Goal: Check status: Check status

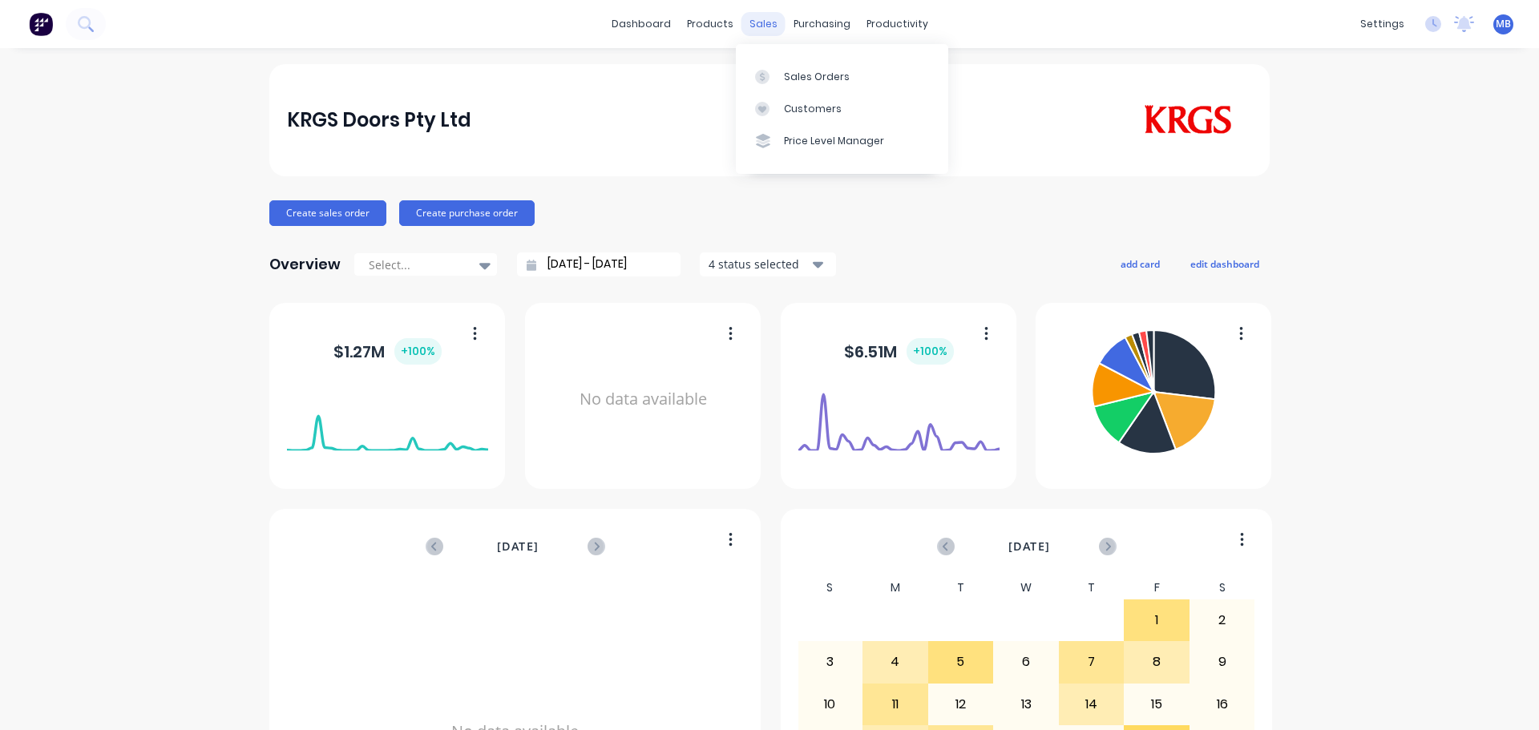
click at [758, 26] on div "sales" at bounding box center [764, 24] width 44 height 24
click at [818, 78] on div "Sales Orders" at bounding box center [817, 77] width 66 height 14
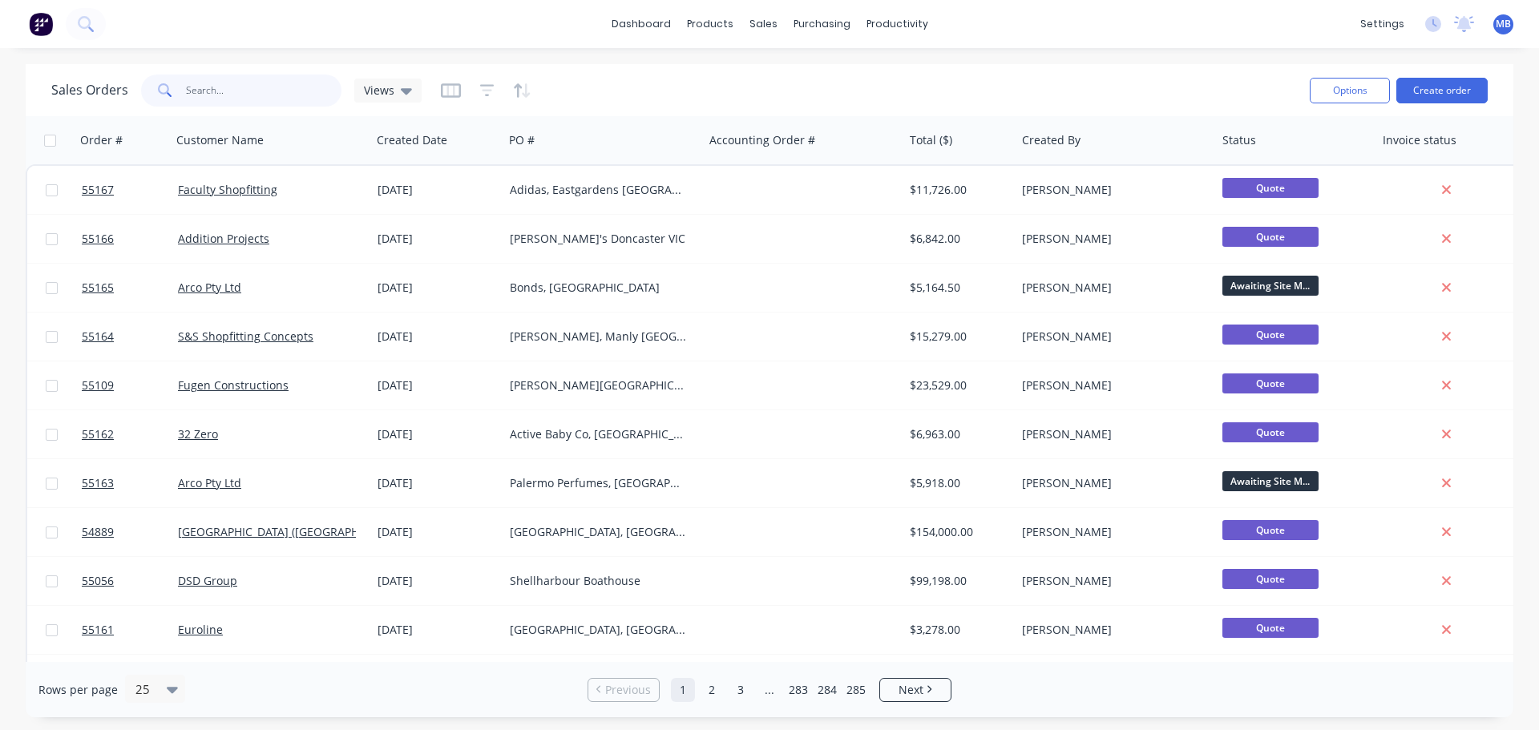
click at [204, 91] on input "text" at bounding box center [264, 91] width 156 height 32
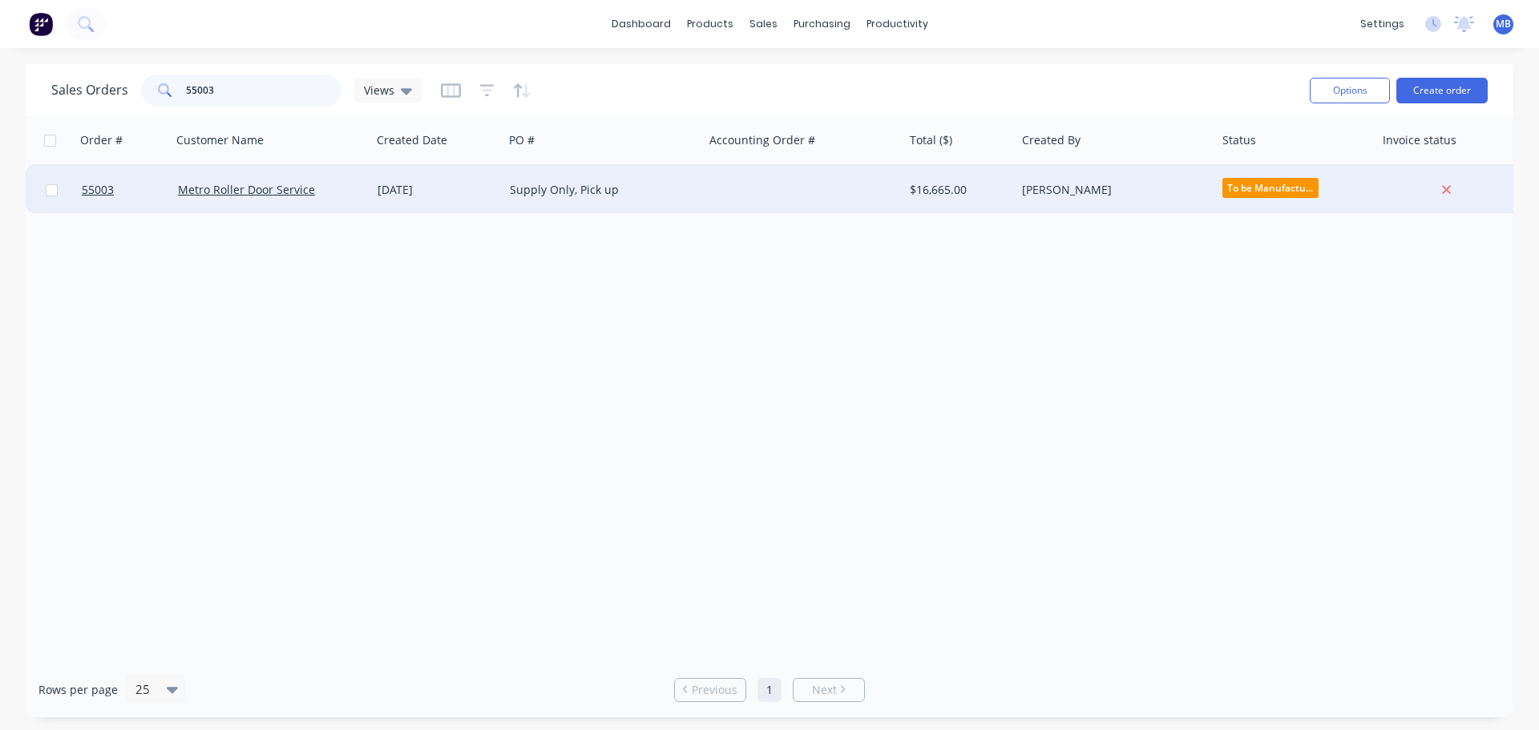
type input "55003"
click at [1056, 189] on div "[PERSON_NAME]" at bounding box center [1111, 190] width 178 height 16
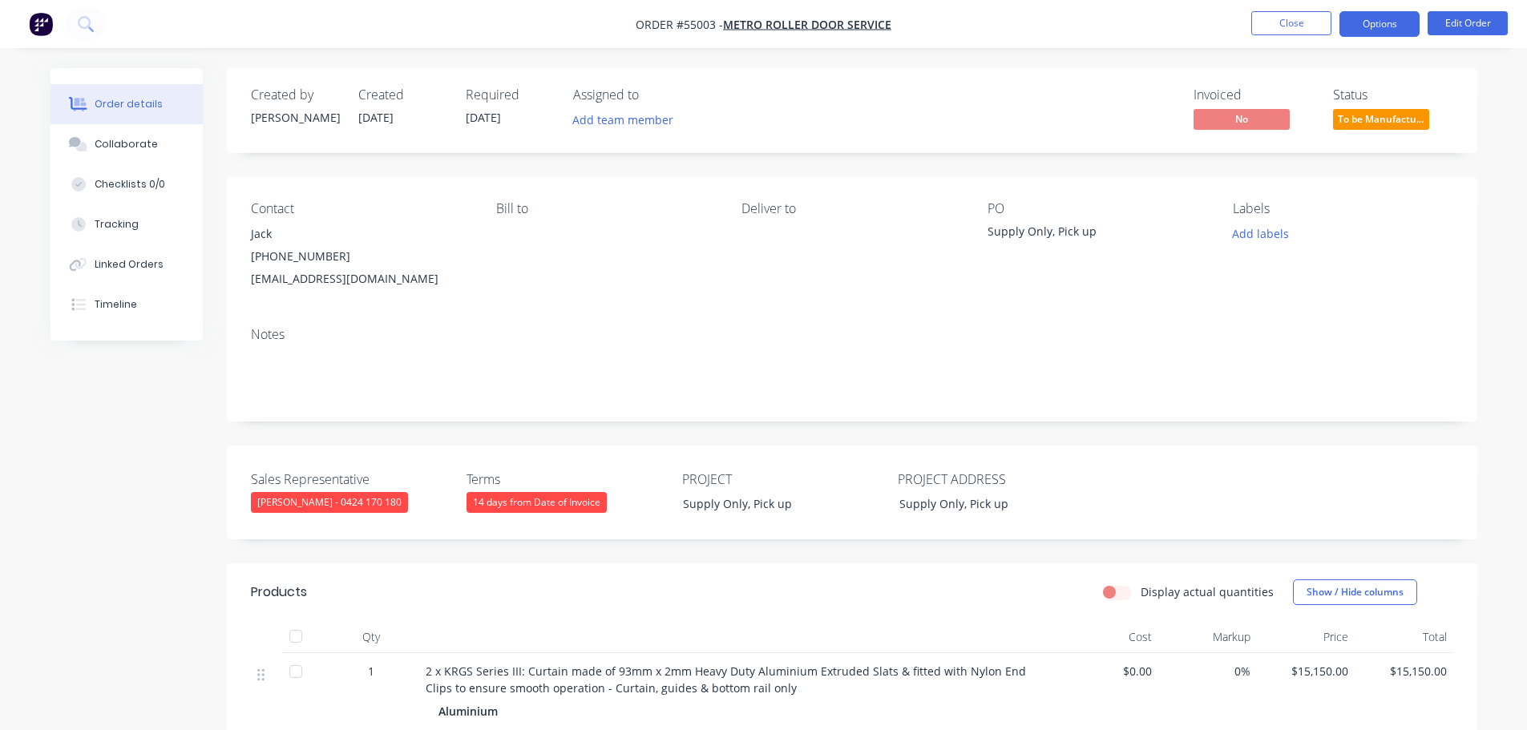
click at [1357, 23] on button "Options" at bounding box center [1380, 24] width 80 height 26
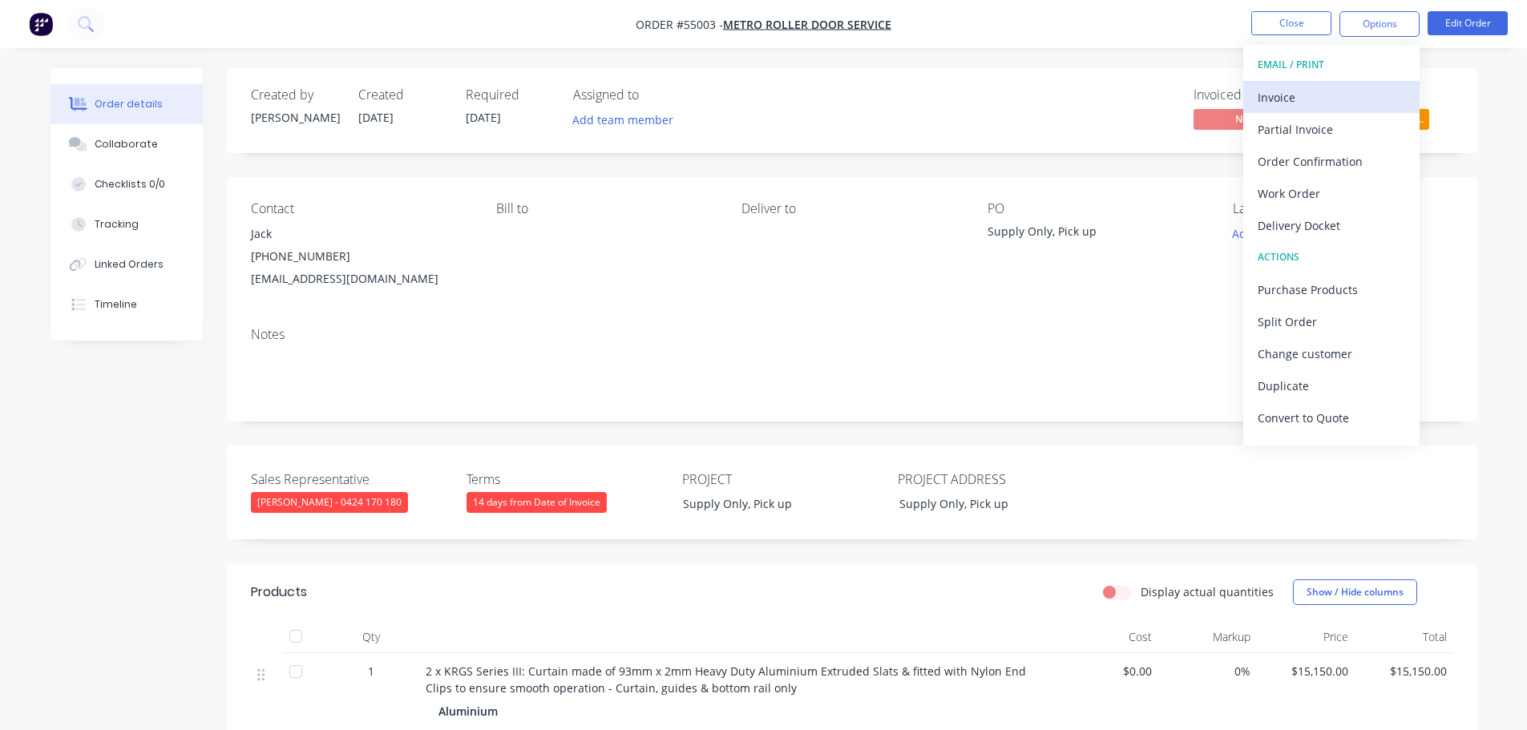
click at [1280, 98] on div "Invoice" at bounding box center [1332, 97] width 148 height 23
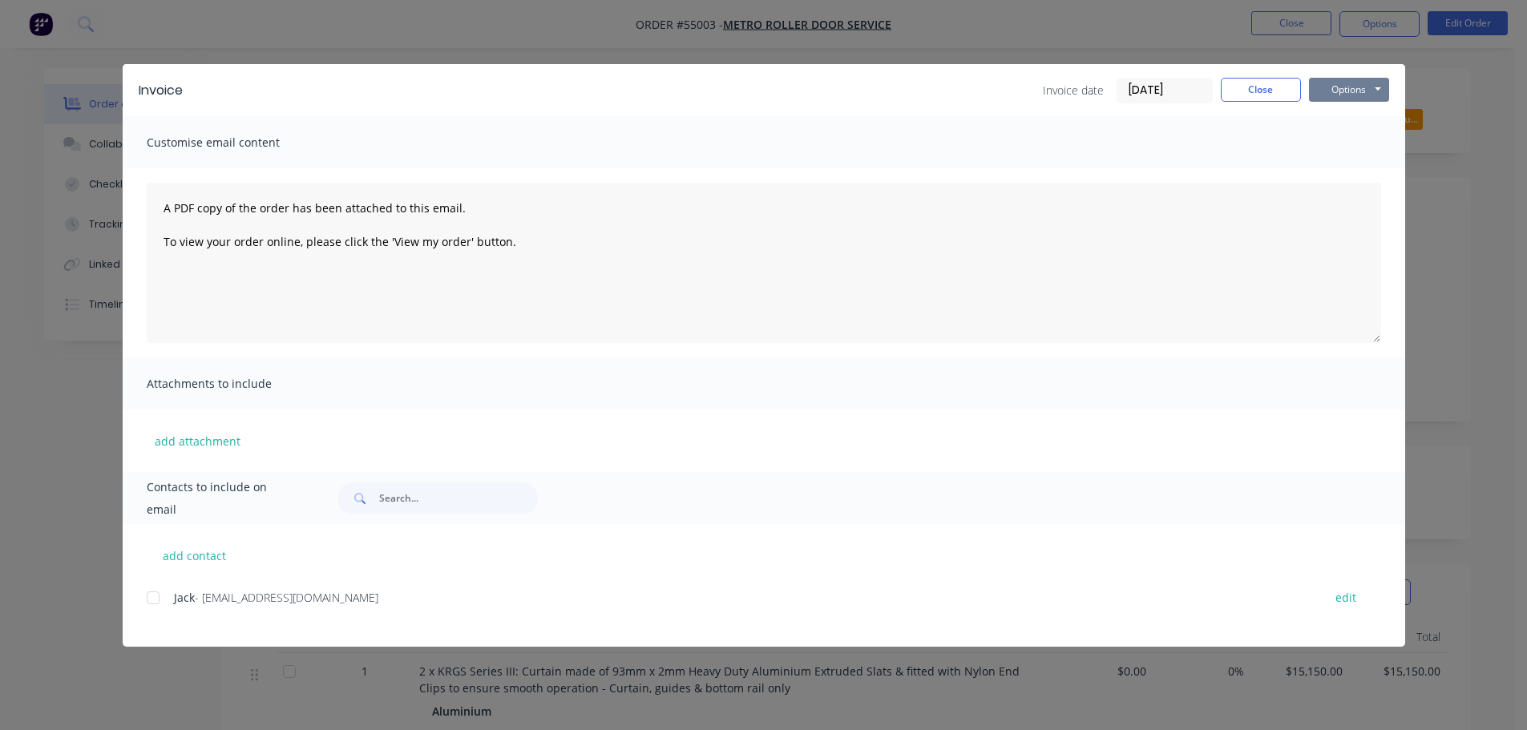
click at [1341, 93] on button "Options" at bounding box center [1349, 90] width 80 height 24
click at [1331, 141] on button "Print" at bounding box center [1360, 144] width 103 height 26
click at [1280, 92] on button "Close" at bounding box center [1261, 90] width 80 height 24
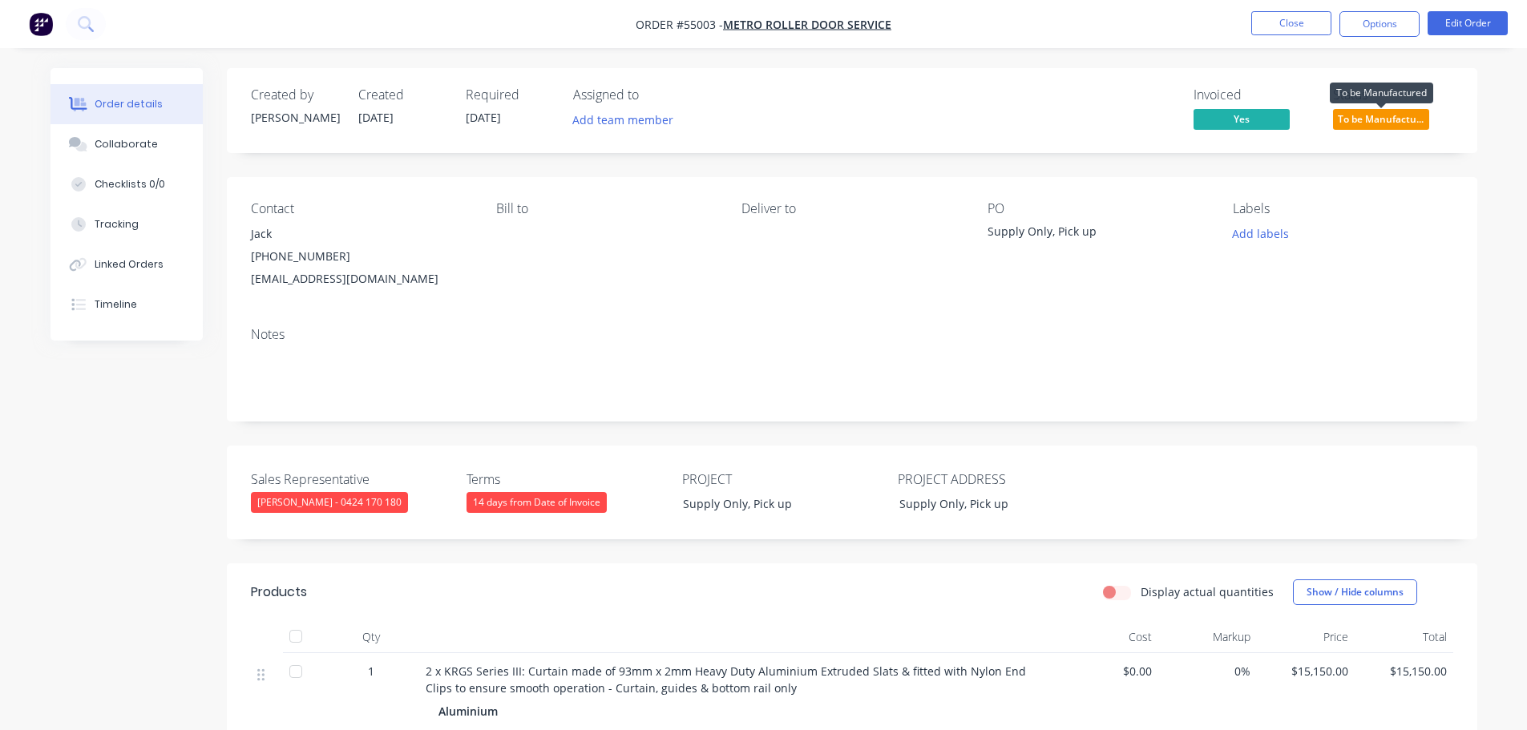
click at [1397, 119] on span "To be Manufactu..." at bounding box center [1381, 119] width 96 height 20
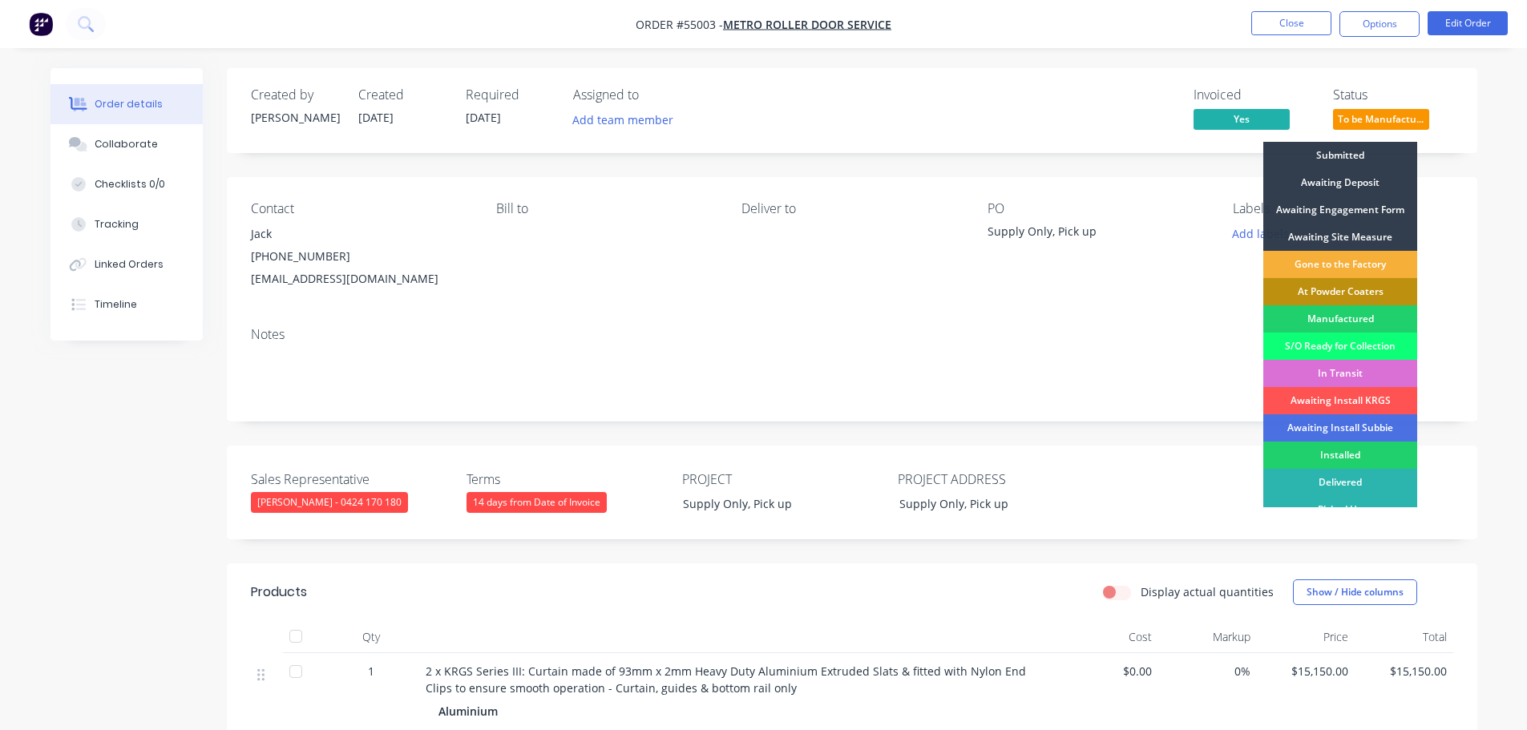
click at [1345, 370] on div "In Transit" at bounding box center [1341, 373] width 154 height 27
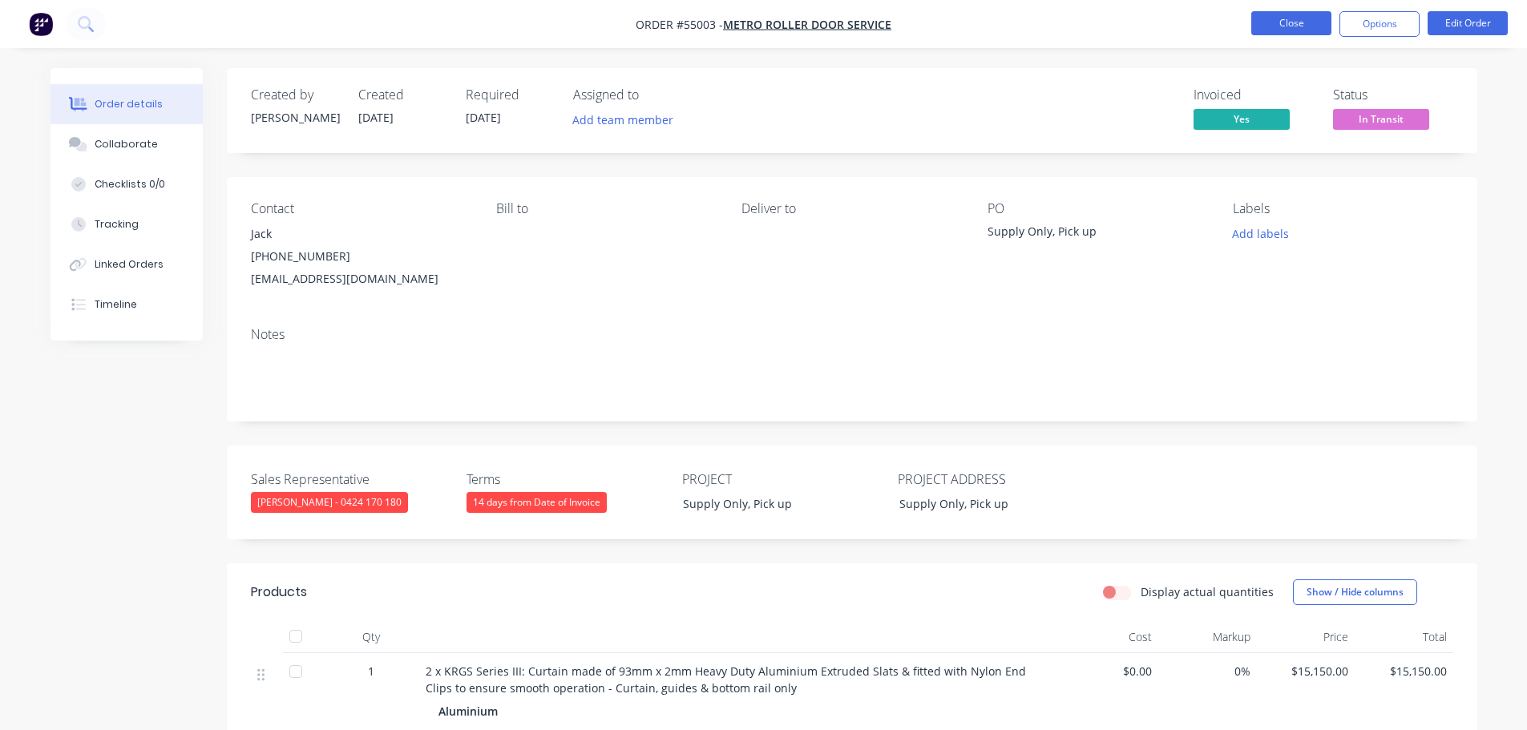
click at [1274, 27] on button "Close" at bounding box center [1292, 23] width 80 height 24
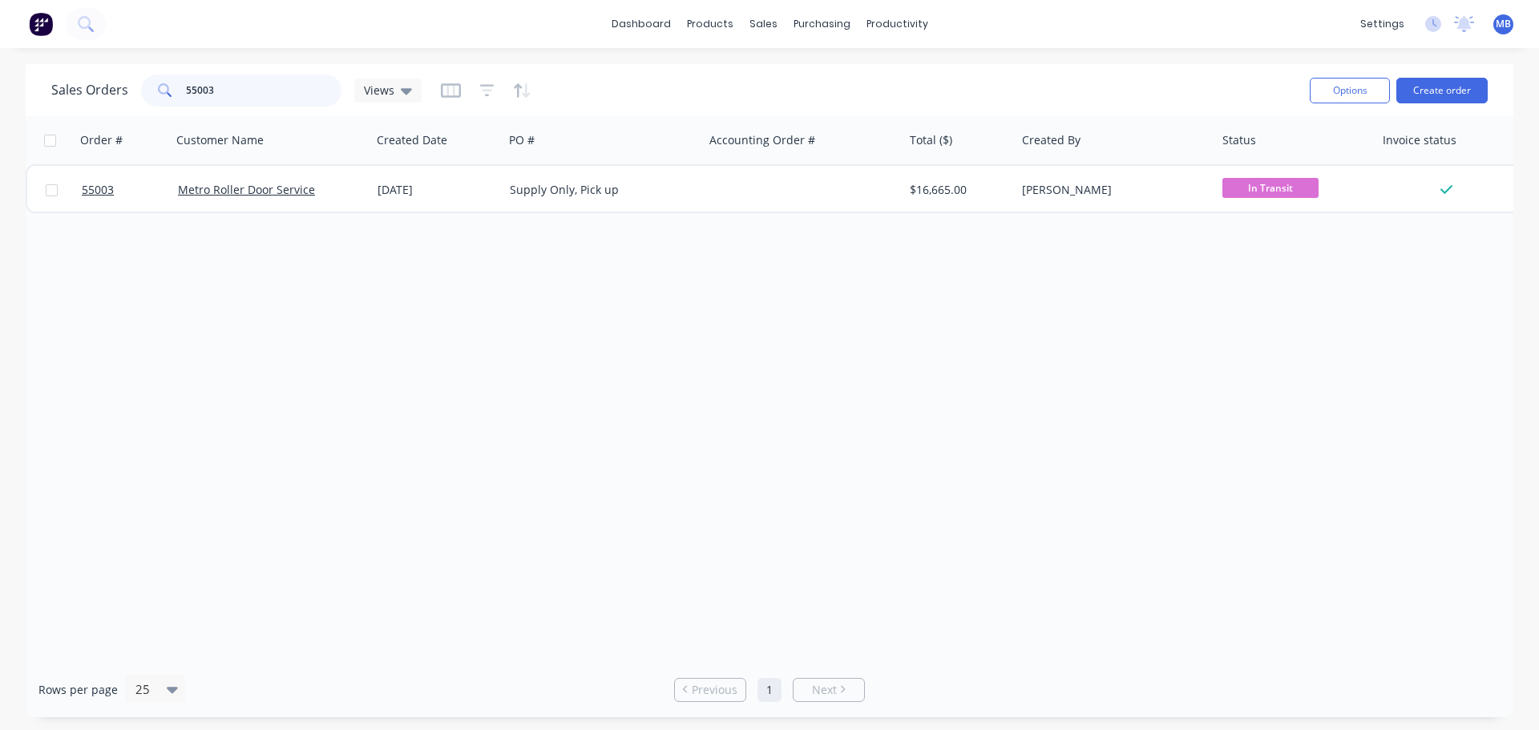
drag, startPoint x: 233, startPoint y: 92, endPoint x: 164, endPoint y: 77, distance: 70.6
click at [164, 77] on div "55003" at bounding box center [241, 91] width 200 height 32
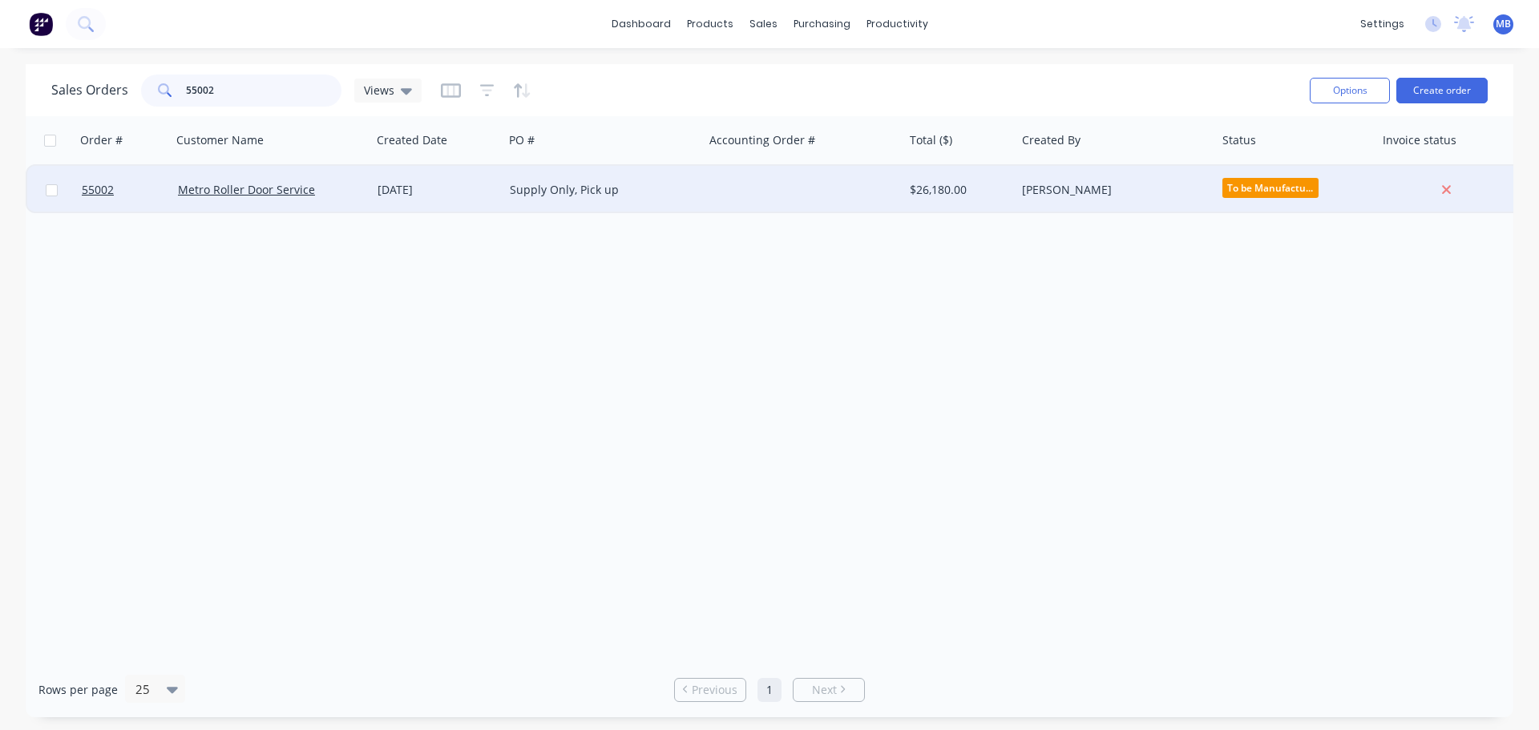
type input "55002"
click at [1114, 197] on div "[PERSON_NAME]" at bounding box center [1111, 190] width 178 height 16
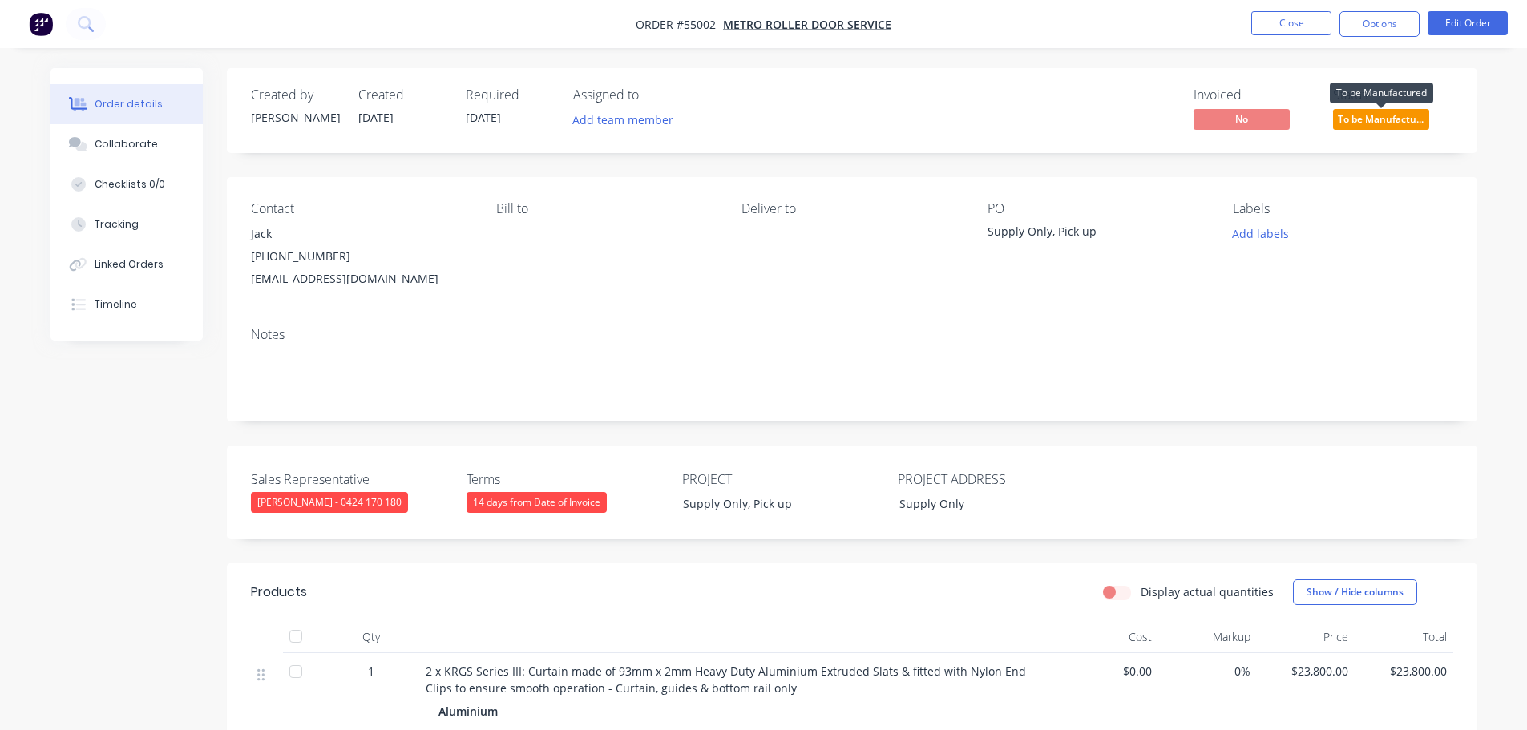
click at [1358, 123] on span "To be Manufactu..." at bounding box center [1381, 119] width 96 height 20
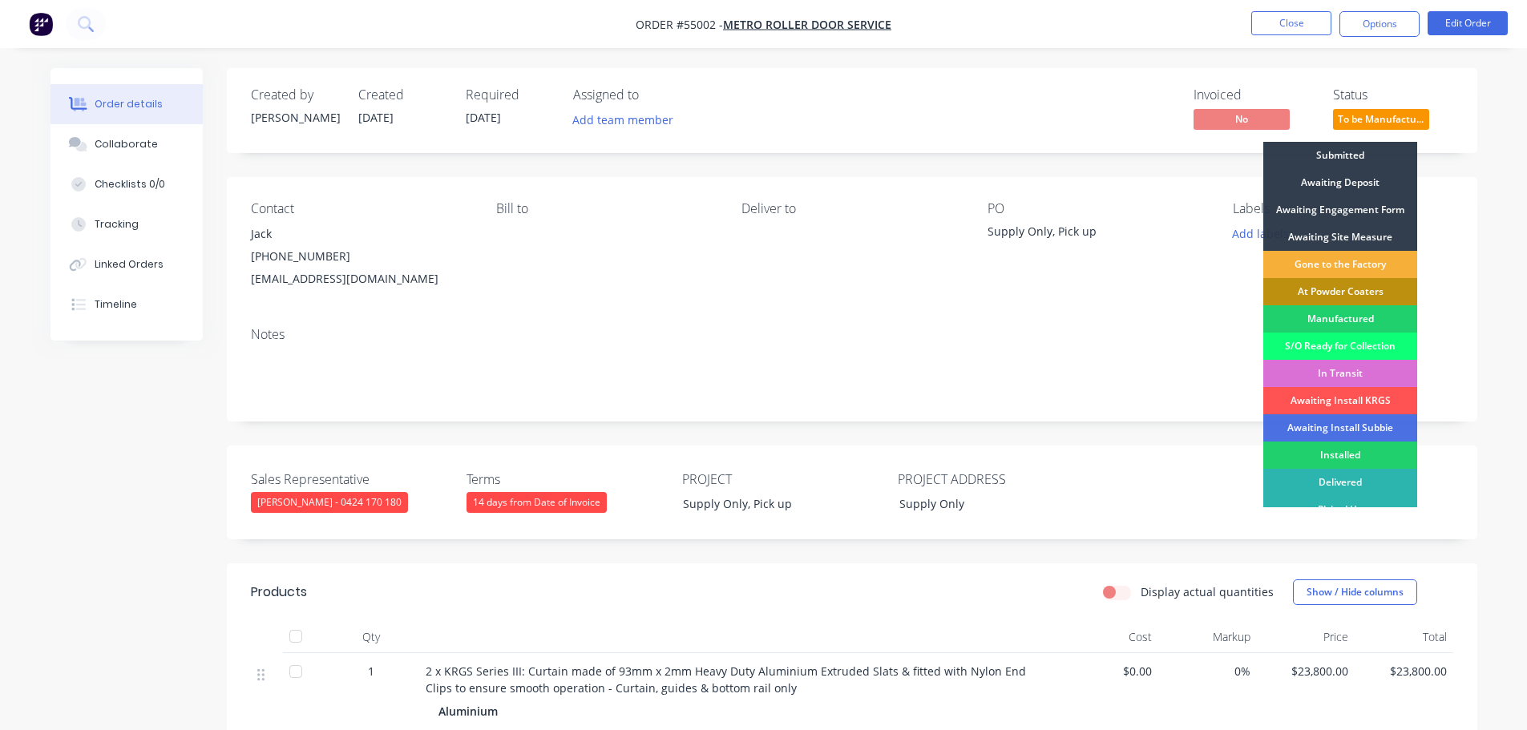
click at [1357, 376] on div "In Transit" at bounding box center [1341, 373] width 154 height 27
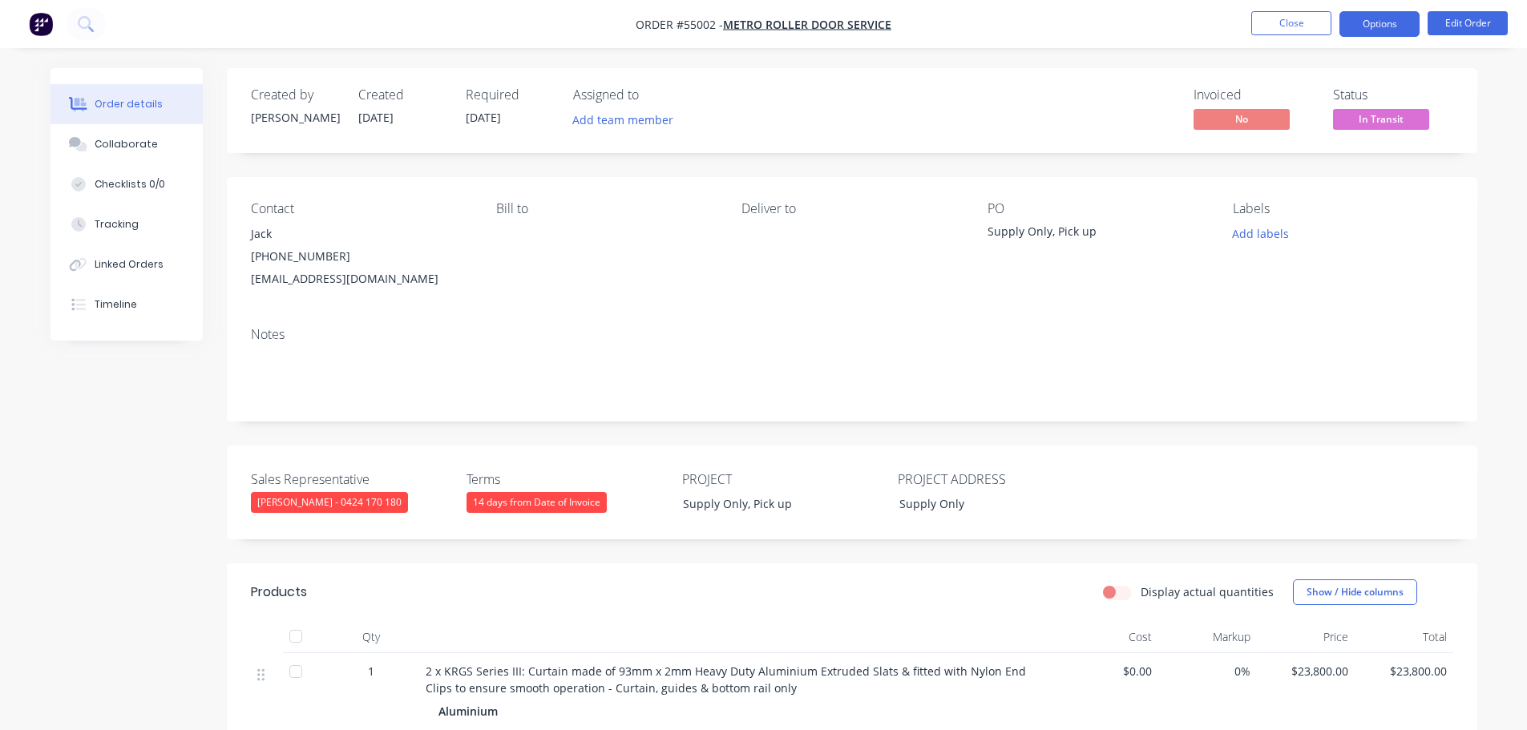
click at [1375, 16] on button "Options" at bounding box center [1380, 24] width 80 height 26
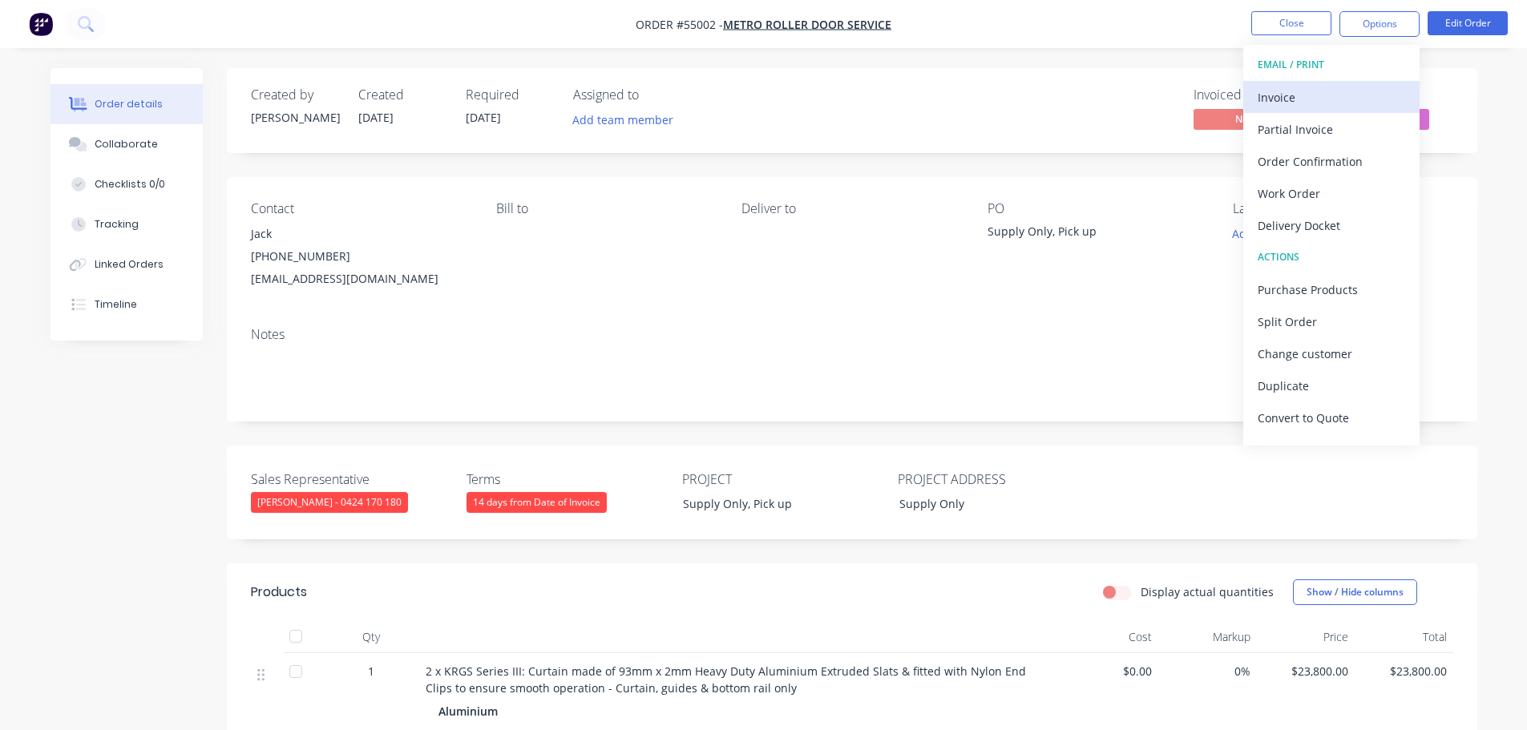
click at [1296, 100] on div "Invoice" at bounding box center [1332, 97] width 148 height 23
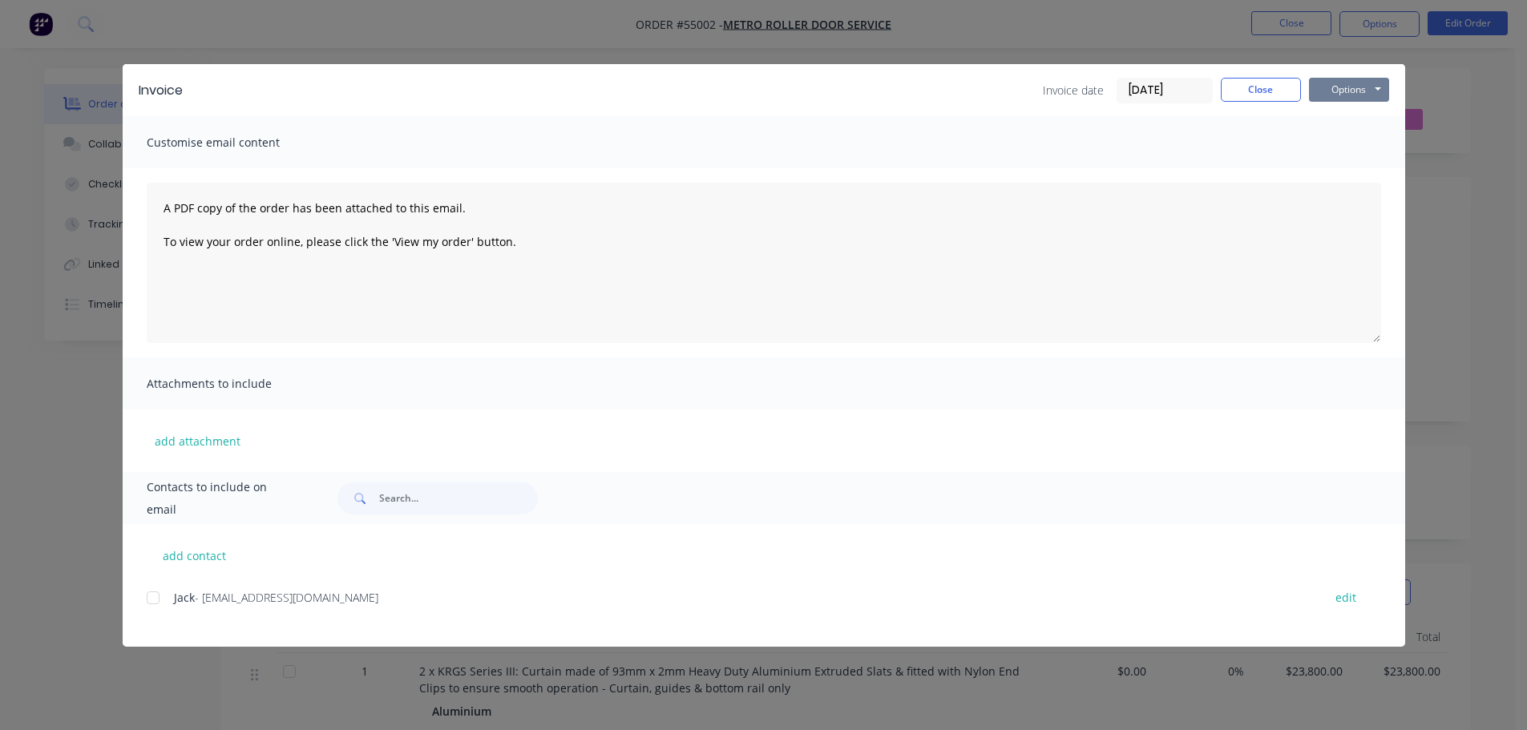
click at [1333, 94] on button "Options" at bounding box center [1349, 90] width 80 height 24
click at [1320, 144] on button "Print" at bounding box center [1360, 144] width 103 height 26
click at [1266, 92] on button "Close" at bounding box center [1261, 90] width 80 height 24
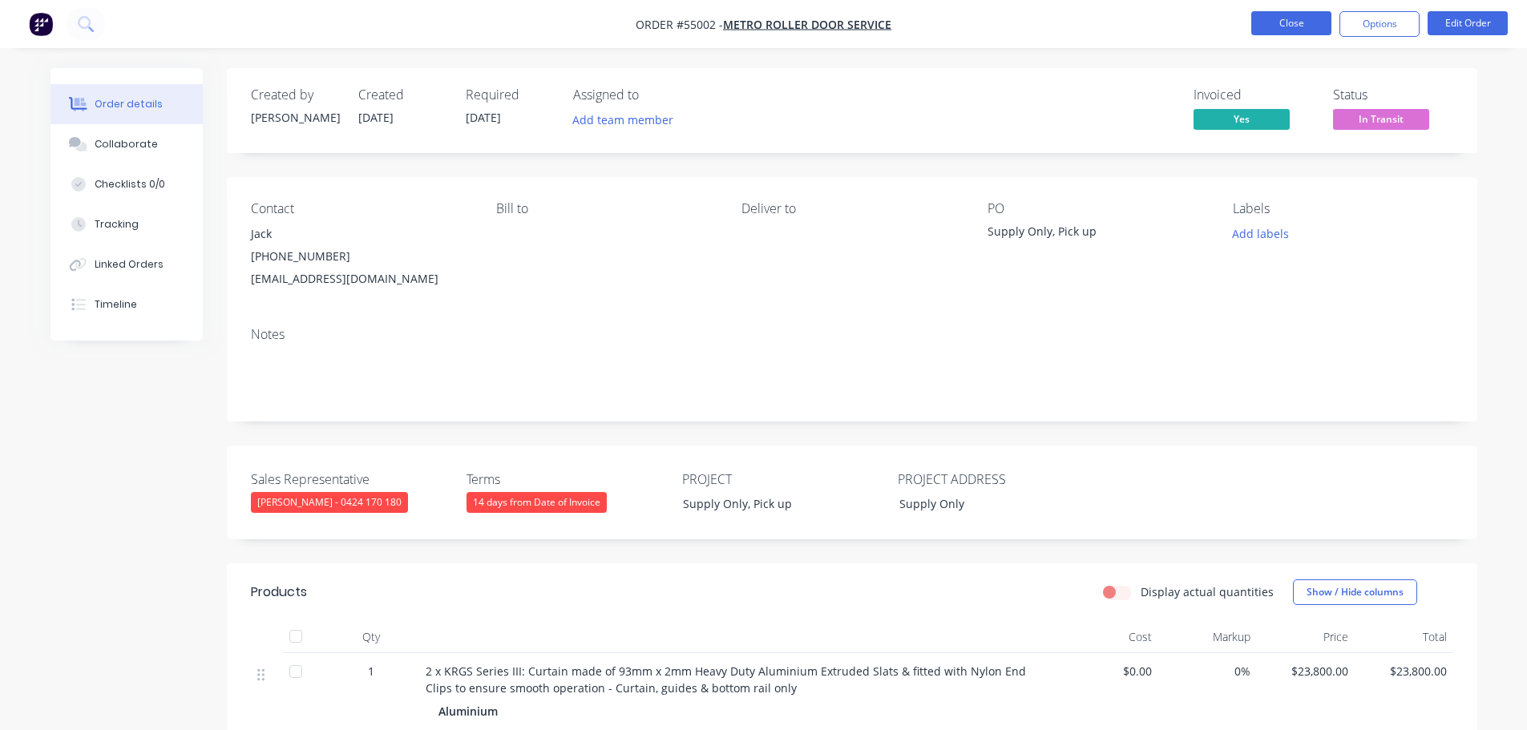
click at [1292, 26] on button "Close" at bounding box center [1292, 23] width 80 height 24
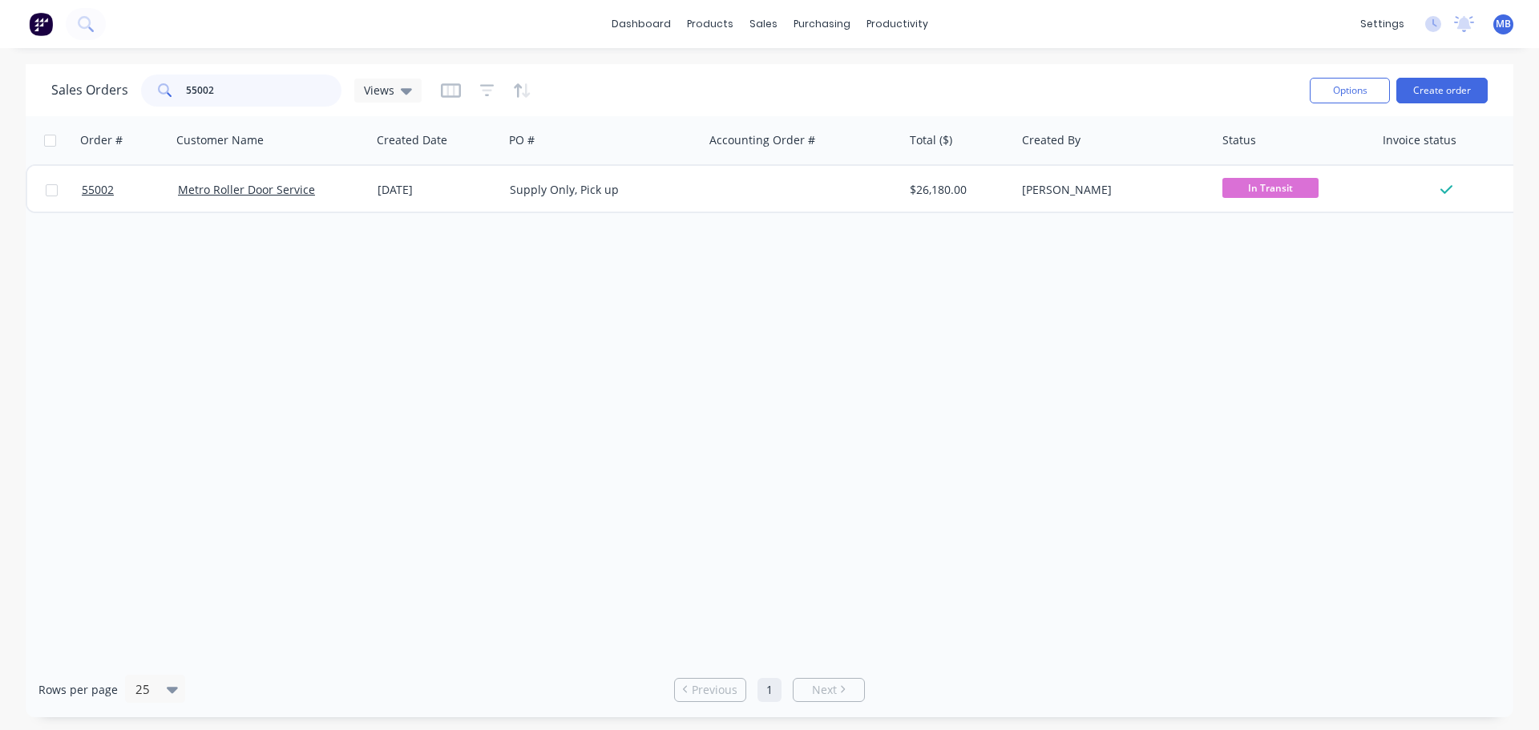
drag, startPoint x: 245, startPoint y: 95, endPoint x: 164, endPoint y: 84, distance: 80.9
click at [164, 84] on div "55002" at bounding box center [241, 91] width 200 height 32
type input "fine concept"
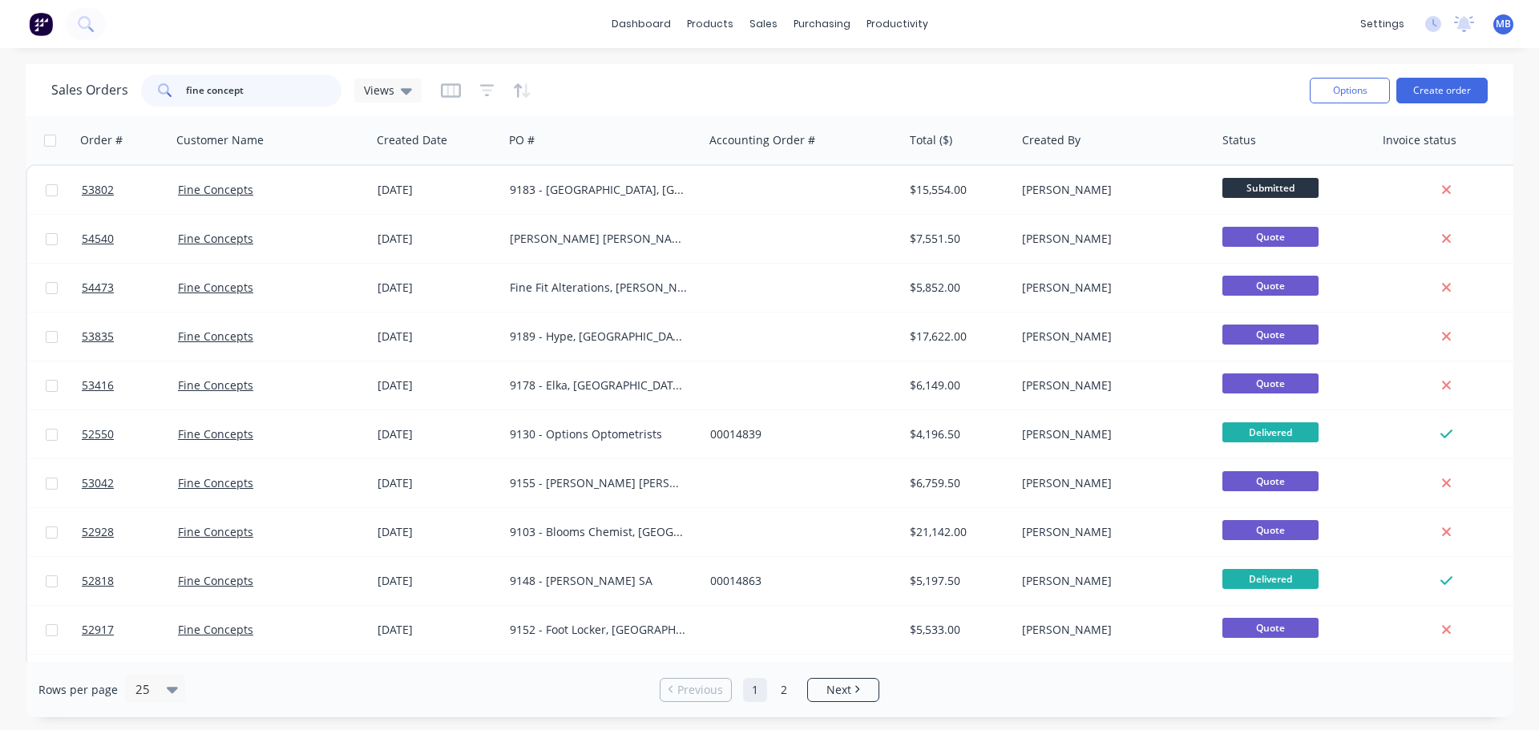
drag, startPoint x: 264, startPoint y: 95, endPoint x: 184, endPoint y: 87, distance: 80.7
click at [186, 87] on input "fine concept" at bounding box center [264, 91] width 156 height 32
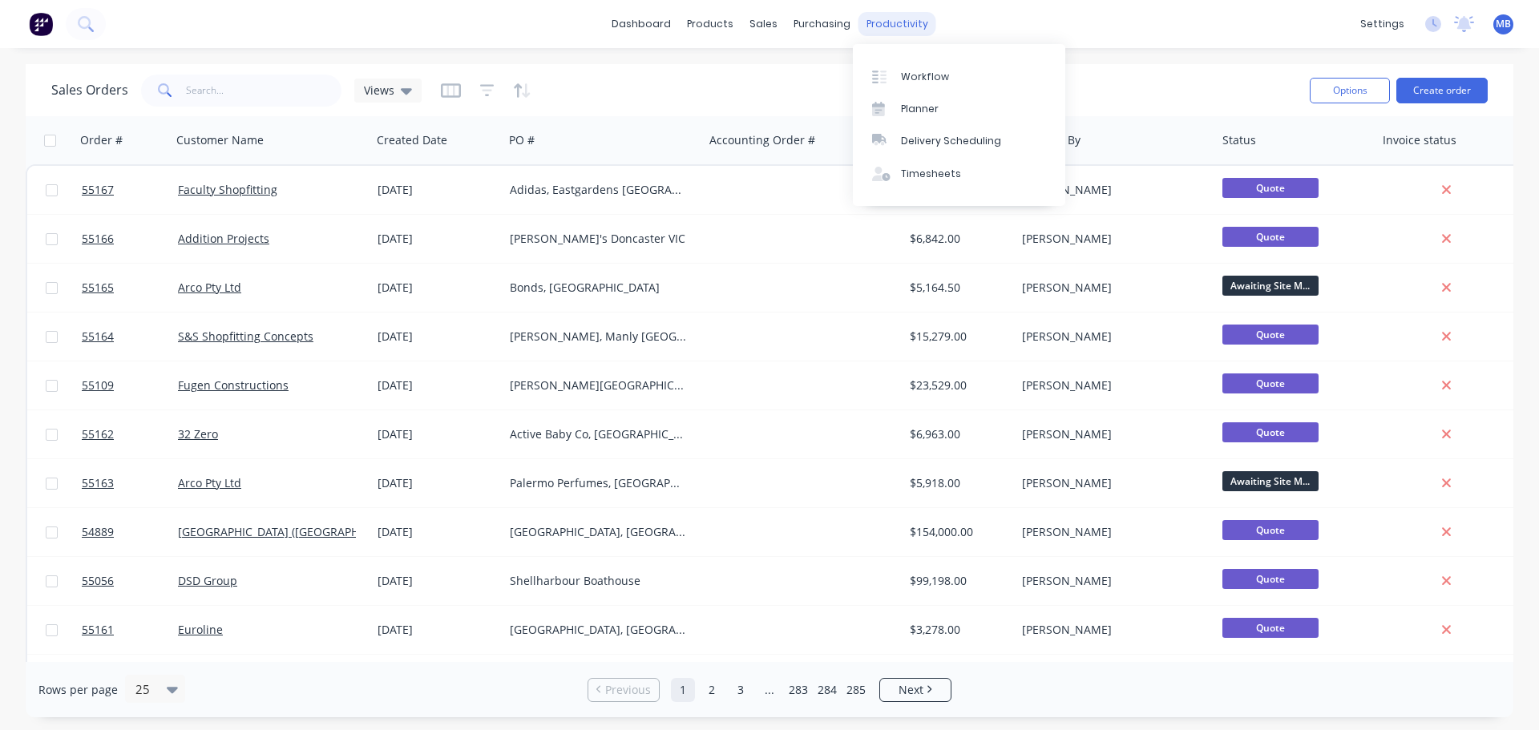
click at [896, 29] on div "productivity" at bounding box center [898, 24] width 78 height 24
click at [926, 77] on div "Workflow" at bounding box center [925, 77] width 48 height 14
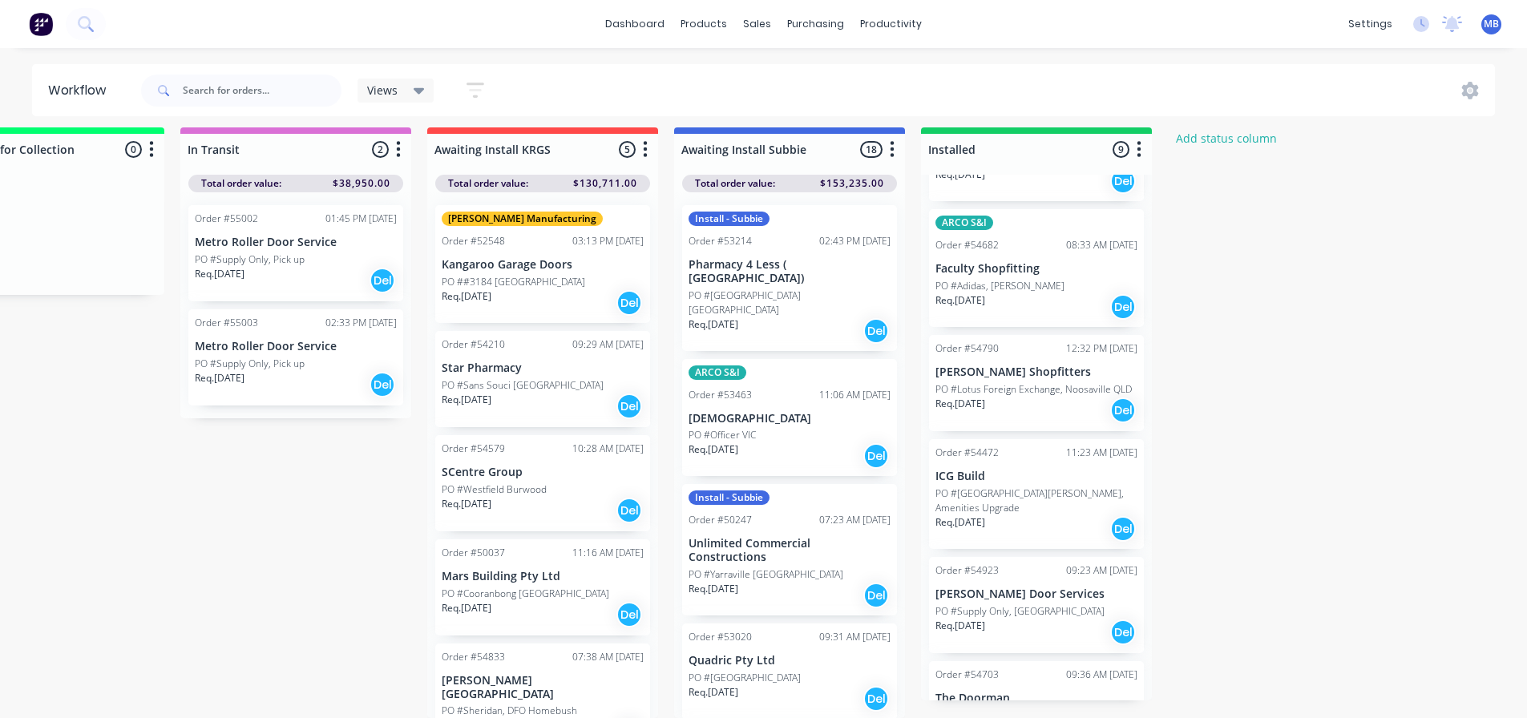
scroll to position [481, 0]
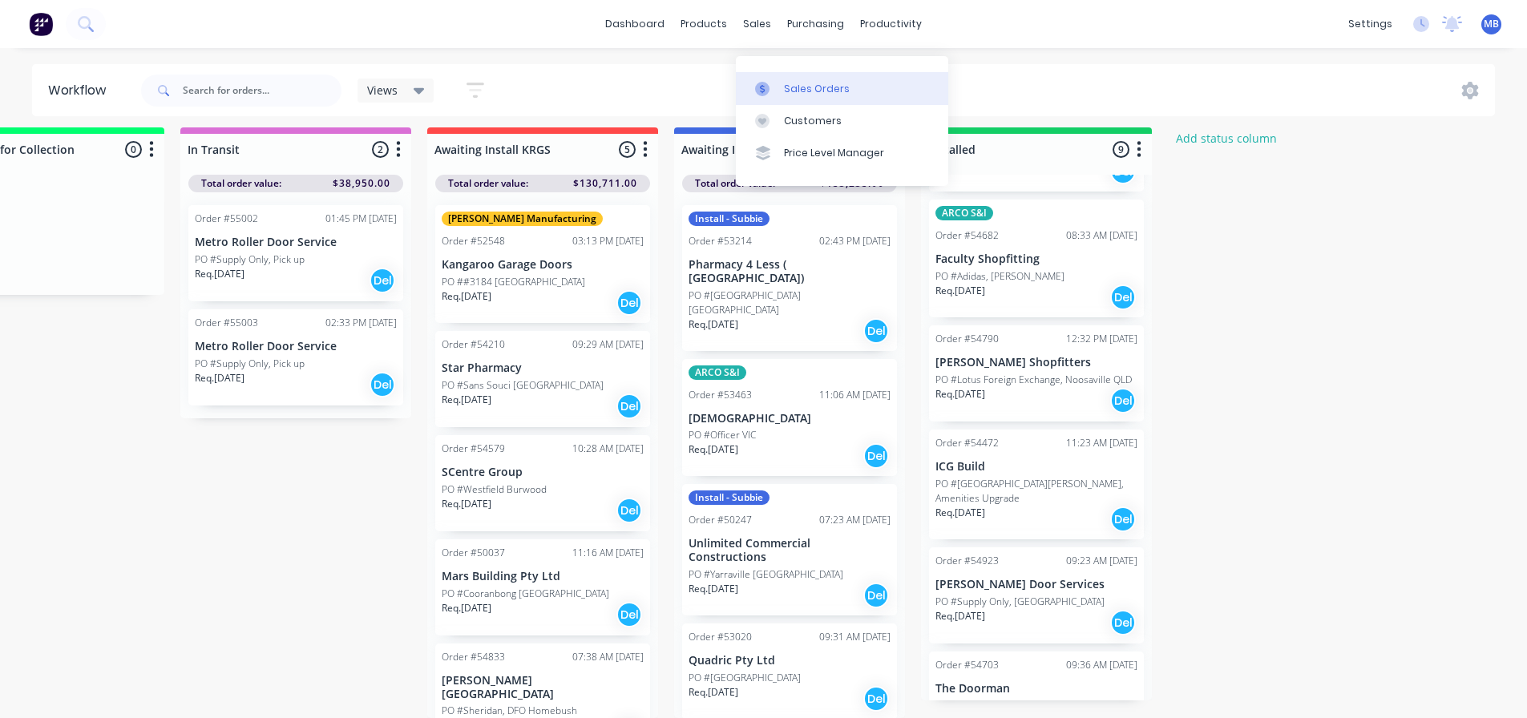
click at [808, 82] on div "Sales Orders" at bounding box center [817, 89] width 66 height 14
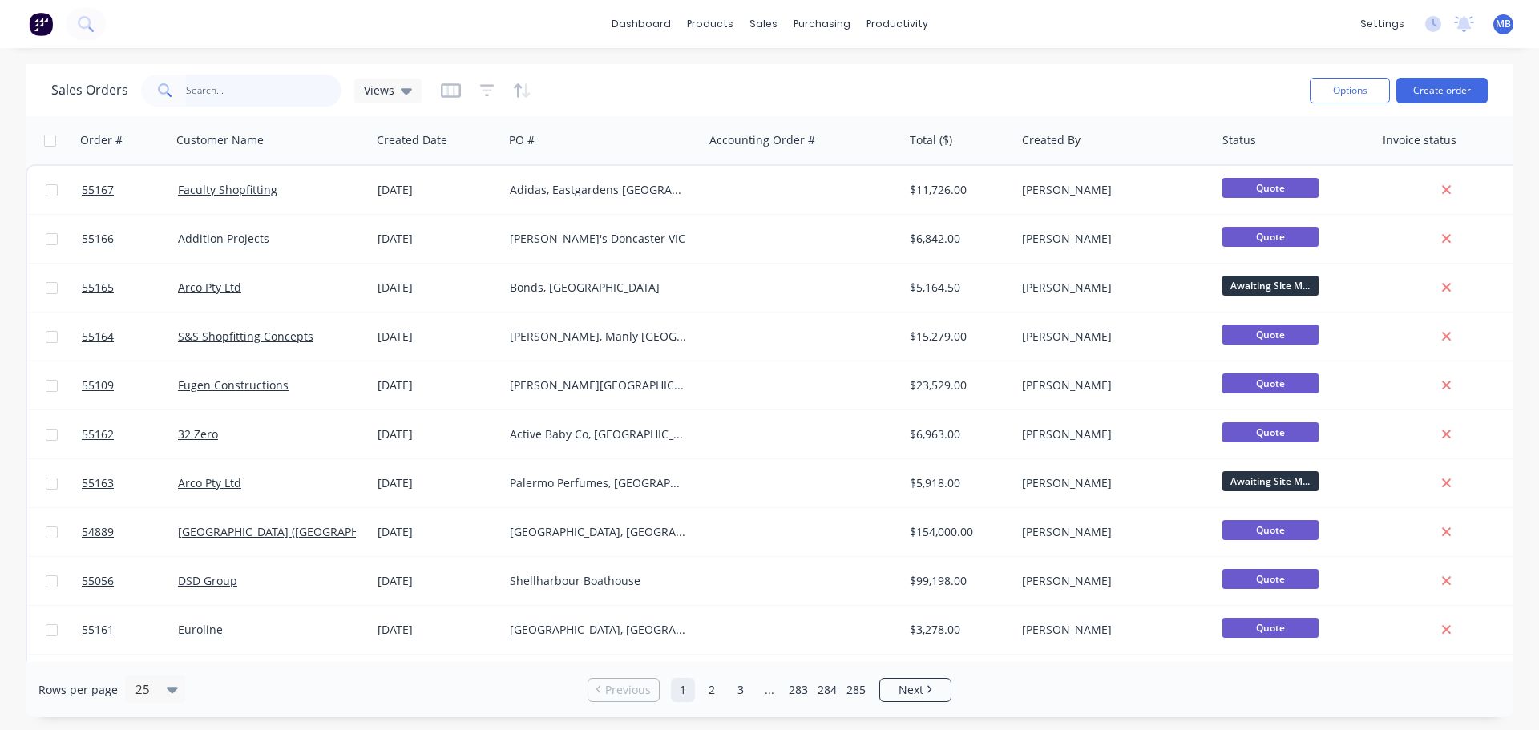
click at [208, 90] on input "text" at bounding box center [264, 91] width 156 height 32
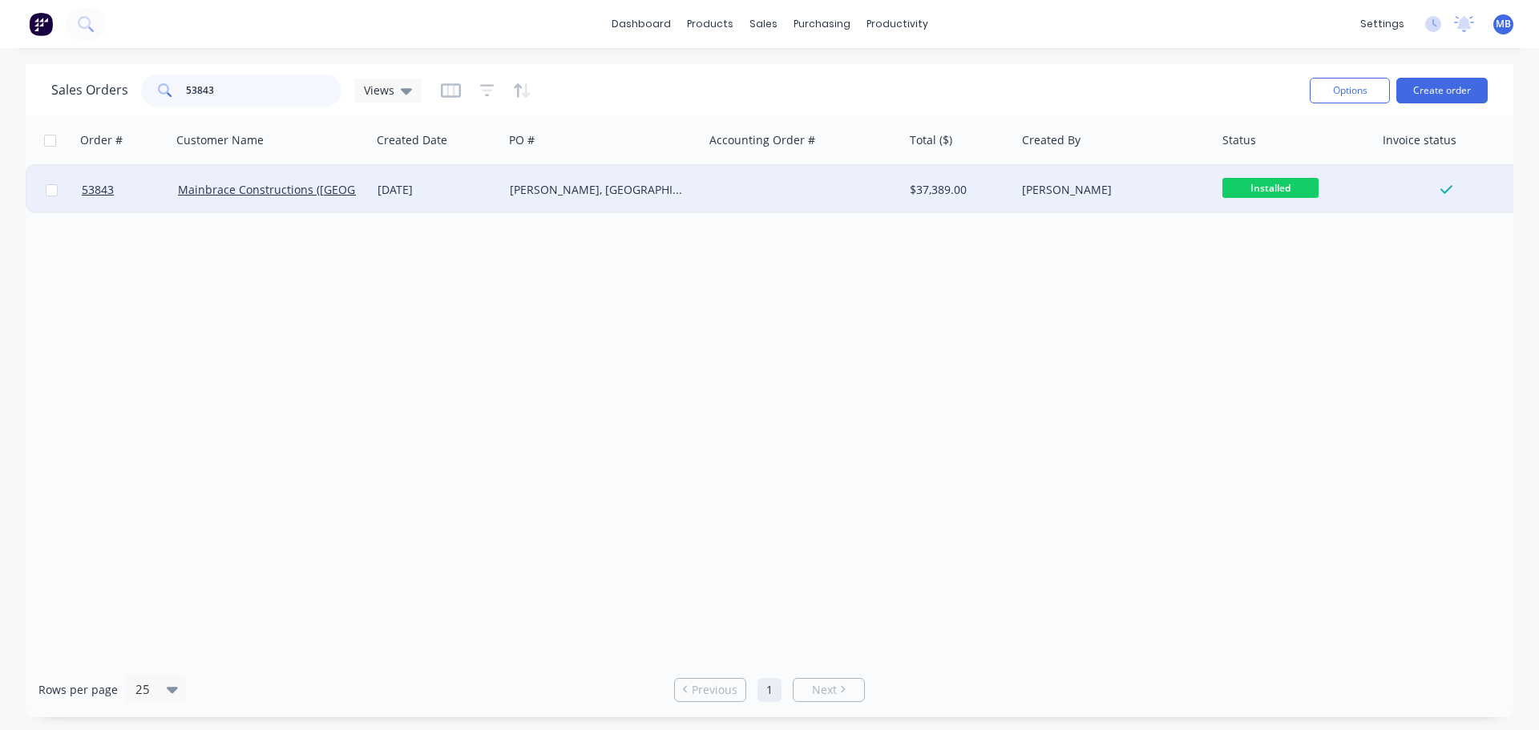
type input "53843"
click at [1111, 185] on div "[PERSON_NAME]" at bounding box center [1111, 190] width 178 height 16
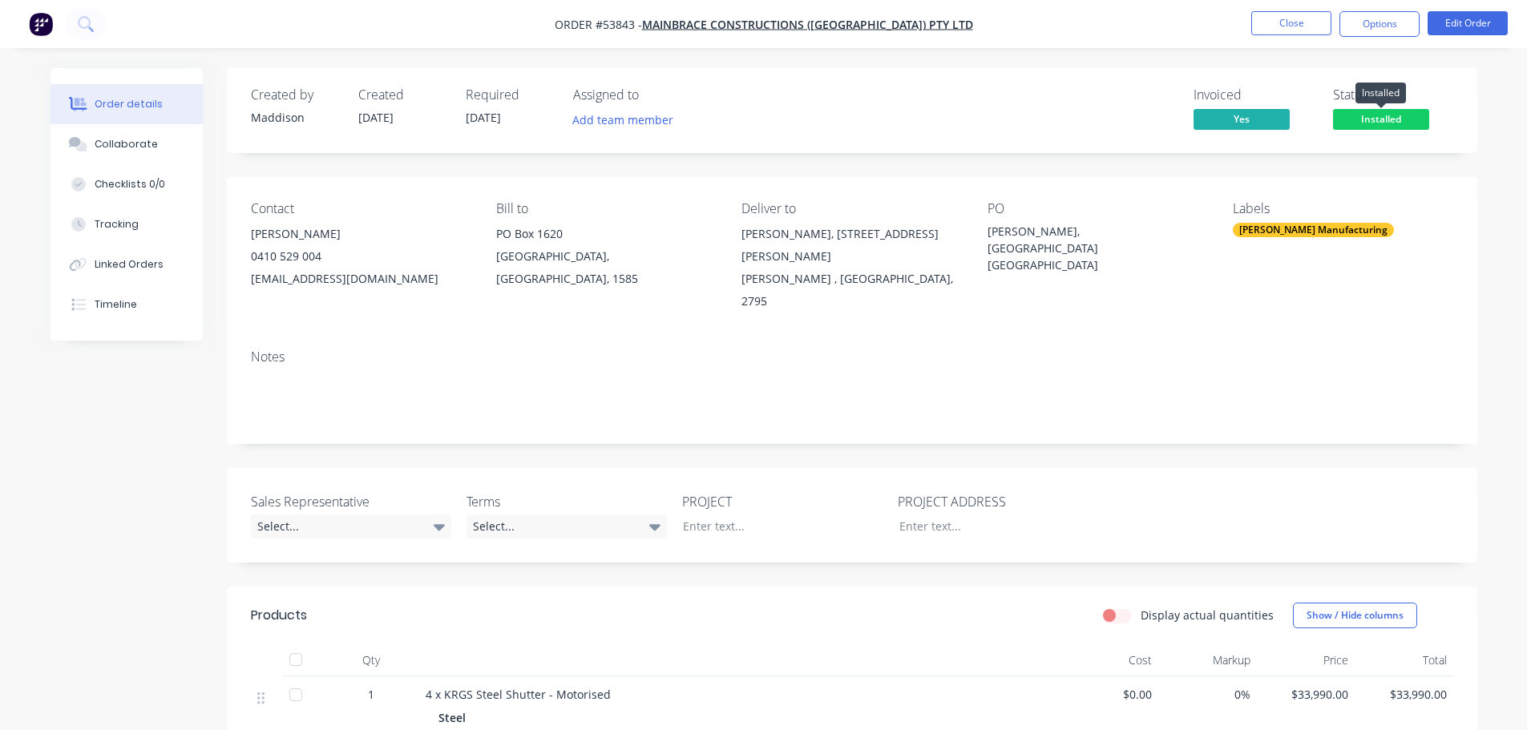
click at [1405, 119] on span "Installed" at bounding box center [1381, 119] width 96 height 20
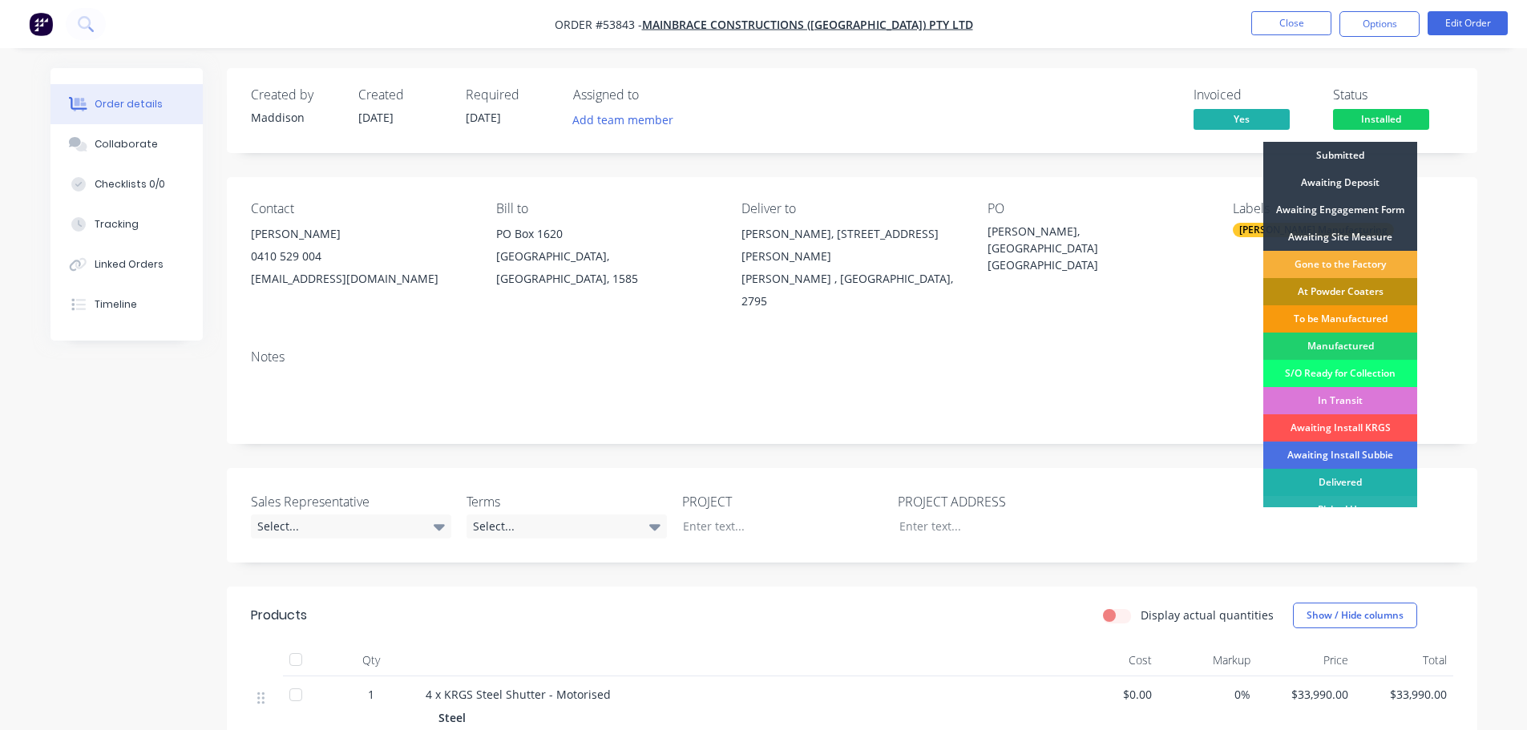
click at [1321, 477] on div "Delivered" at bounding box center [1341, 482] width 154 height 27
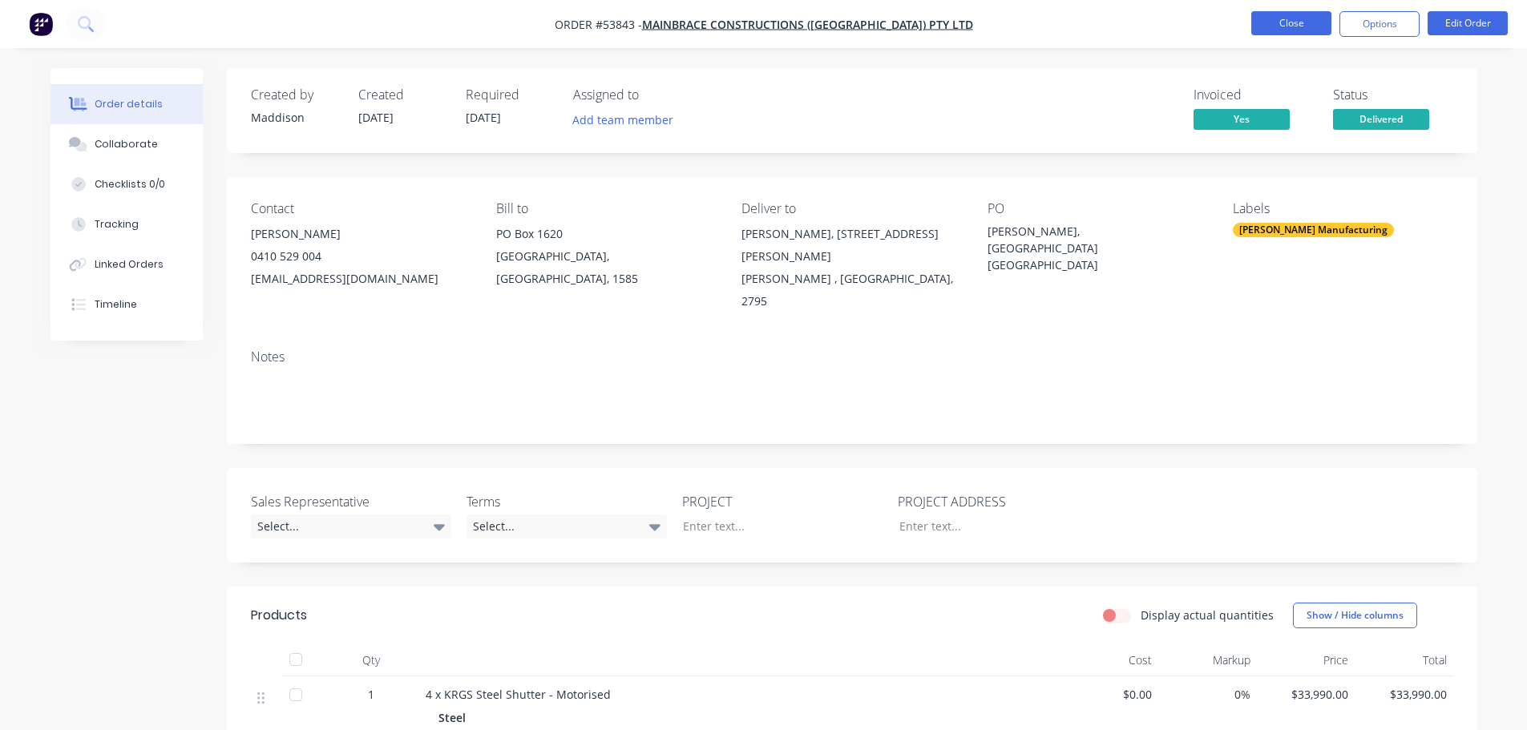
click at [1271, 20] on button "Close" at bounding box center [1292, 23] width 80 height 24
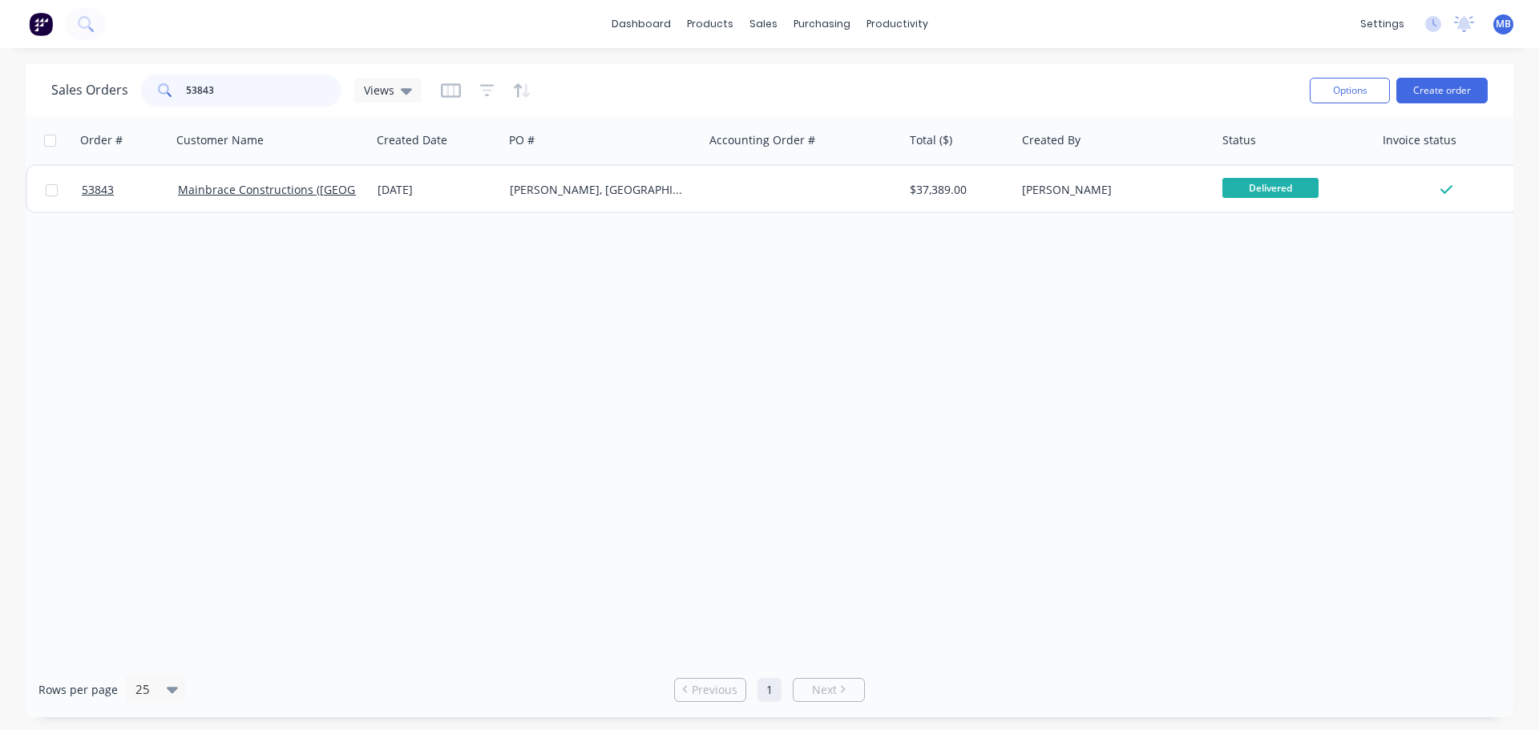
drag, startPoint x: 285, startPoint y: 103, endPoint x: 90, endPoint y: 88, distance: 196.2
click at [90, 88] on div "Sales Orders 53843 Views" at bounding box center [236, 91] width 370 height 32
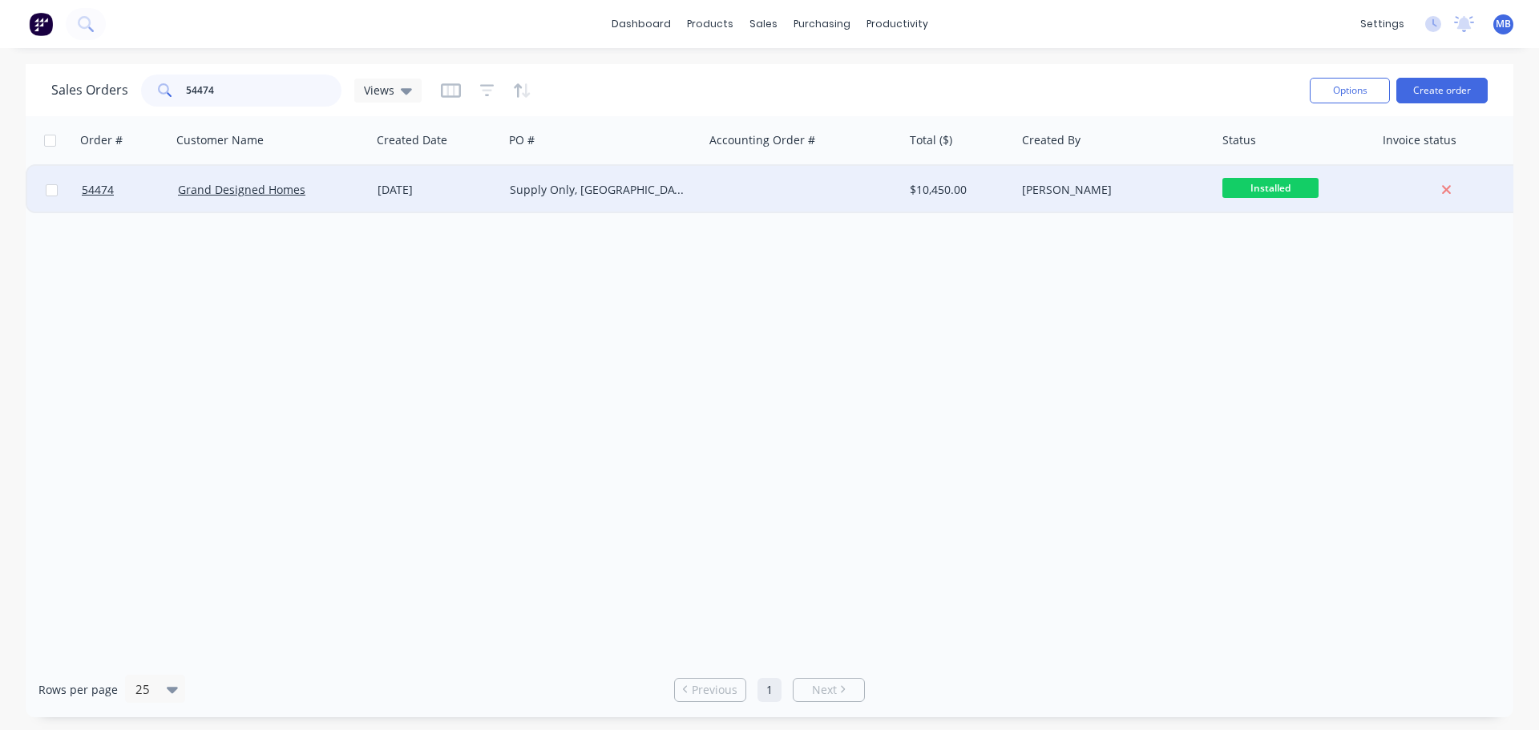
type input "54474"
click at [1190, 185] on div "[PERSON_NAME]" at bounding box center [1111, 190] width 178 height 16
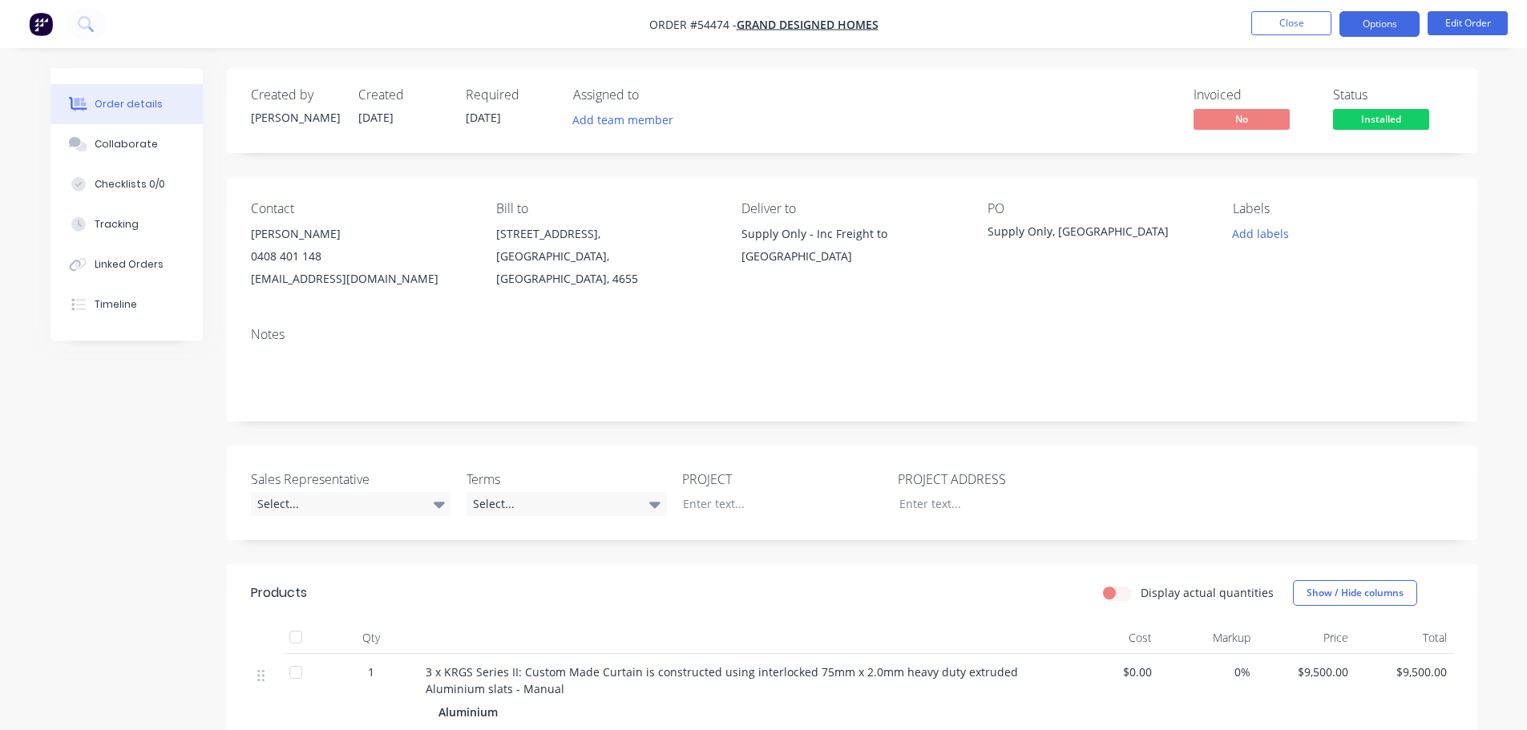
click at [1370, 18] on button "Options" at bounding box center [1380, 24] width 80 height 26
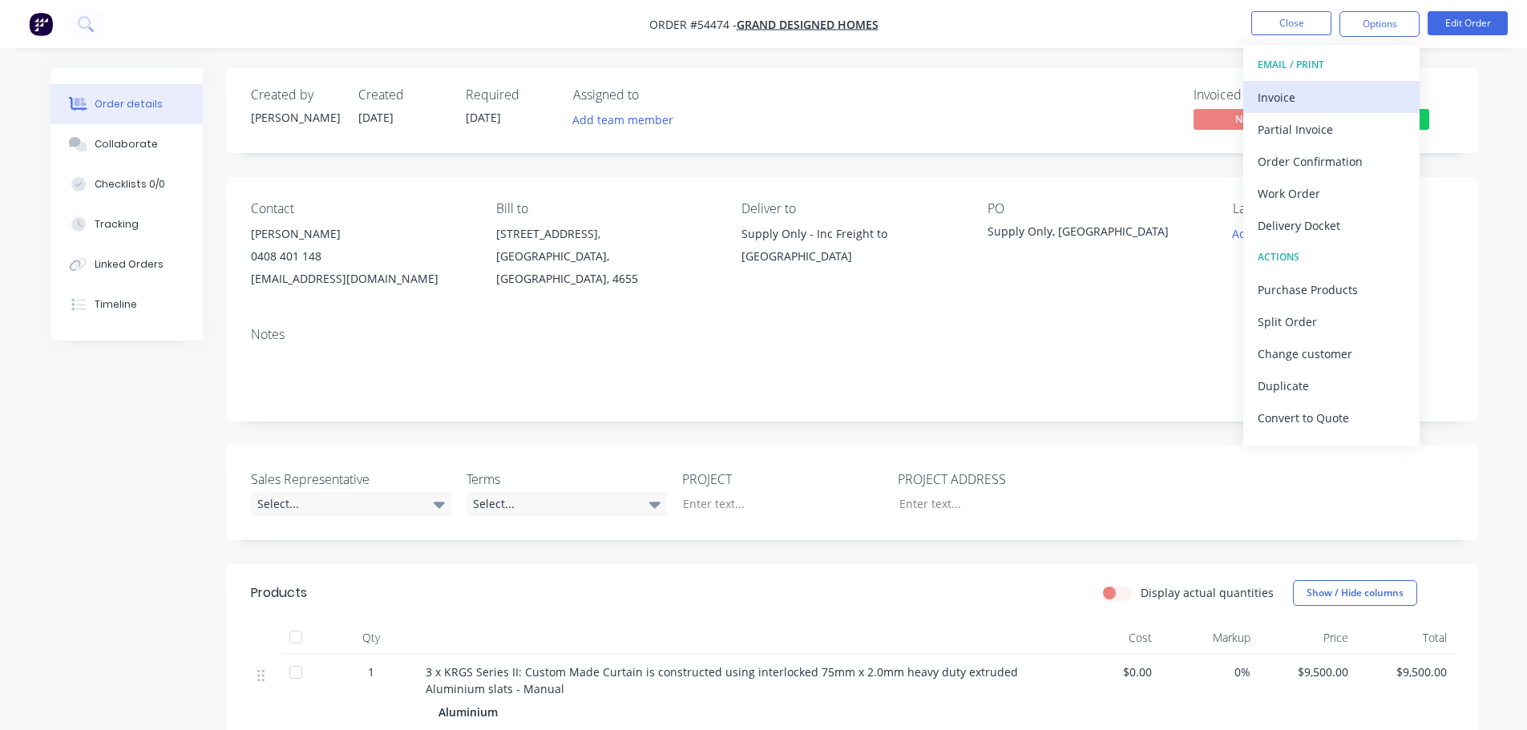
click at [1293, 101] on div "Invoice" at bounding box center [1332, 97] width 148 height 23
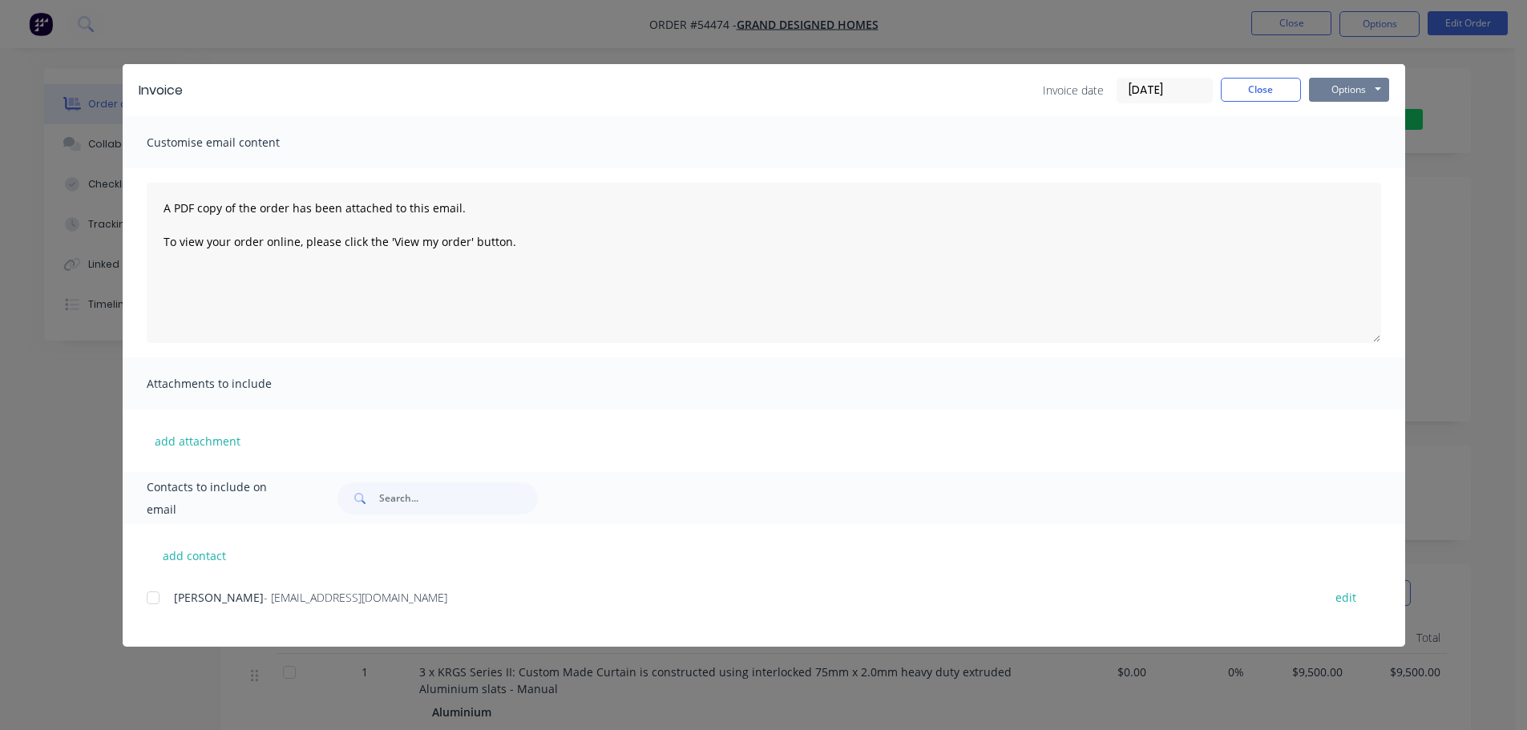
click at [1345, 86] on button "Options" at bounding box center [1349, 90] width 80 height 24
click at [1320, 142] on button "Print" at bounding box center [1360, 144] width 103 height 26
click at [1272, 90] on button "Close" at bounding box center [1261, 90] width 80 height 24
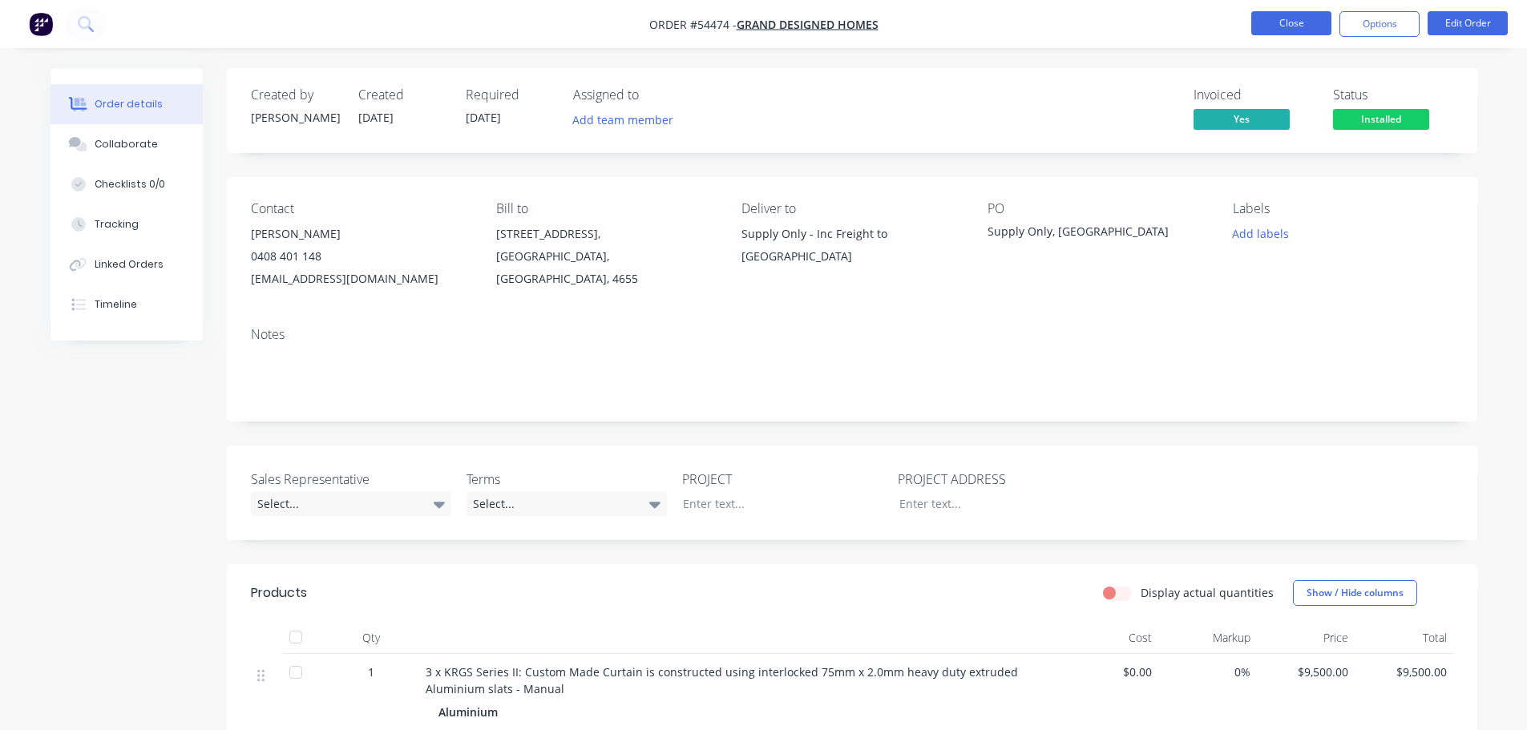
click at [1286, 28] on button "Close" at bounding box center [1292, 23] width 80 height 24
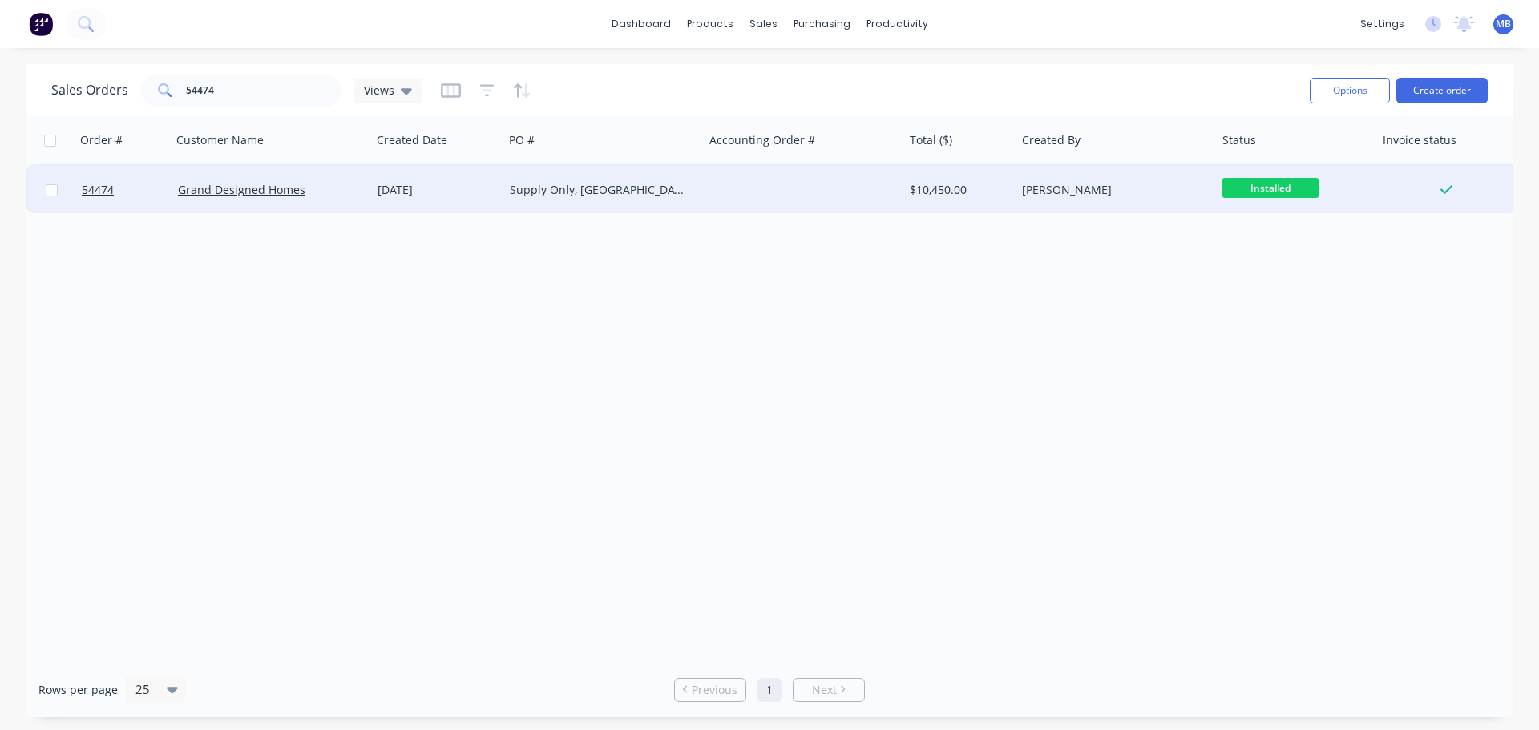
click at [1260, 188] on span "Installed" at bounding box center [1271, 188] width 96 height 20
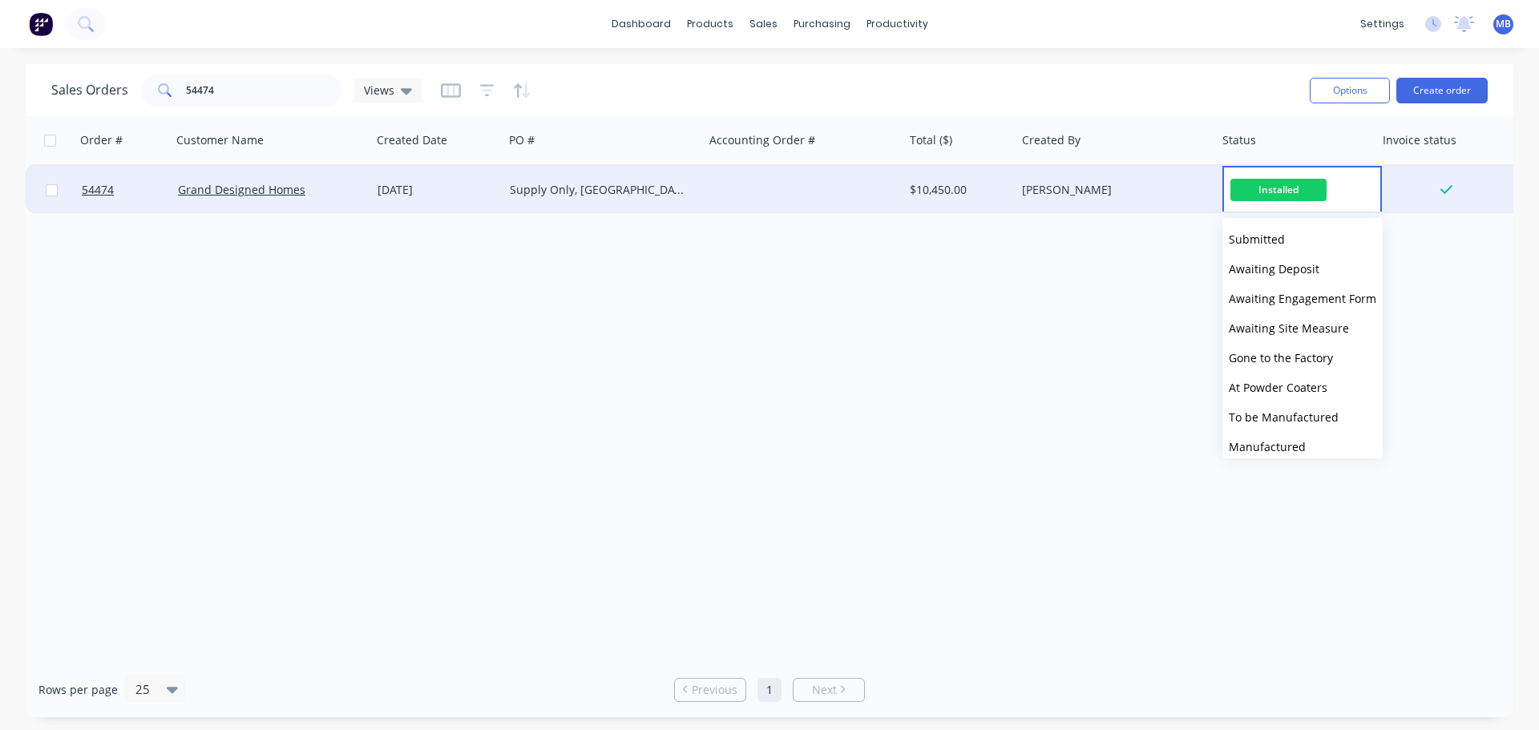
click at [1142, 315] on div "Order # Customer Name Created Date PO # Accounting Order # Total ($) Created By…" at bounding box center [770, 389] width 1488 height 546
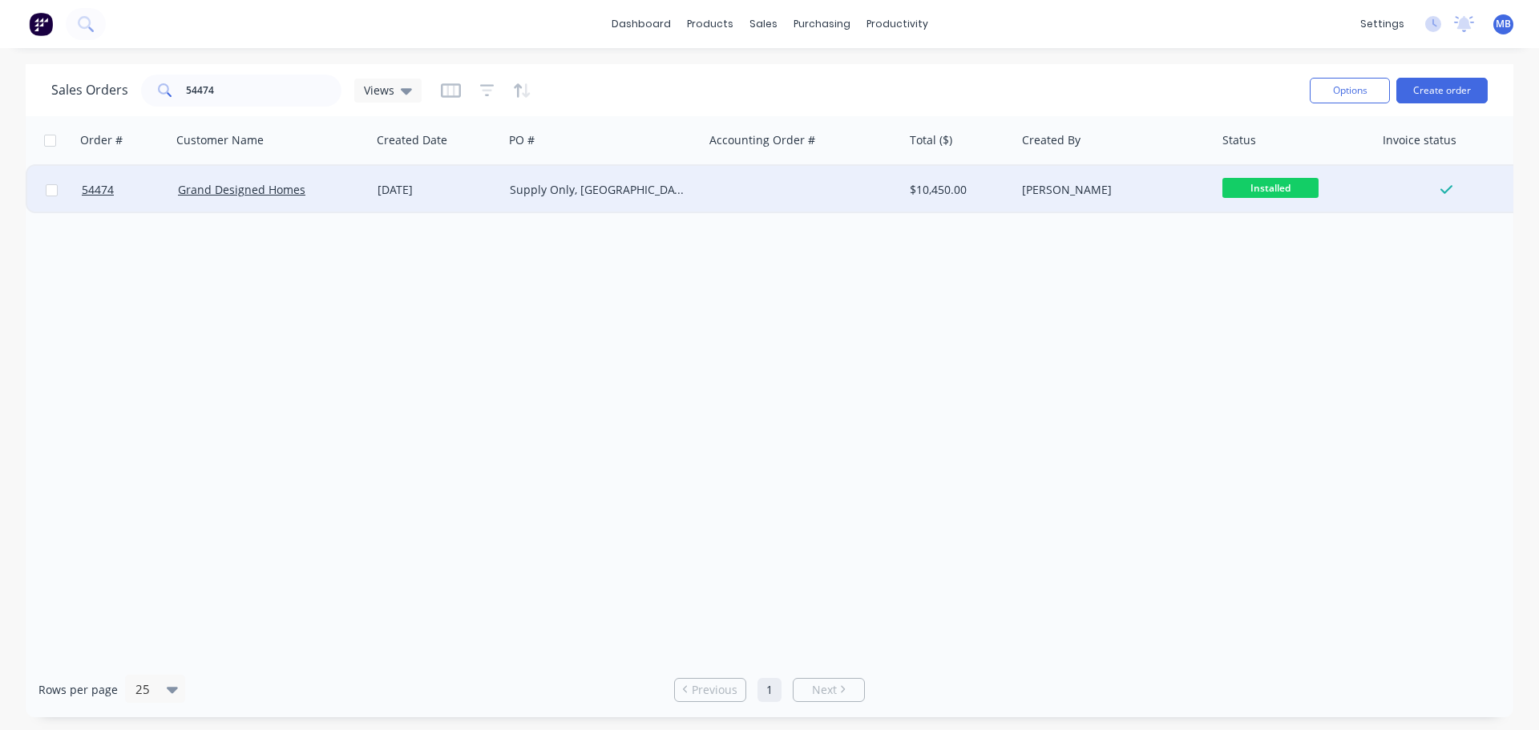
click at [932, 188] on div "$10,450.00" at bounding box center [957, 190] width 95 height 16
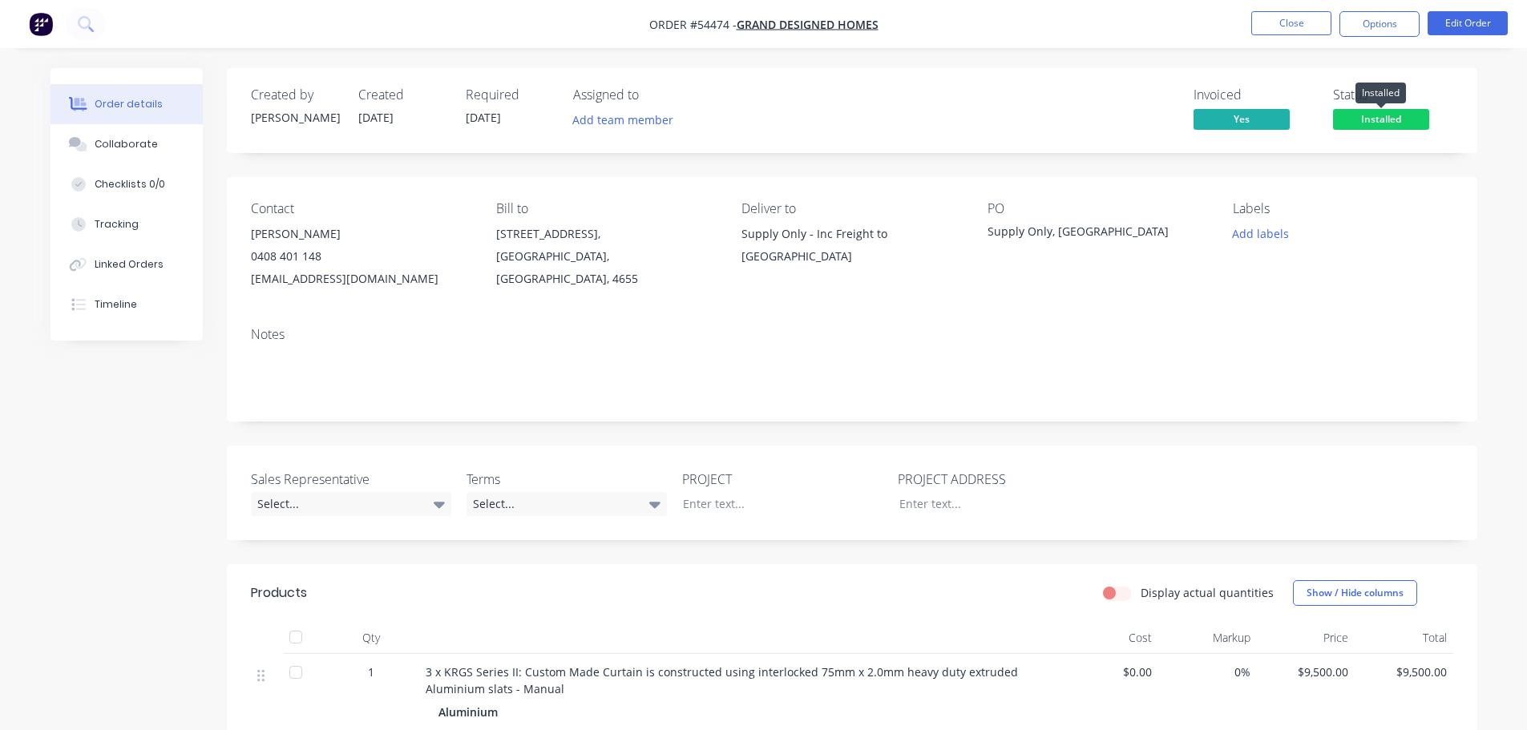
click at [1406, 114] on span "Installed" at bounding box center [1381, 119] width 96 height 20
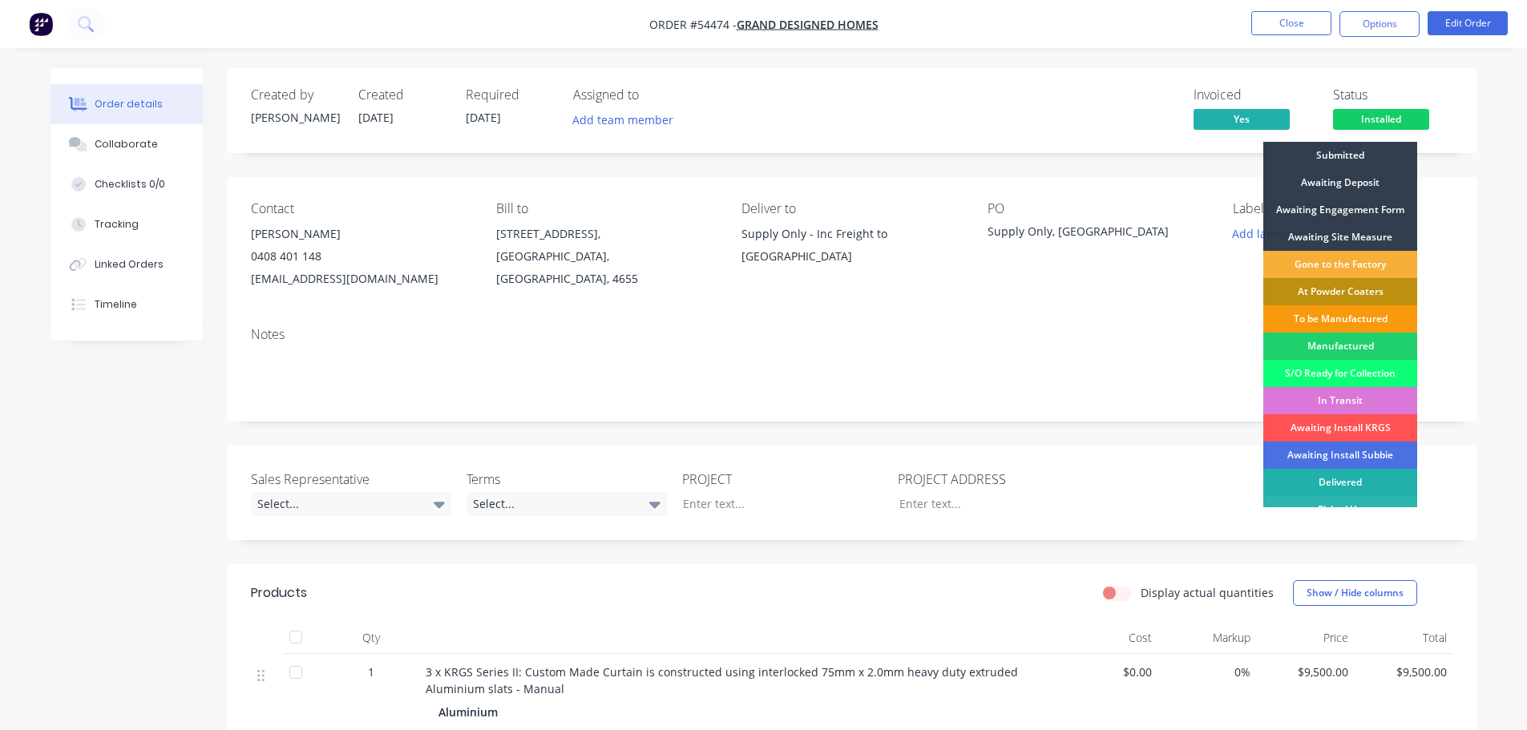
click at [1347, 480] on div "Delivered" at bounding box center [1341, 482] width 154 height 27
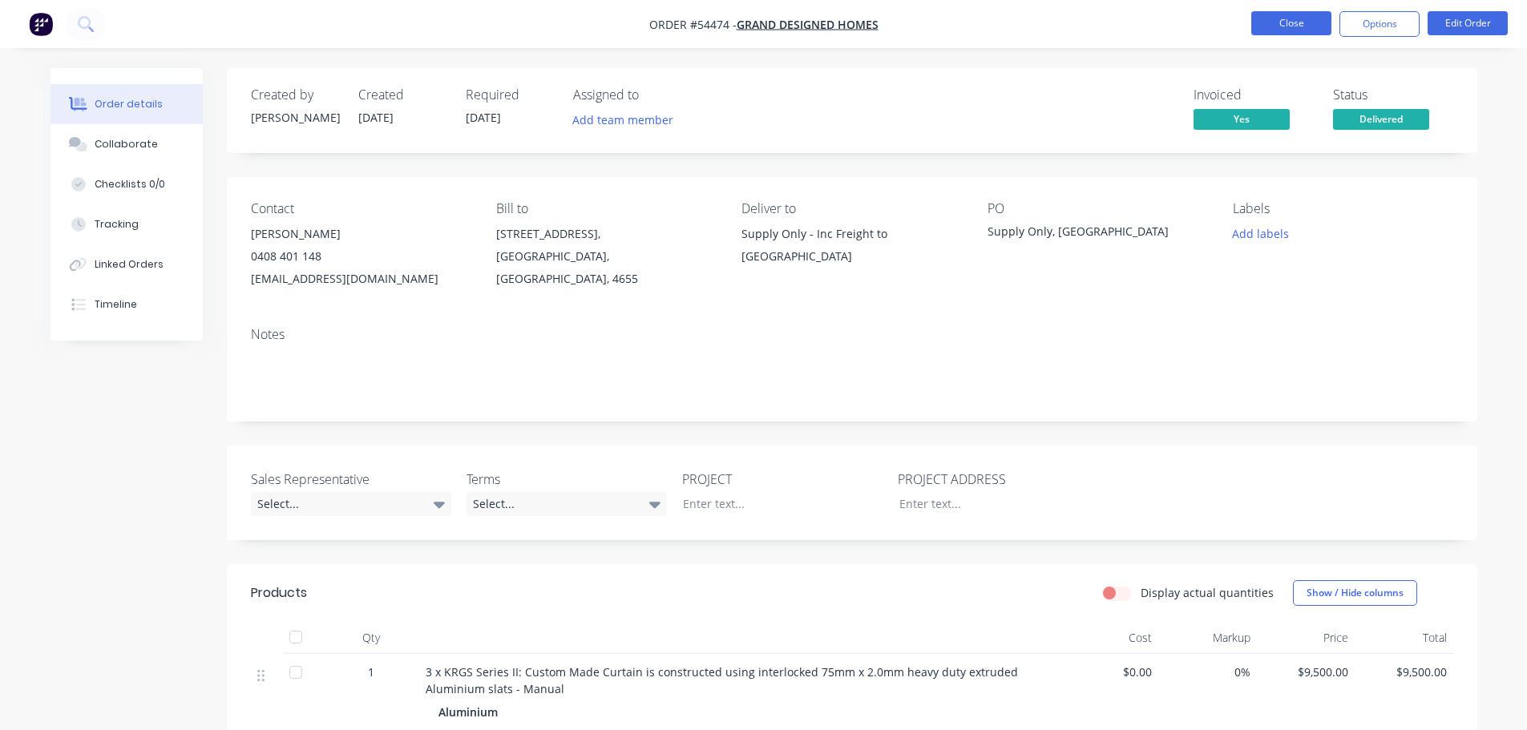
click at [1299, 22] on button "Close" at bounding box center [1292, 23] width 80 height 24
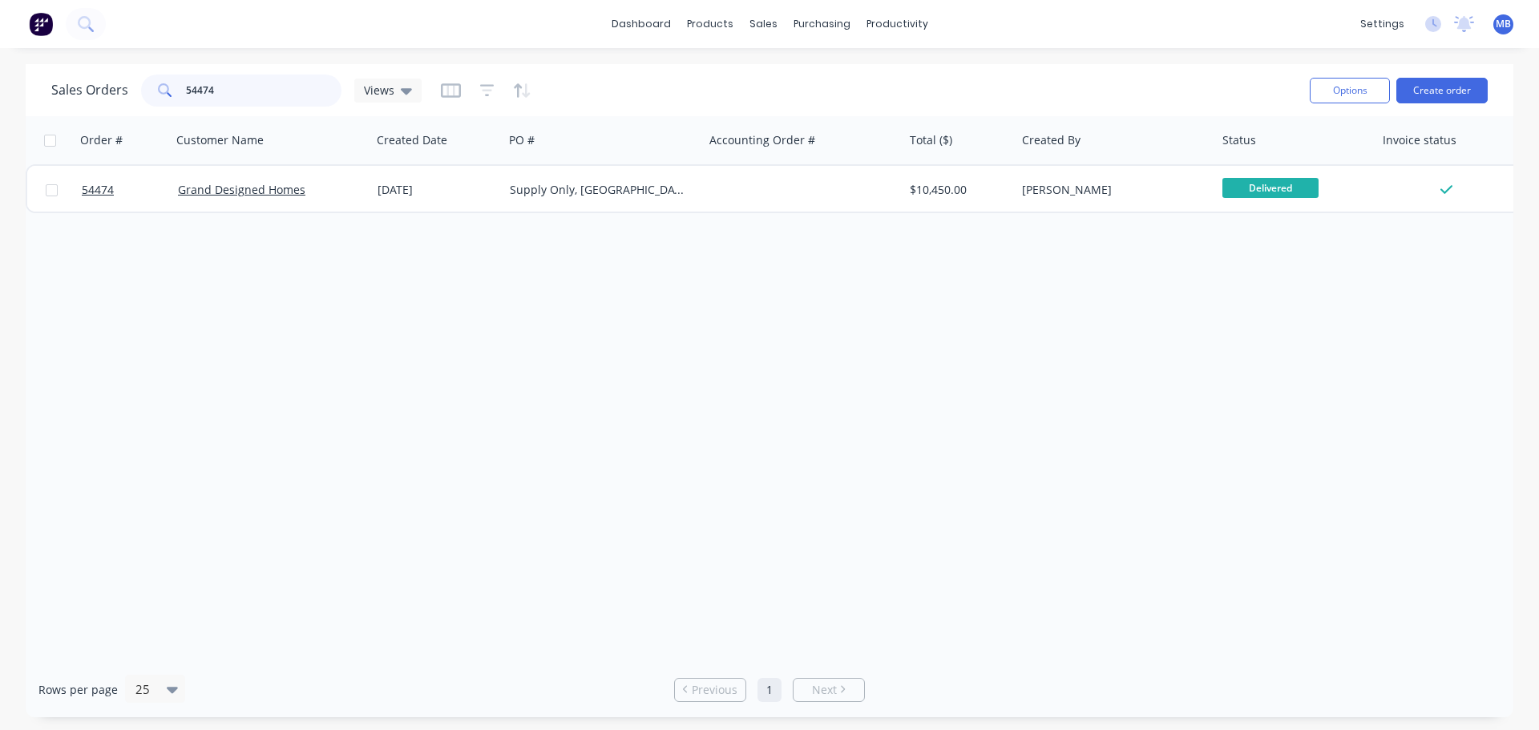
drag, startPoint x: 212, startPoint y: 87, endPoint x: 160, endPoint y: 83, distance: 51.5
click at [162, 83] on div "54474" at bounding box center [241, 91] width 200 height 32
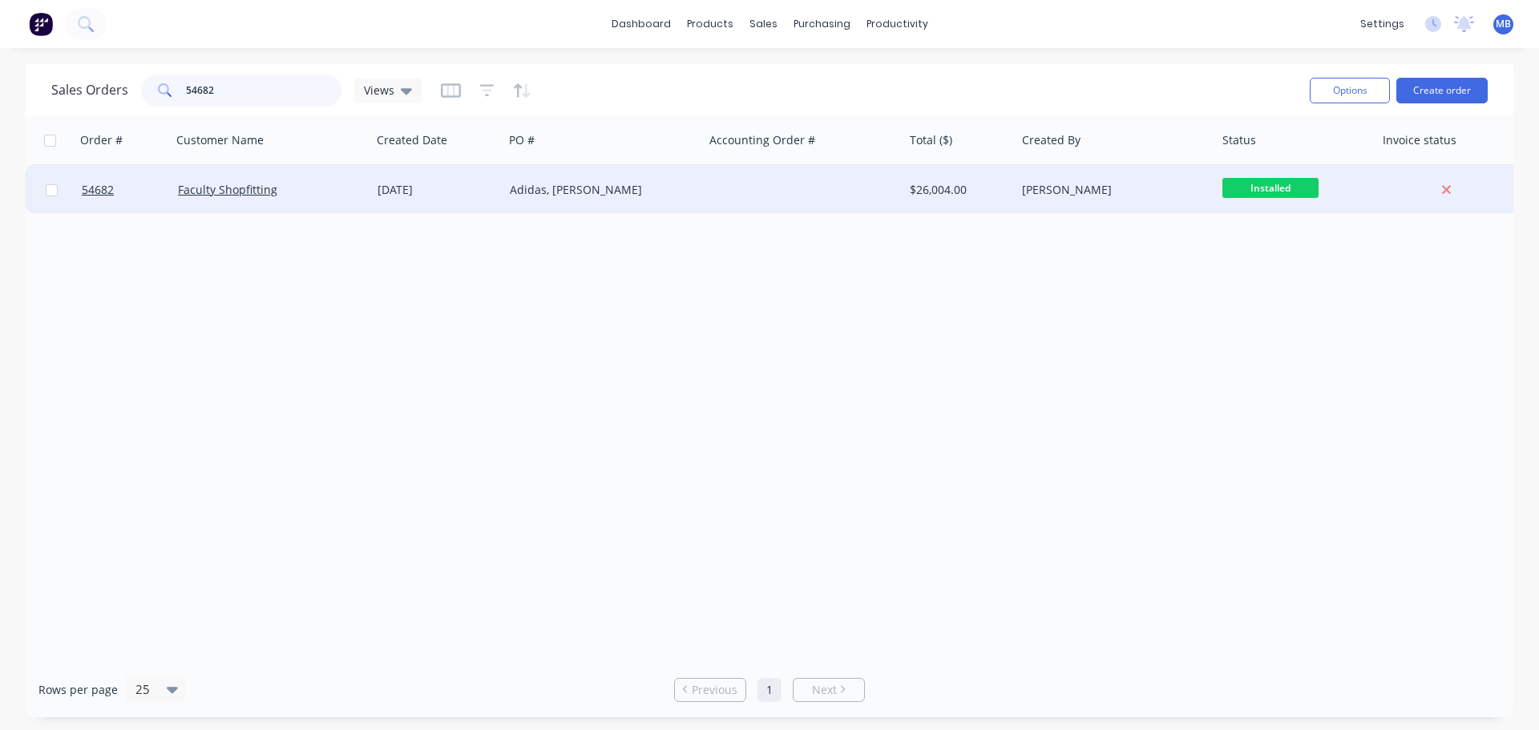
type input "54682"
click at [872, 192] on div at bounding box center [804, 190] width 200 height 48
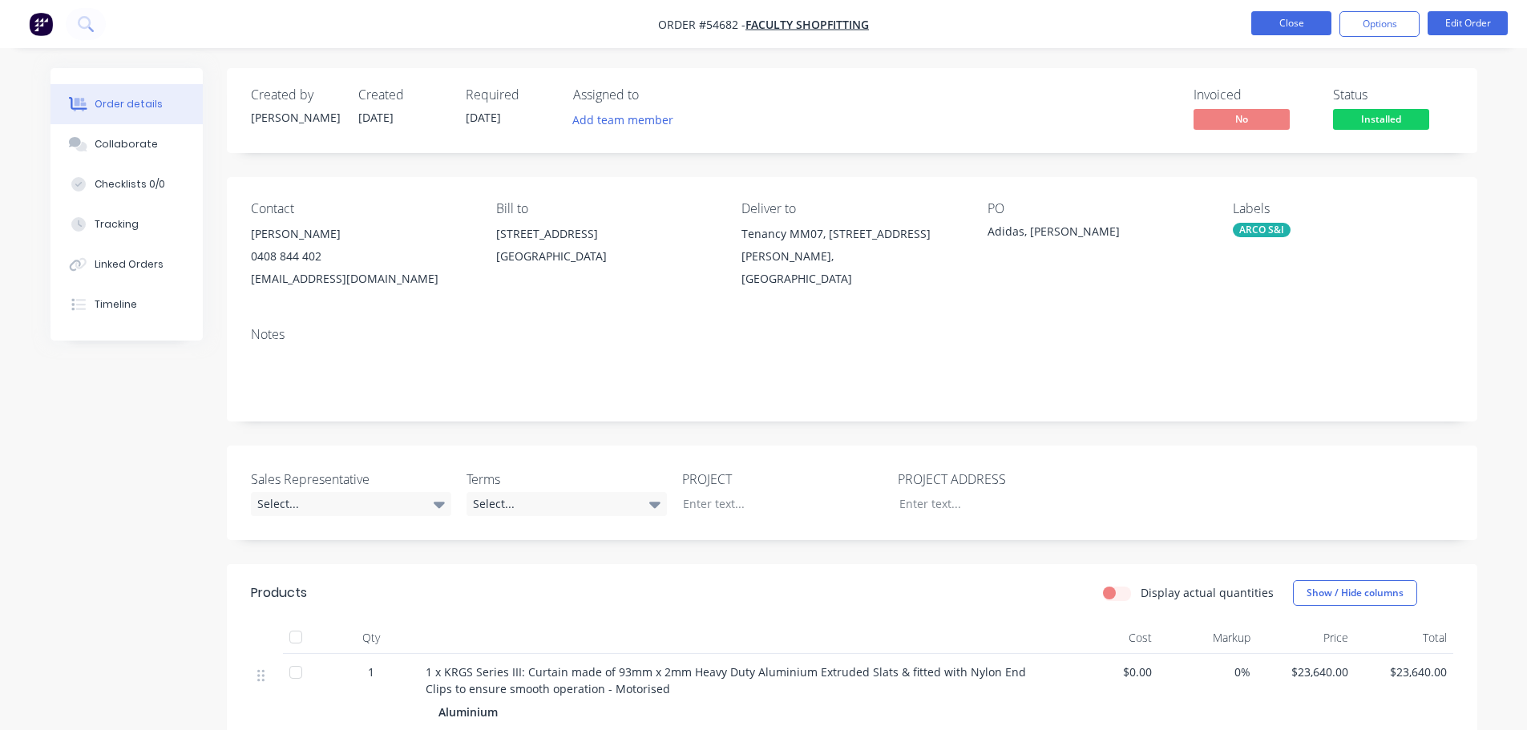
scroll to position [43, 0]
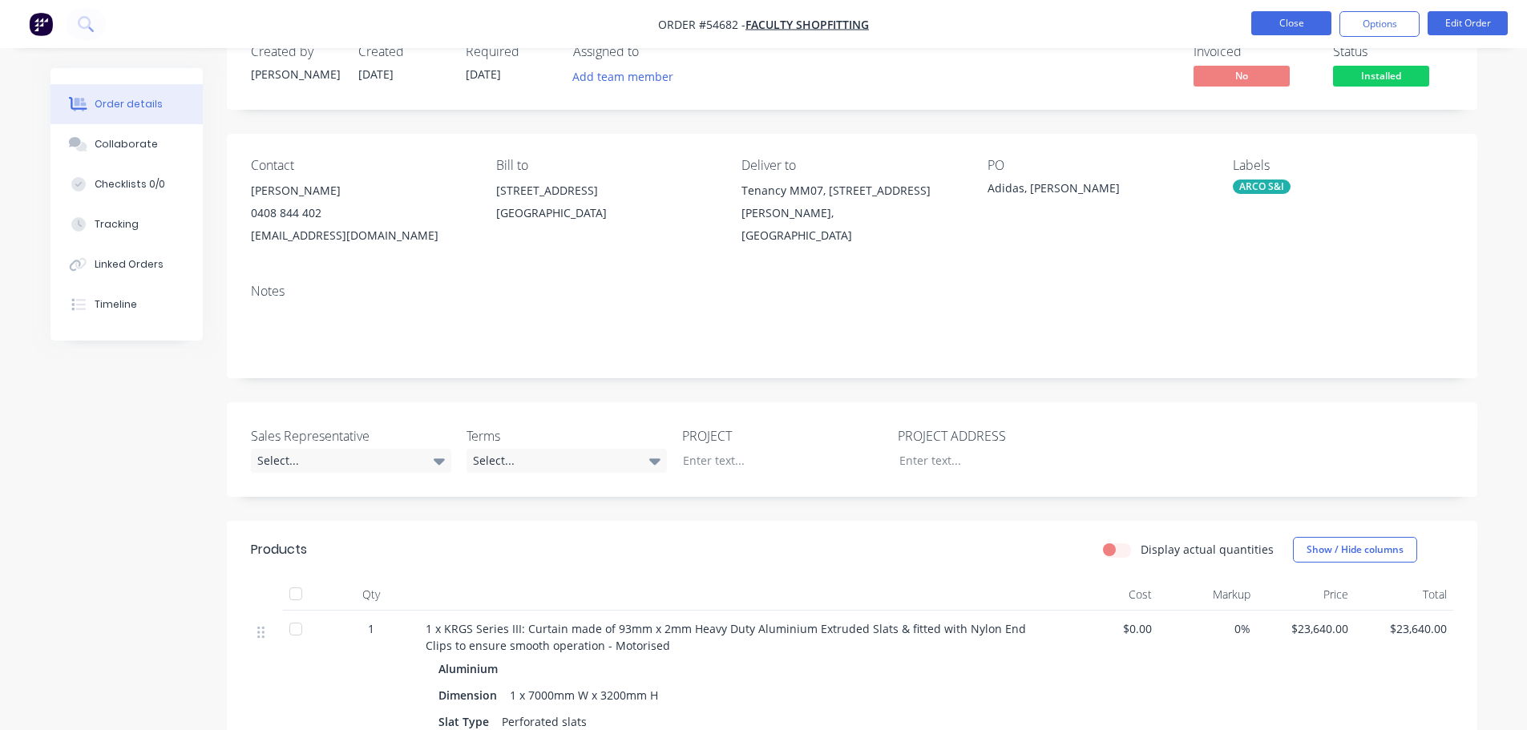
click at [1271, 19] on button "Close" at bounding box center [1292, 23] width 80 height 24
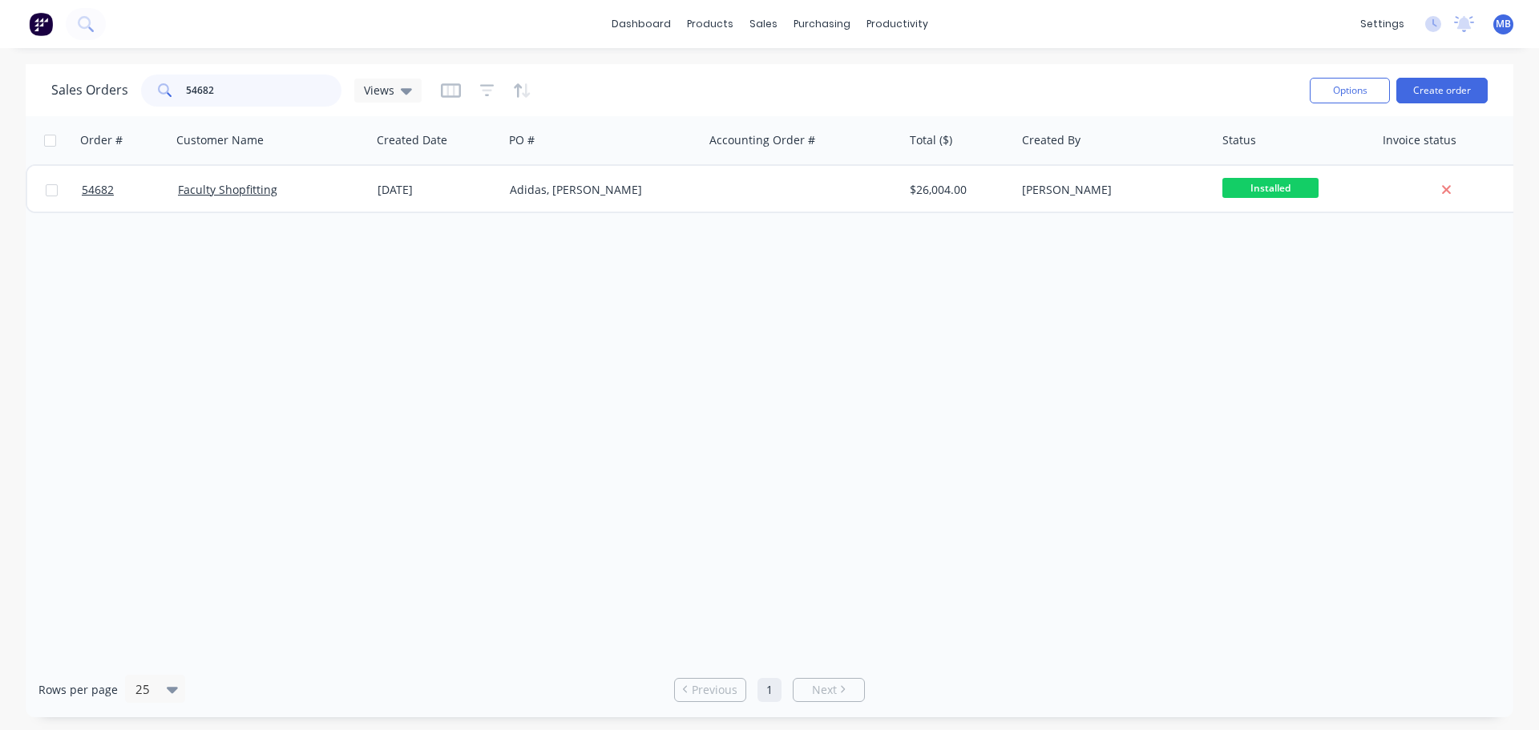
drag, startPoint x: 238, startPoint y: 99, endPoint x: 0, endPoint y: 62, distance: 241.1
click at [79, 81] on div "Sales Orders 54682 Views" at bounding box center [236, 91] width 370 height 32
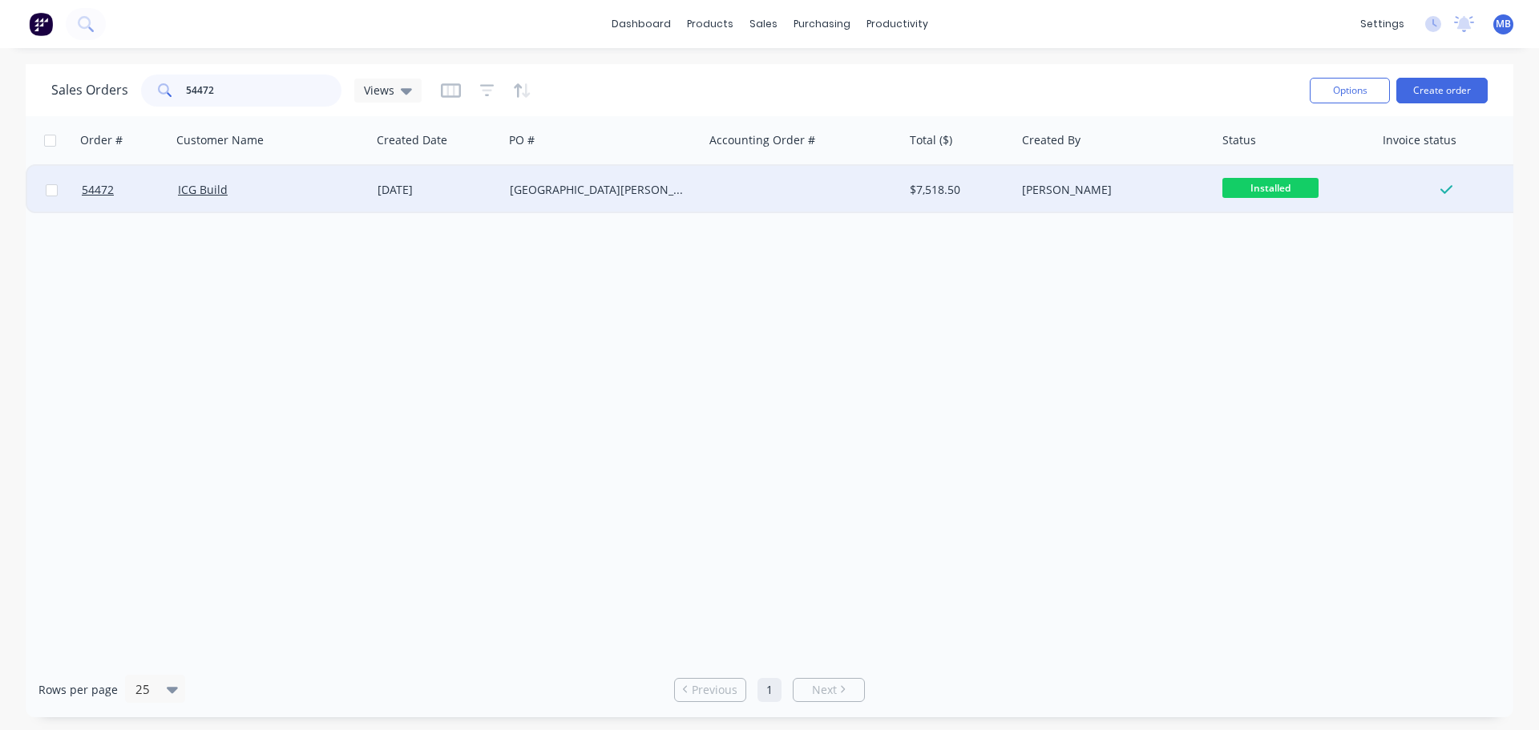
type input "54472"
click at [1183, 193] on div "[PERSON_NAME]" at bounding box center [1111, 190] width 178 height 16
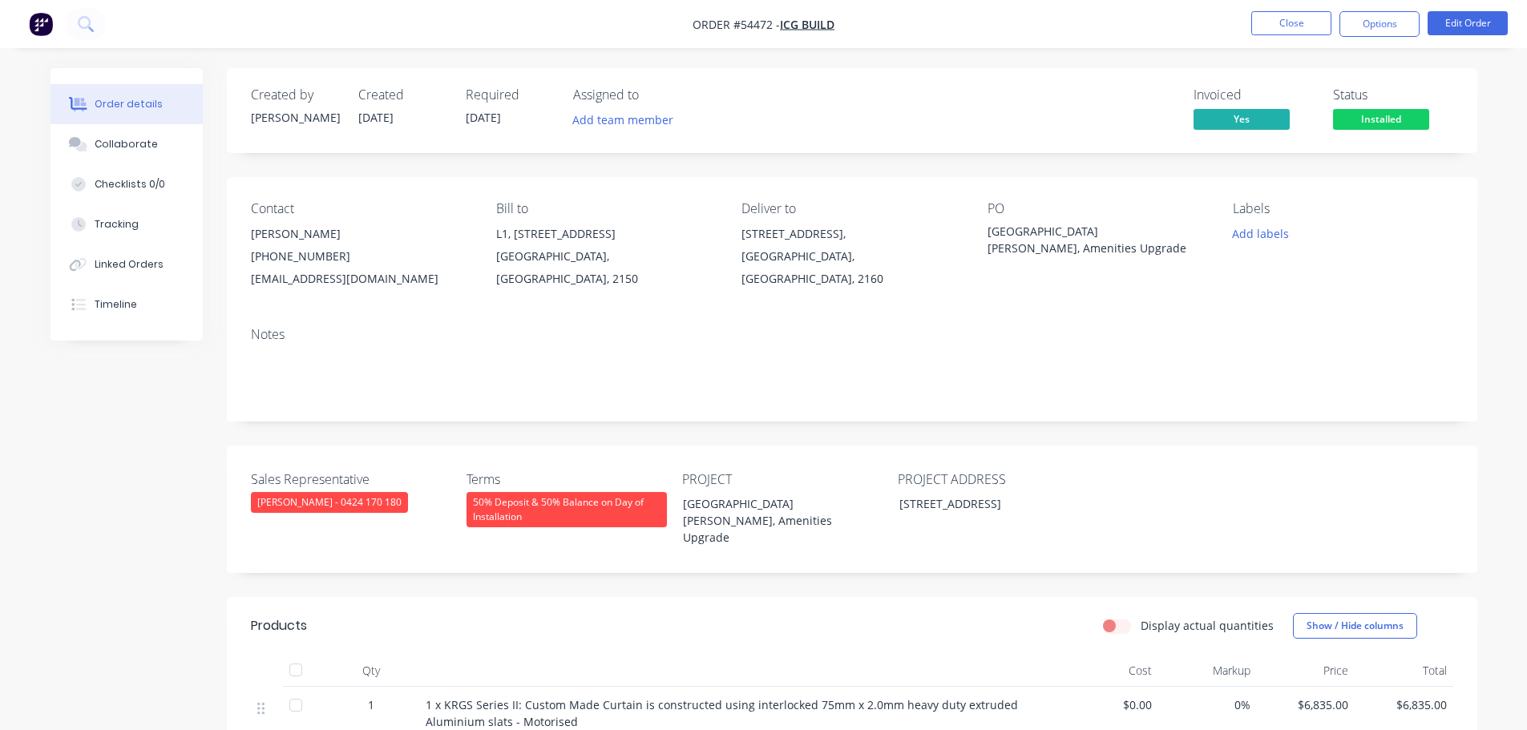
click at [1390, 116] on span "Installed" at bounding box center [1381, 119] width 96 height 20
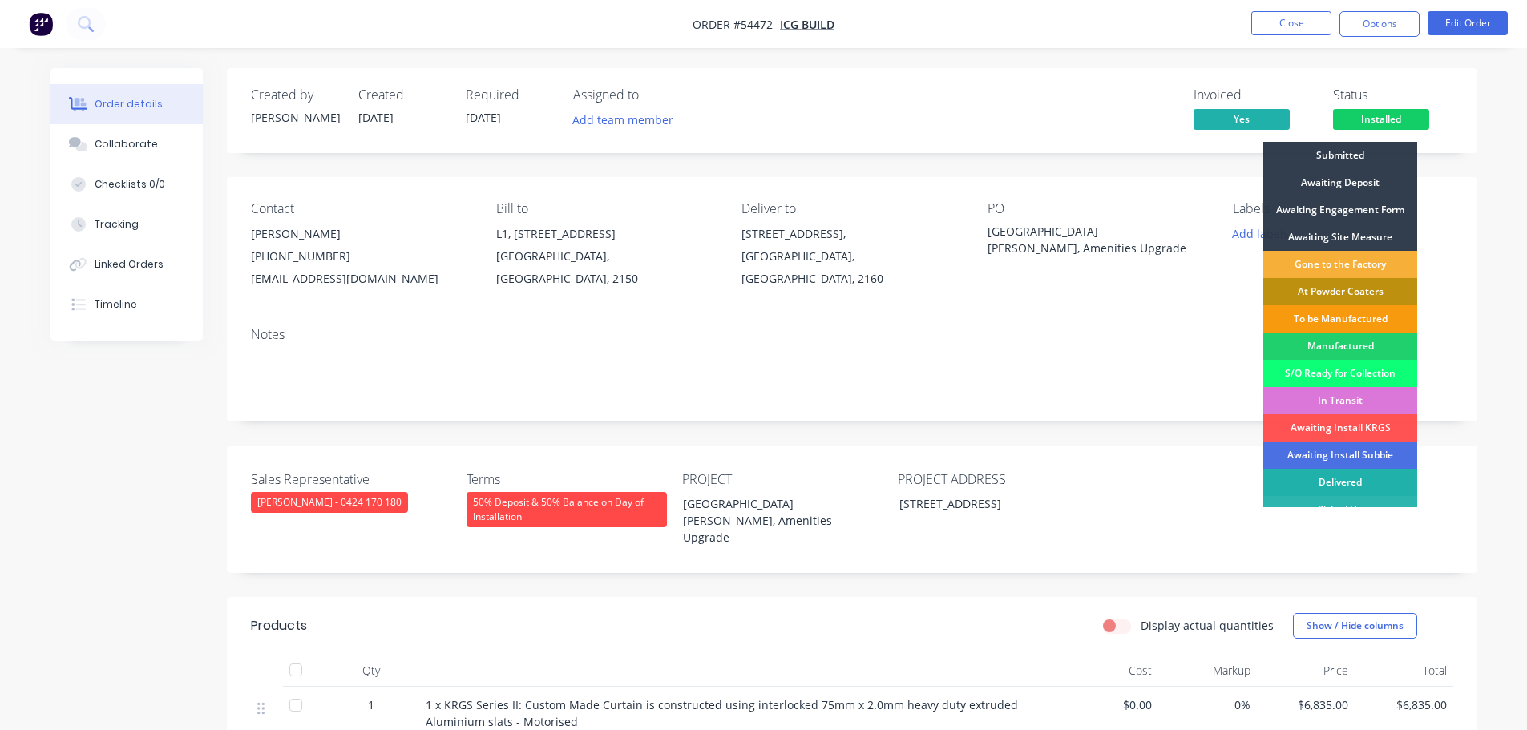
click at [1334, 479] on div "Delivered" at bounding box center [1341, 482] width 154 height 27
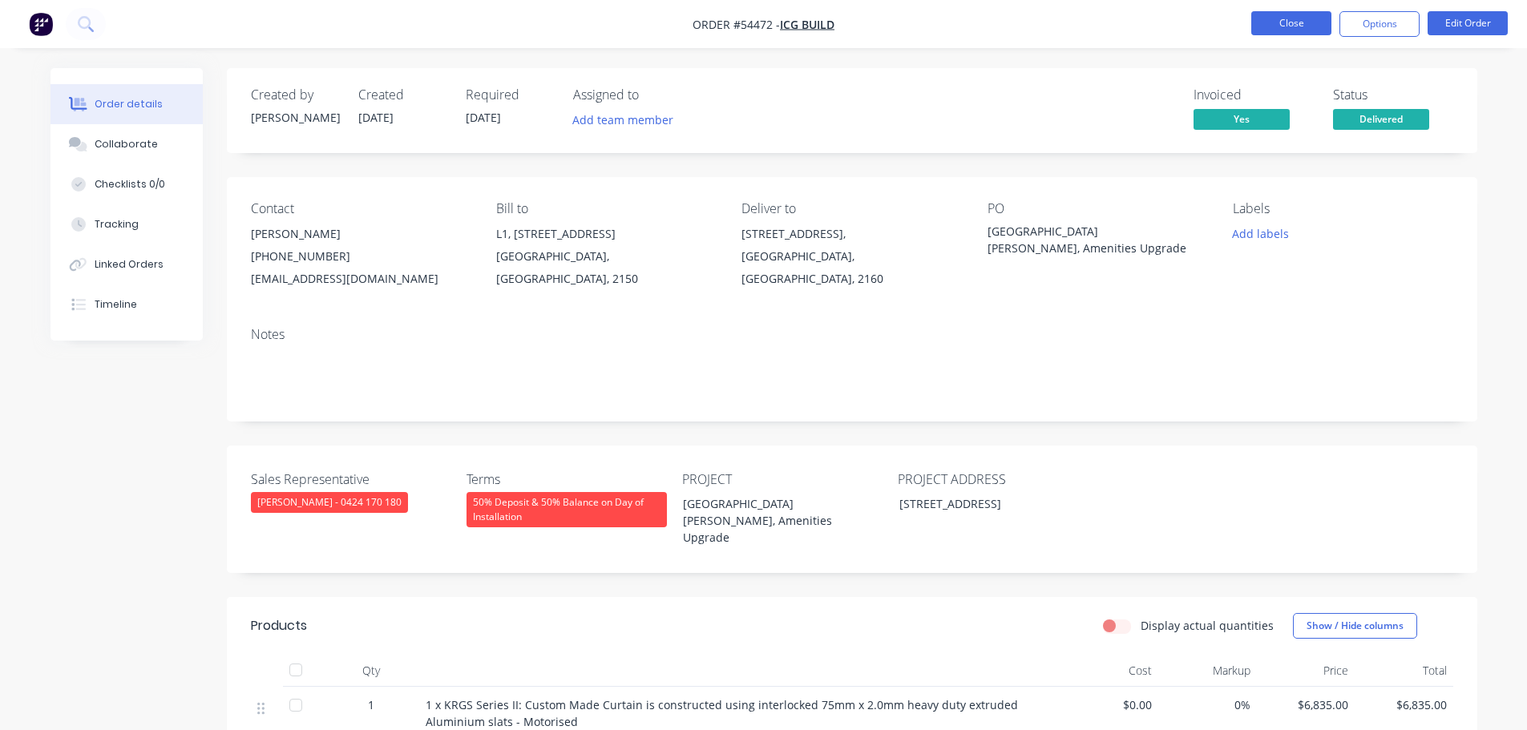
click at [1278, 26] on button "Close" at bounding box center [1292, 23] width 80 height 24
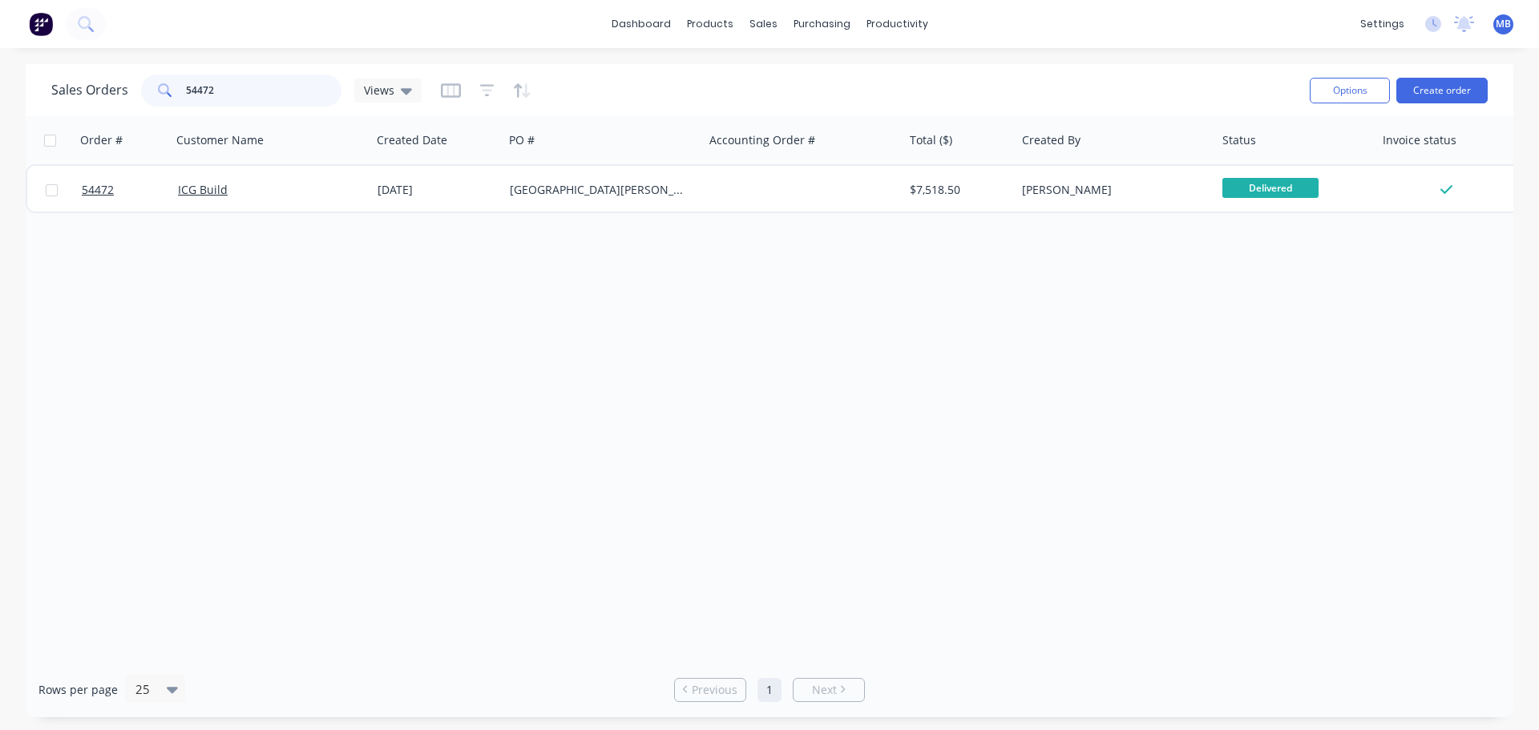
drag, startPoint x: 254, startPoint y: 90, endPoint x: 169, endPoint y: 87, distance: 85.0
click at [172, 87] on div "54472" at bounding box center [241, 91] width 200 height 32
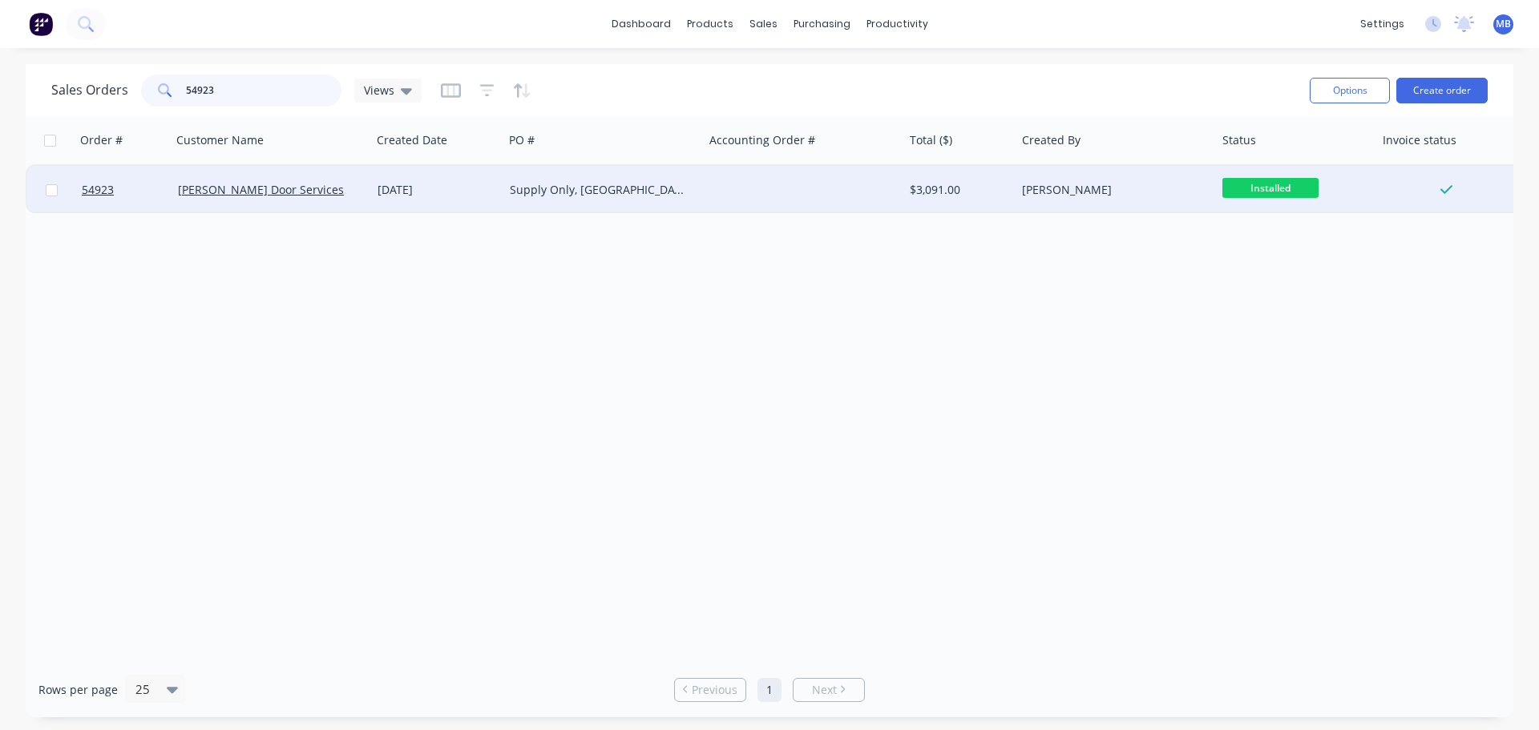
type input "54923"
click at [1115, 185] on div "[PERSON_NAME]" at bounding box center [1111, 190] width 178 height 16
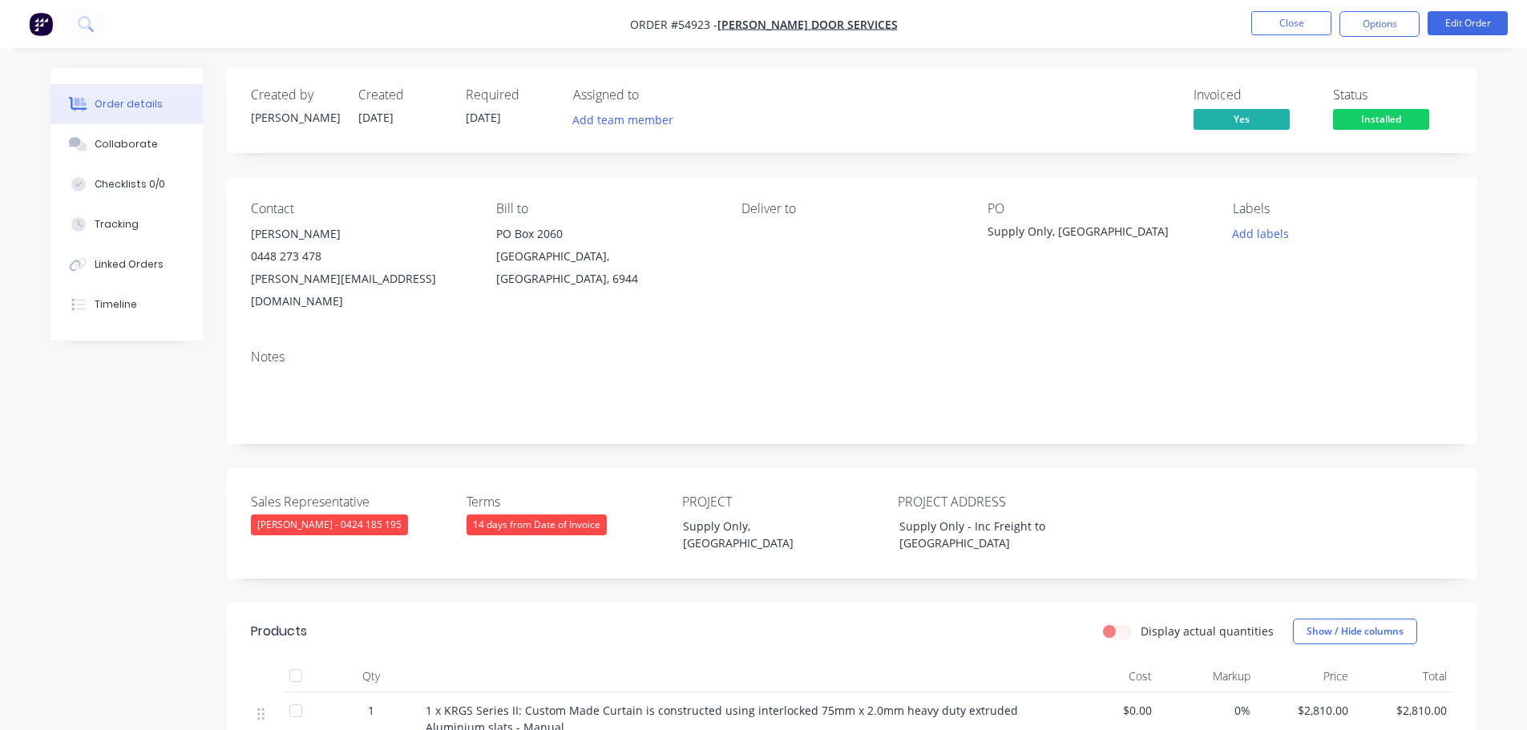
click at [1375, 127] on span "Installed" at bounding box center [1381, 119] width 96 height 20
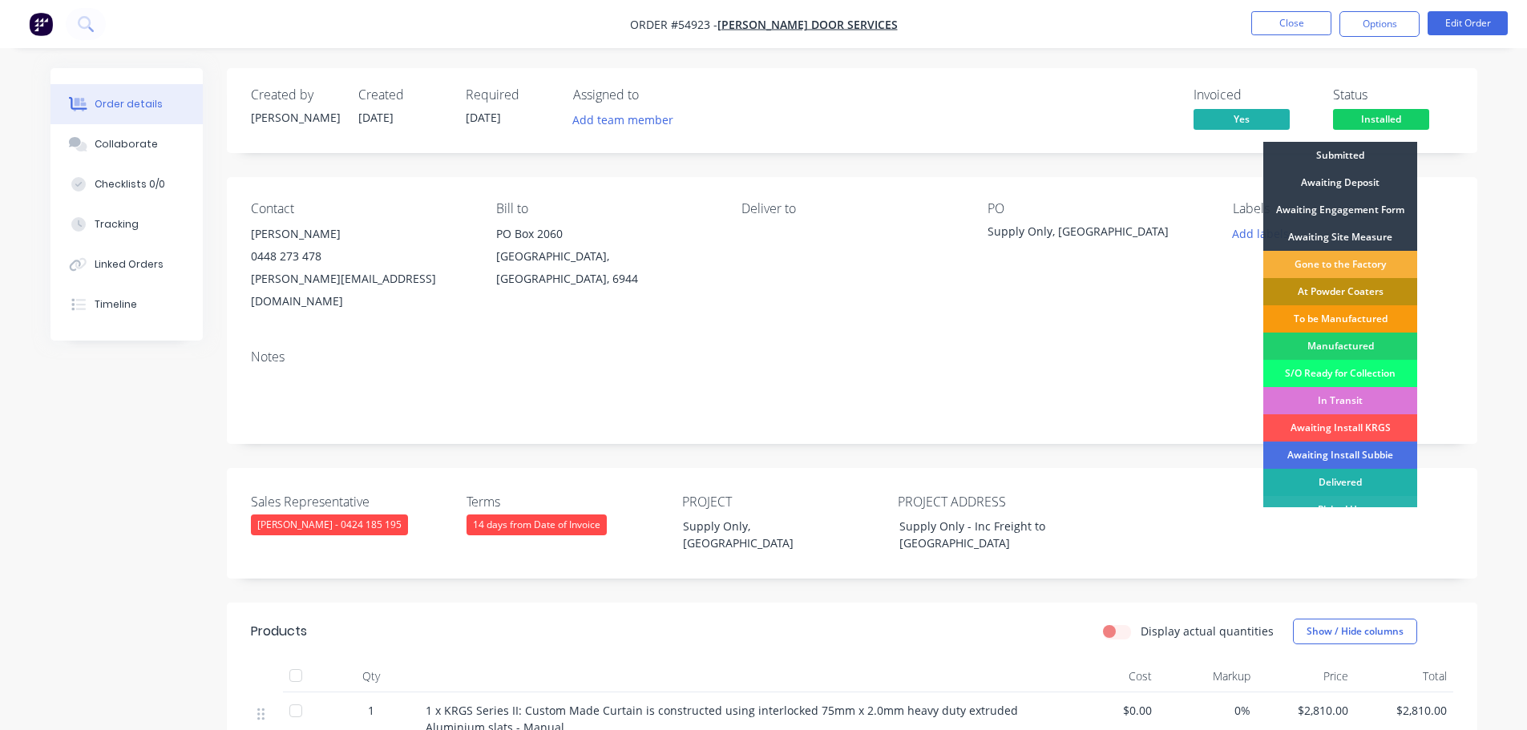
click at [1350, 479] on div "Delivered" at bounding box center [1341, 482] width 154 height 27
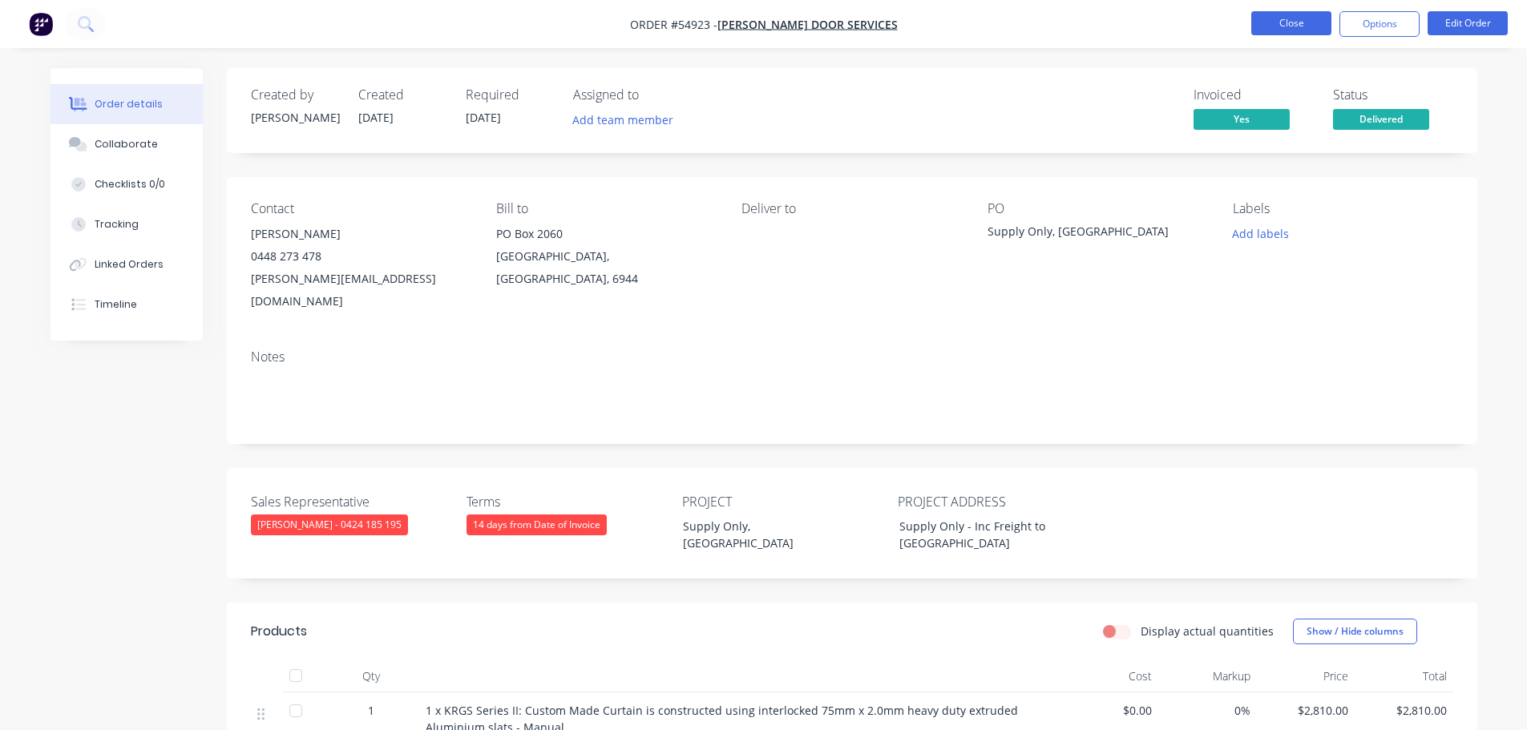
click at [1291, 22] on button "Close" at bounding box center [1292, 23] width 80 height 24
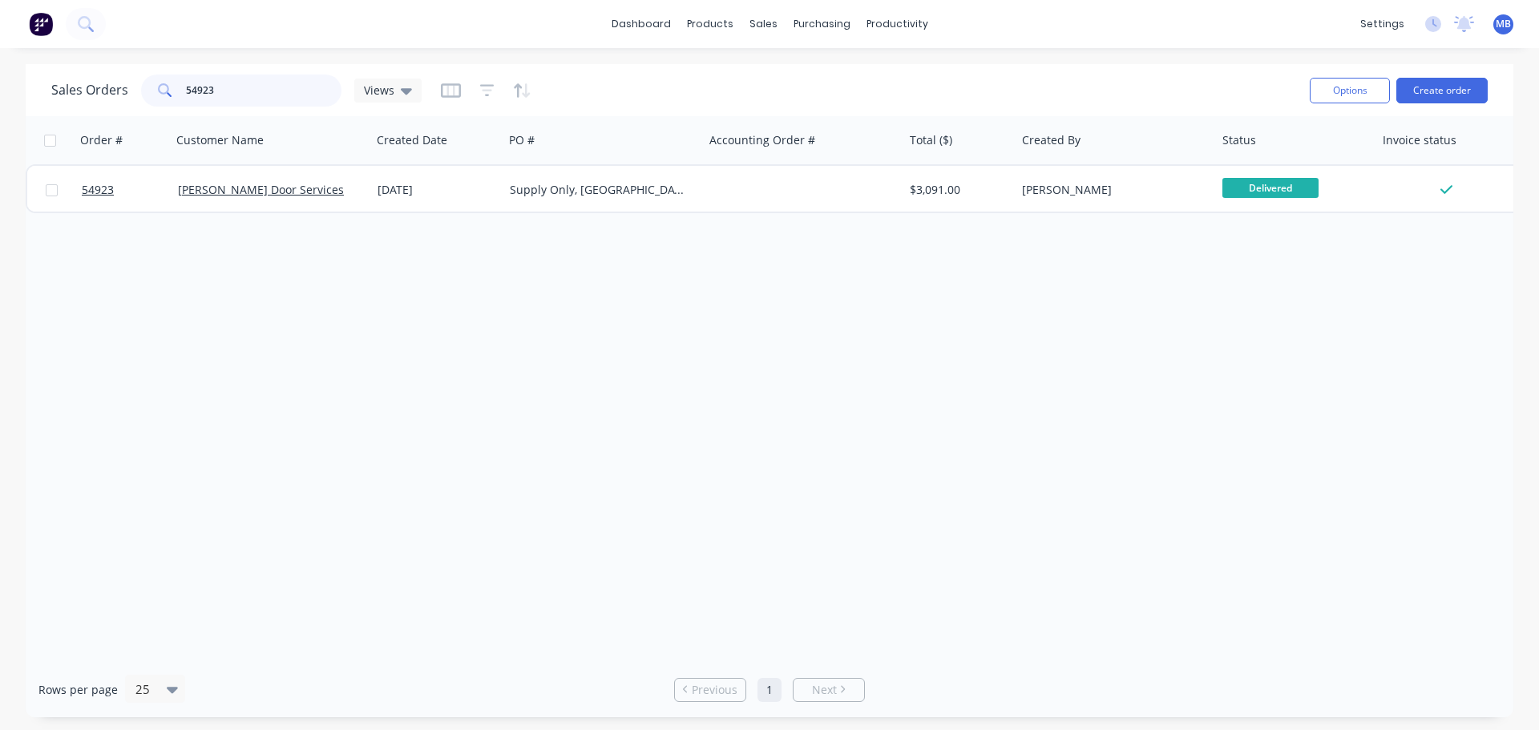
drag, startPoint x: 232, startPoint y: 84, endPoint x: 156, endPoint y: 73, distance: 77.0
click at [156, 73] on div "Sales Orders 54923 Views" at bounding box center [674, 90] width 1246 height 39
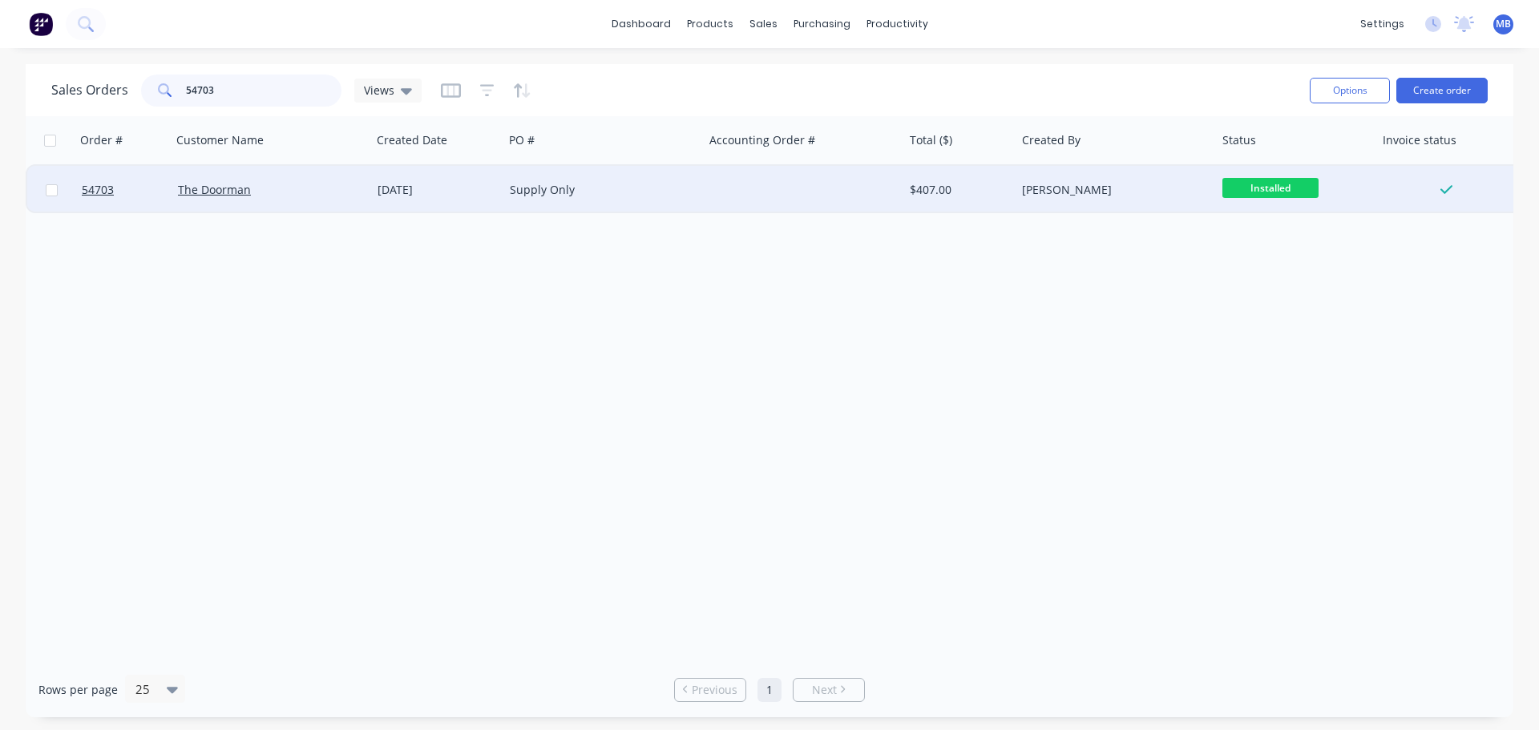
type input "54703"
click at [1131, 188] on div "[PERSON_NAME]" at bounding box center [1111, 190] width 178 height 16
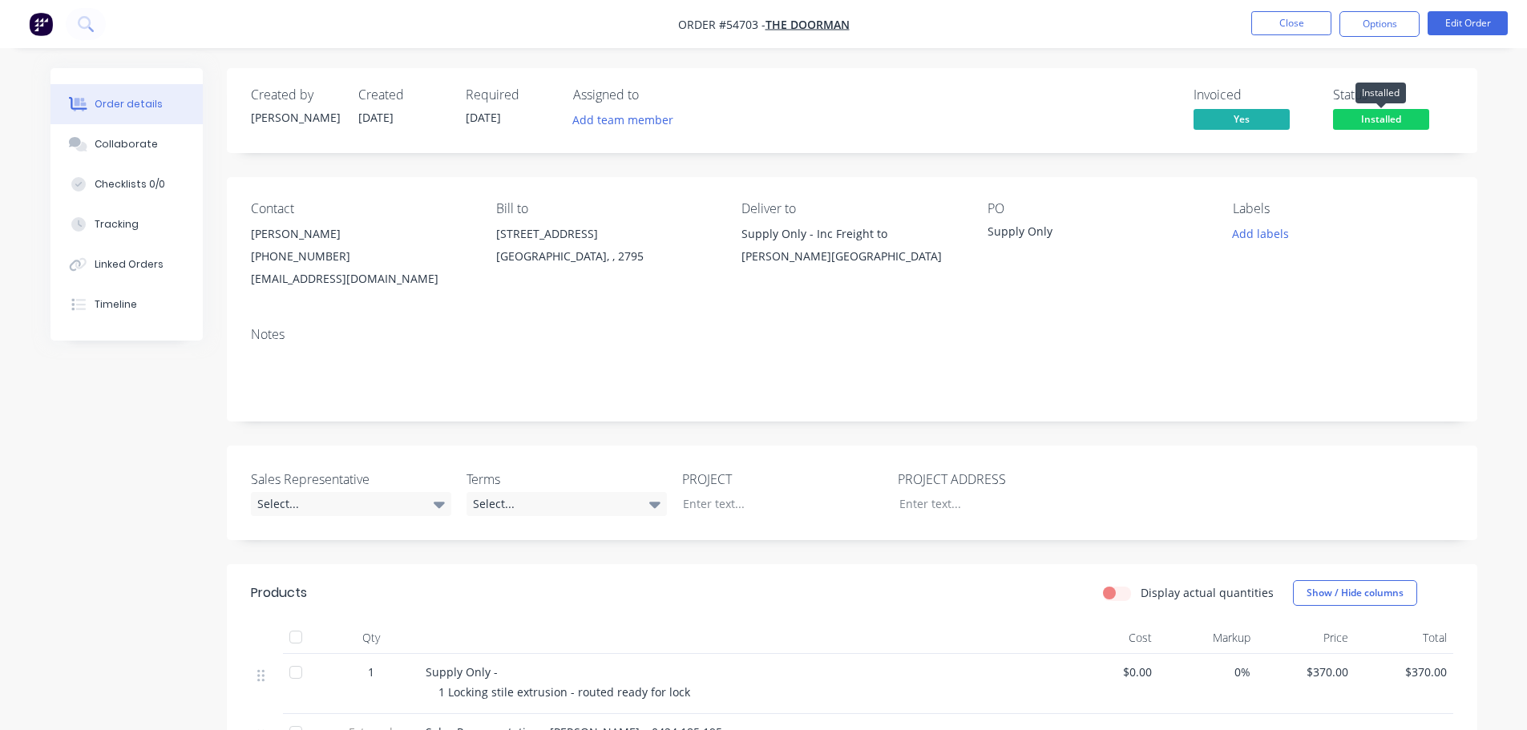
drag, startPoint x: 1385, startPoint y: 118, endPoint x: 1380, endPoint y: 134, distance: 16.7
click at [1384, 120] on span "Installed" at bounding box center [1381, 119] width 96 height 20
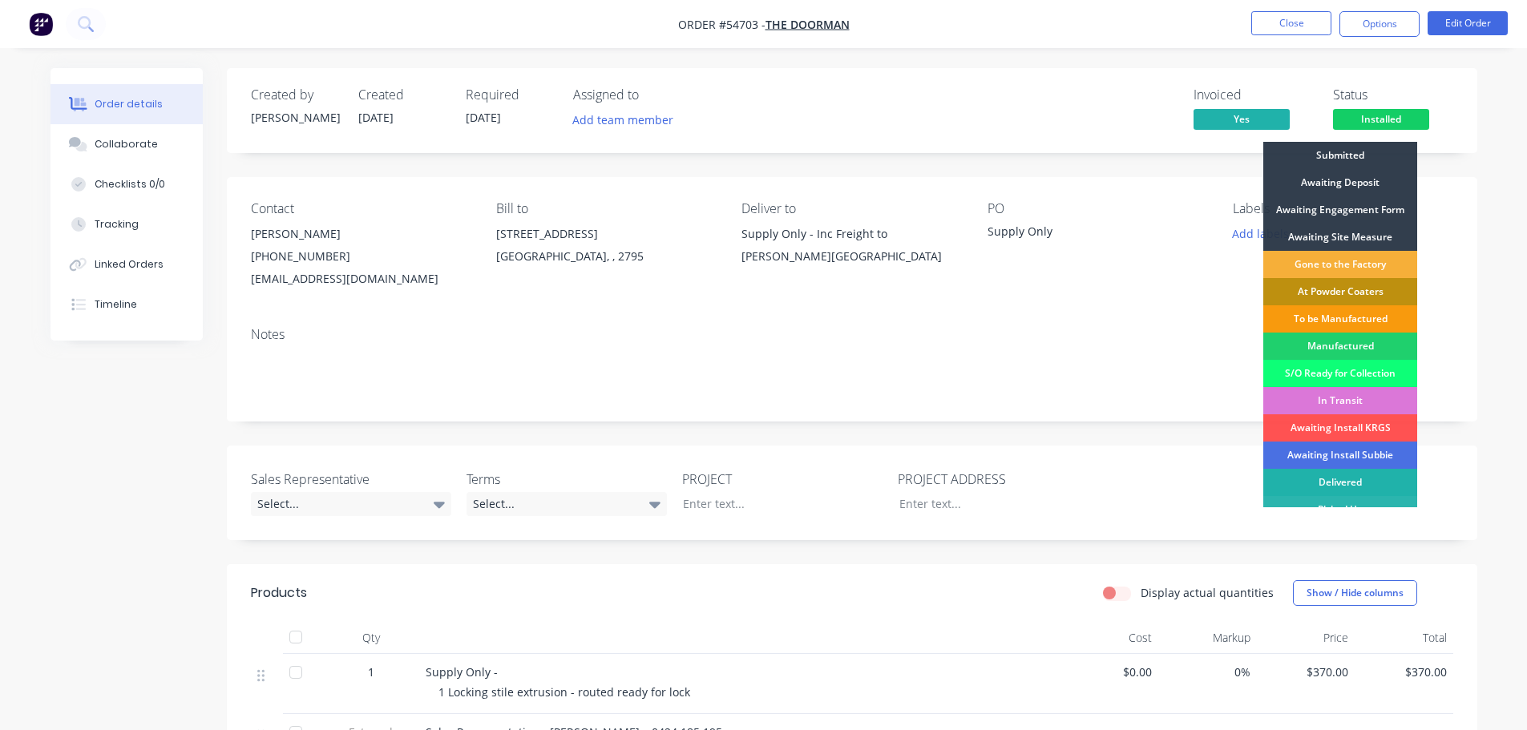
click at [1353, 479] on div "Delivered" at bounding box center [1341, 482] width 154 height 27
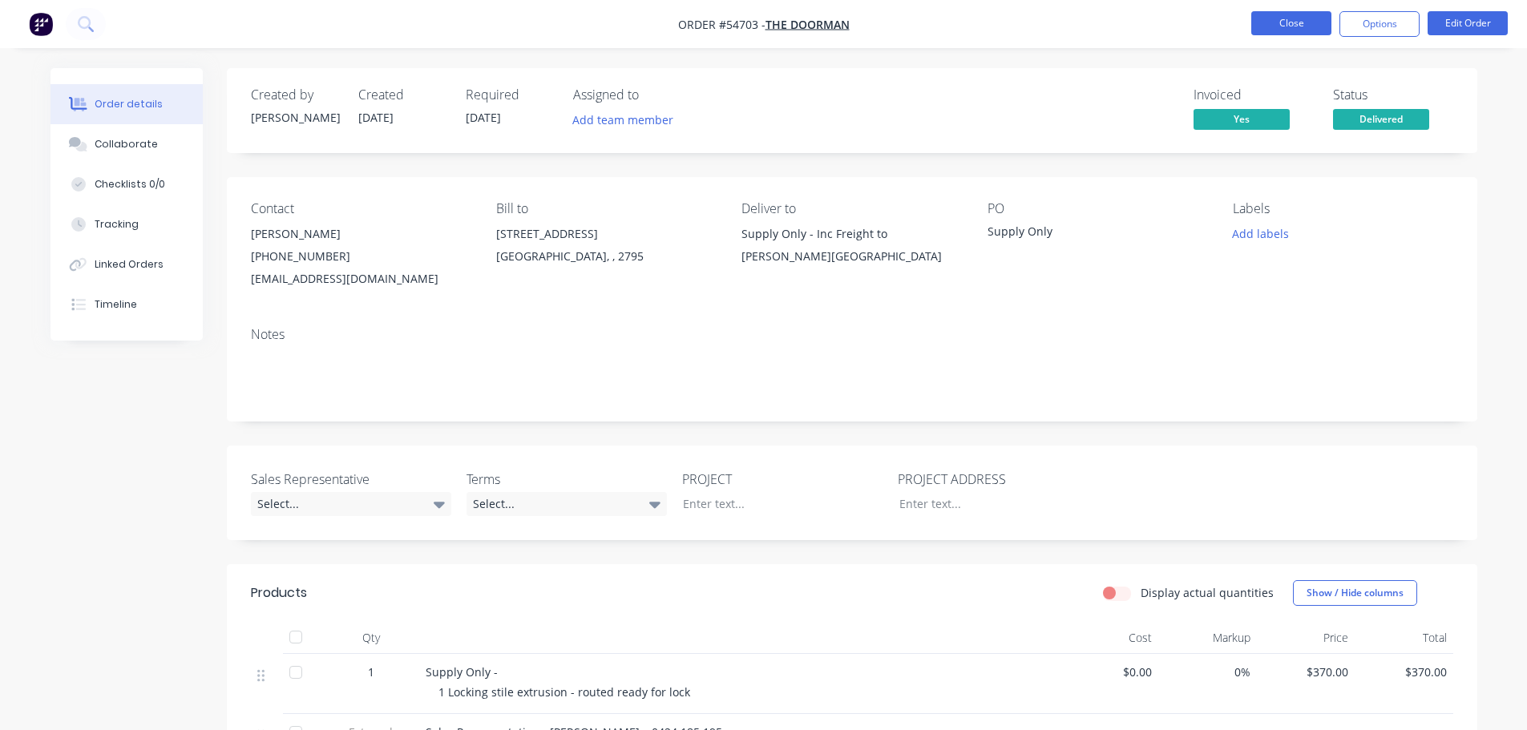
click at [1284, 25] on button "Close" at bounding box center [1292, 23] width 80 height 24
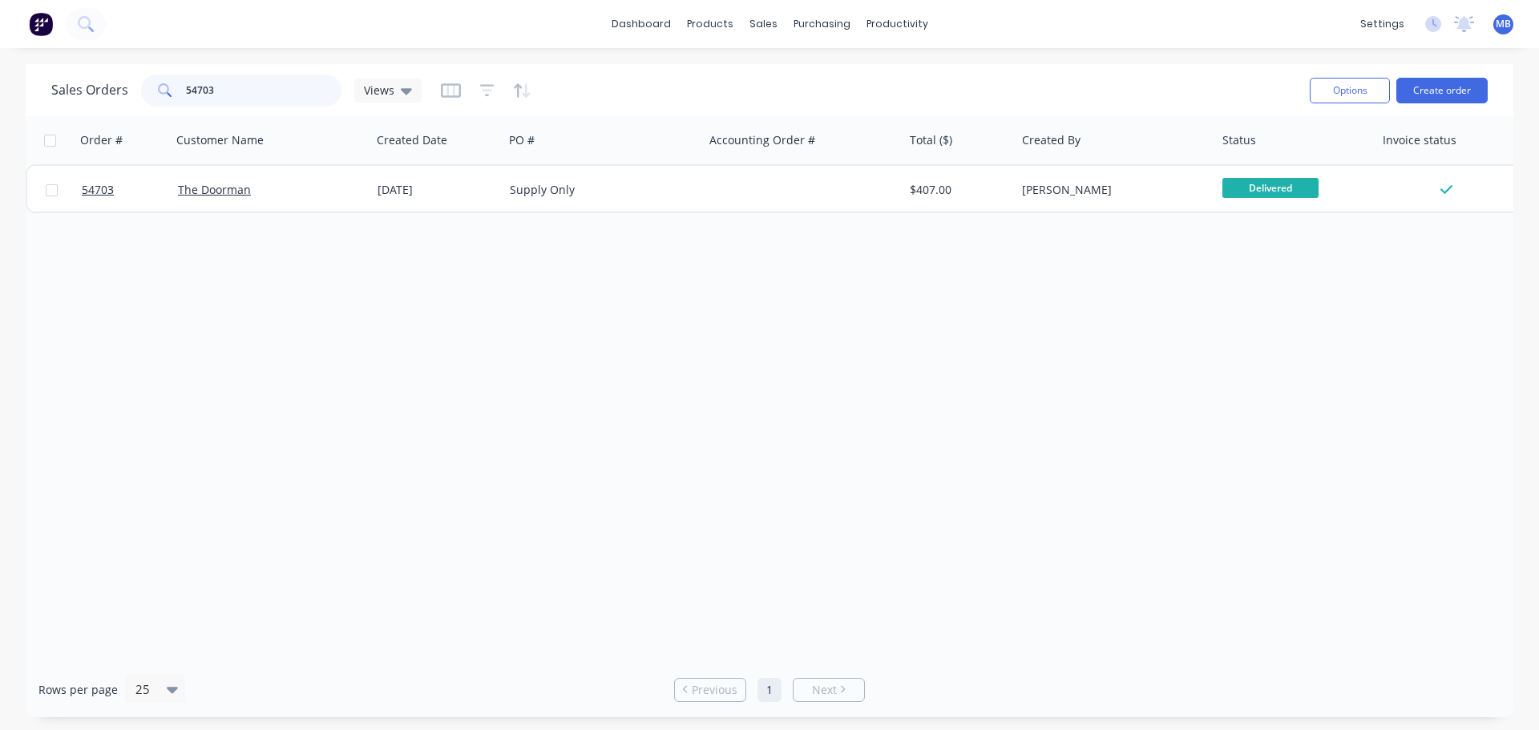
drag, startPoint x: 227, startPoint y: 91, endPoint x: 75, endPoint y: 58, distance: 155.2
click at [75, 58] on div "dashboard products sales purchasing productivity dashboard products Product Cat…" at bounding box center [769, 365] width 1539 height 730
type input "54794"
click at [884, 15] on div "productivity" at bounding box center [898, 24] width 78 height 24
click at [918, 71] on div "Workflow" at bounding box center [925, 77] width 48 height 14
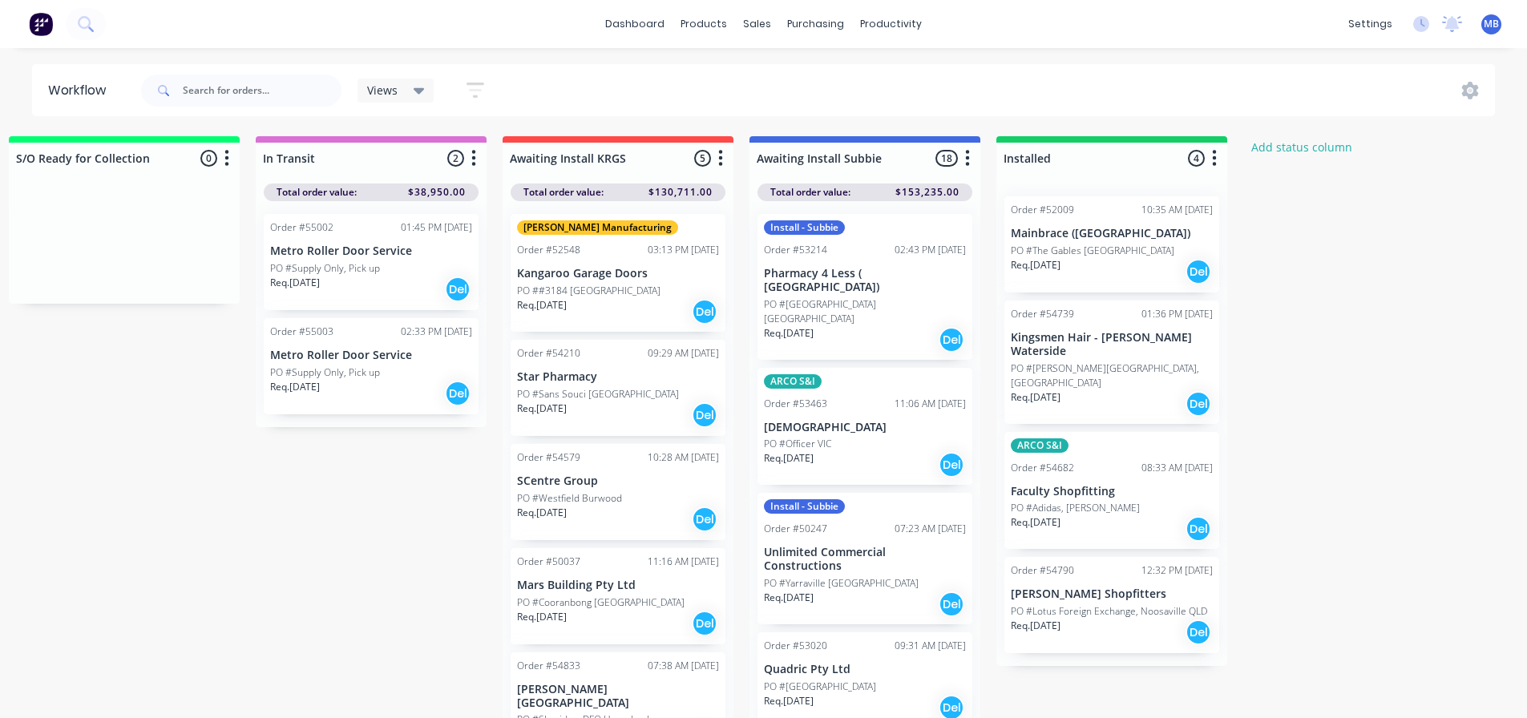
scroll to position [0, 2077]
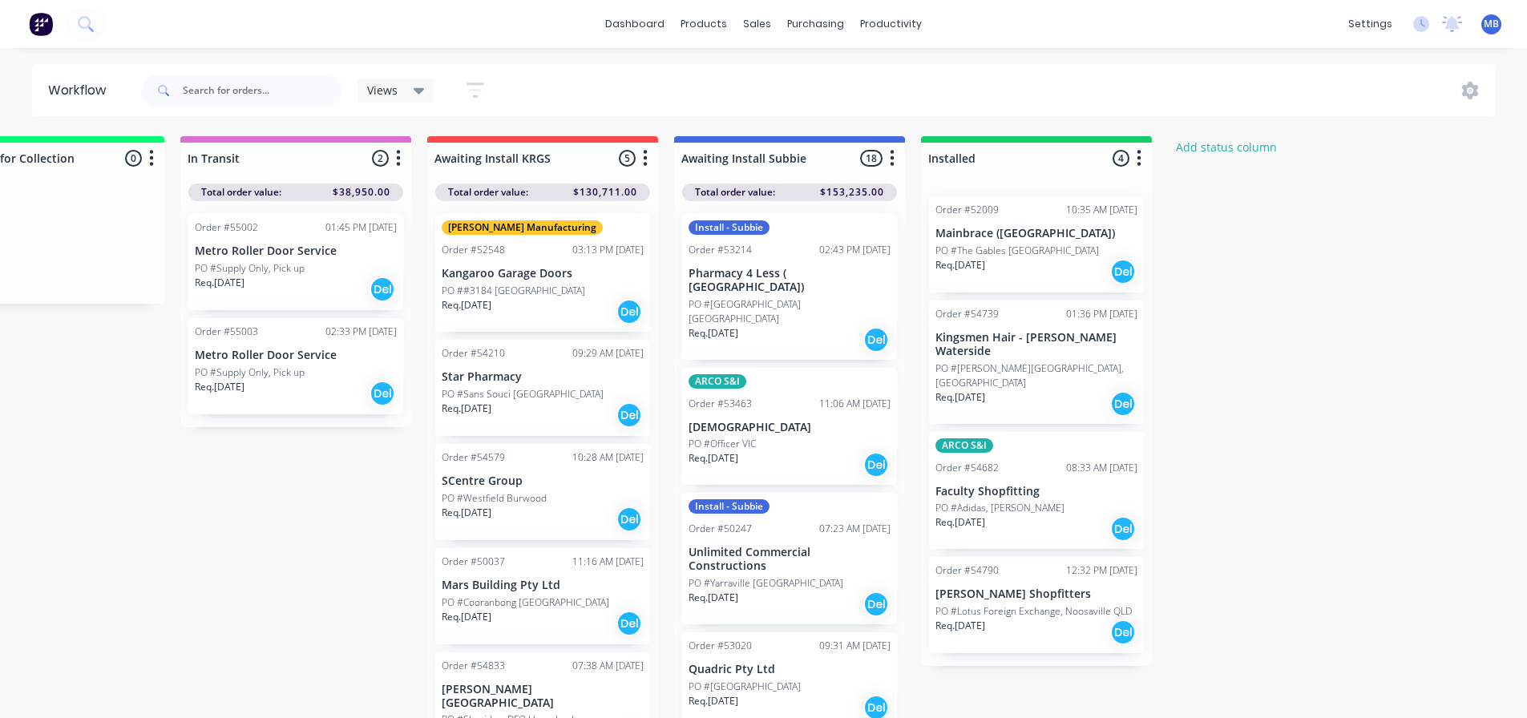
click at [1037, 605] on p "PO #Lotus Foreign Exchange, Noosaville QLD" at bounding box center [1034, 612] width 196 height 14
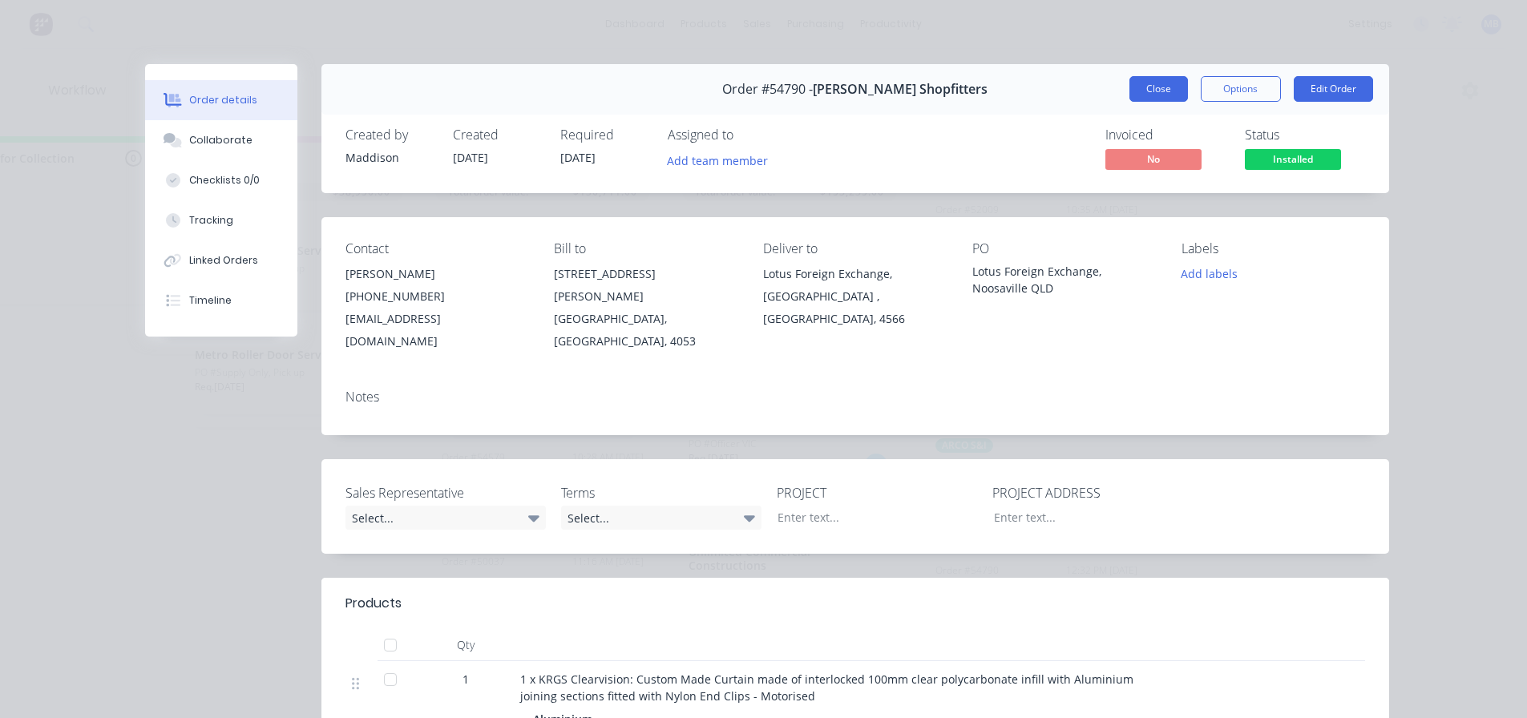
click at [1156, 87] on button "Close" at bounding box center [1159, 89] width 59 height 26
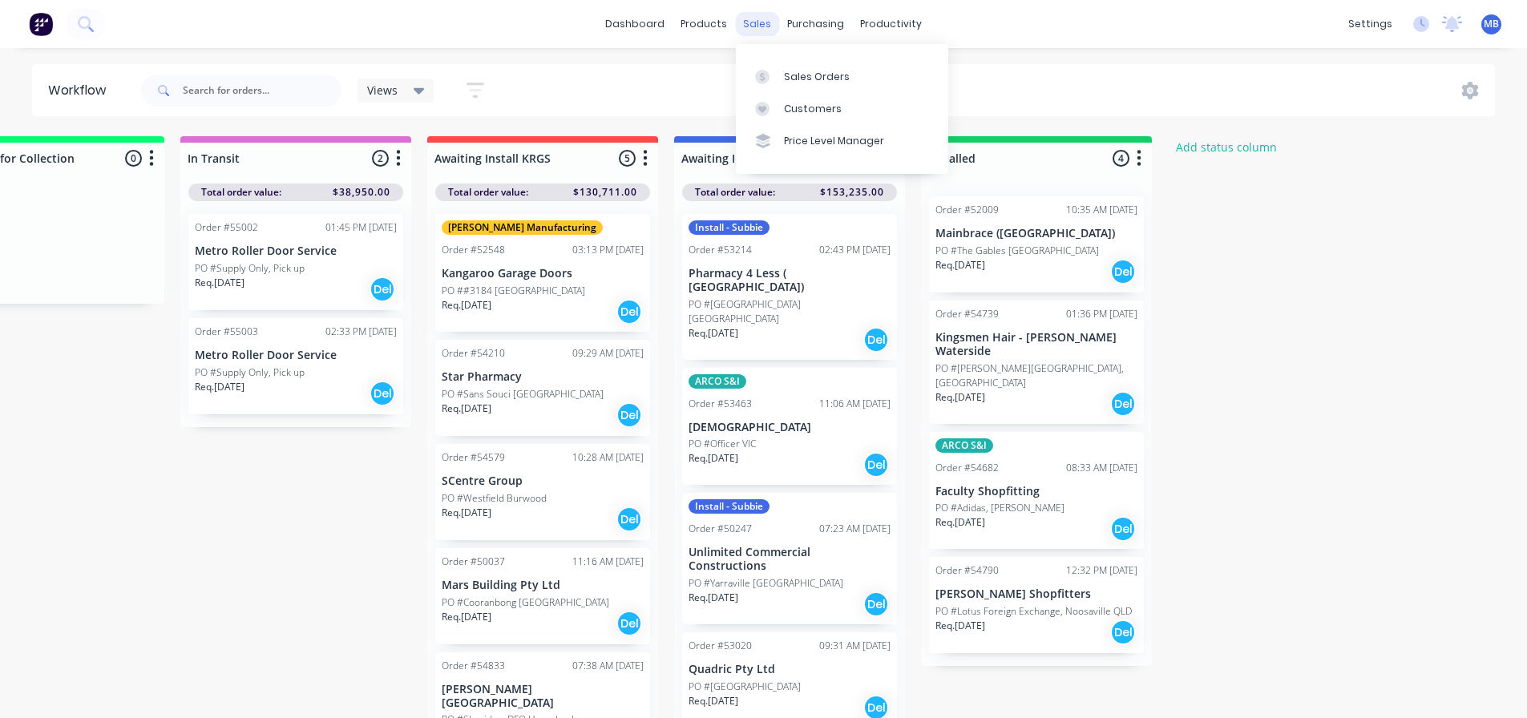
click at [751, 19] on div "sales" at bounding box center [757, 24] width 44 height 24
click at [799, 83] on div "Sales Orders" at bounding box center [817, 77] width 66 height 14
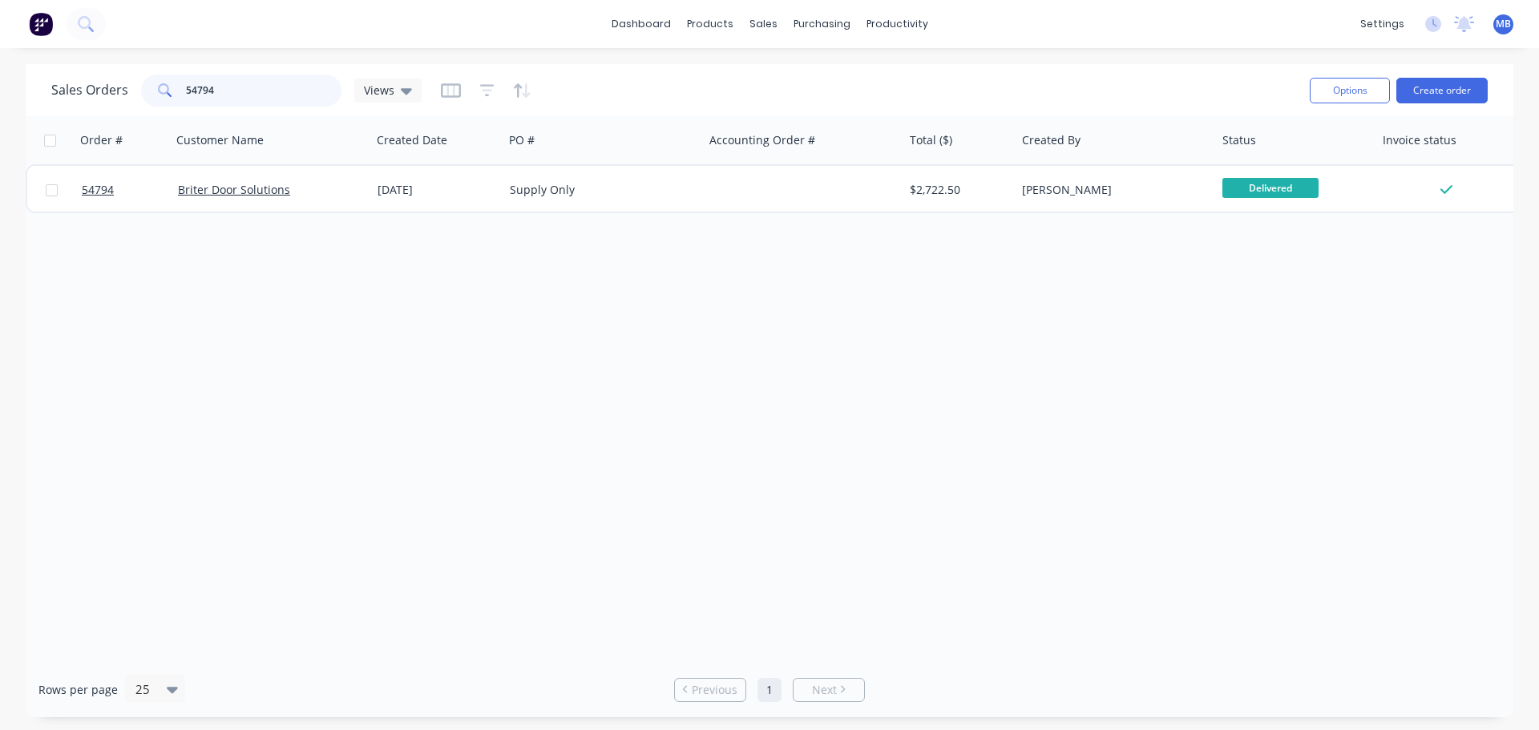
drag, startPoint x: 218, startPoint y: 93, endPoint x: 0, endPoint y: 14, distance: 231.8
click at [11, 70] on div "Sales Orders 54794 Views Options Create order Order # Customer Name Created Dat…" at bounding box center [769, 390] width 1539 height 653
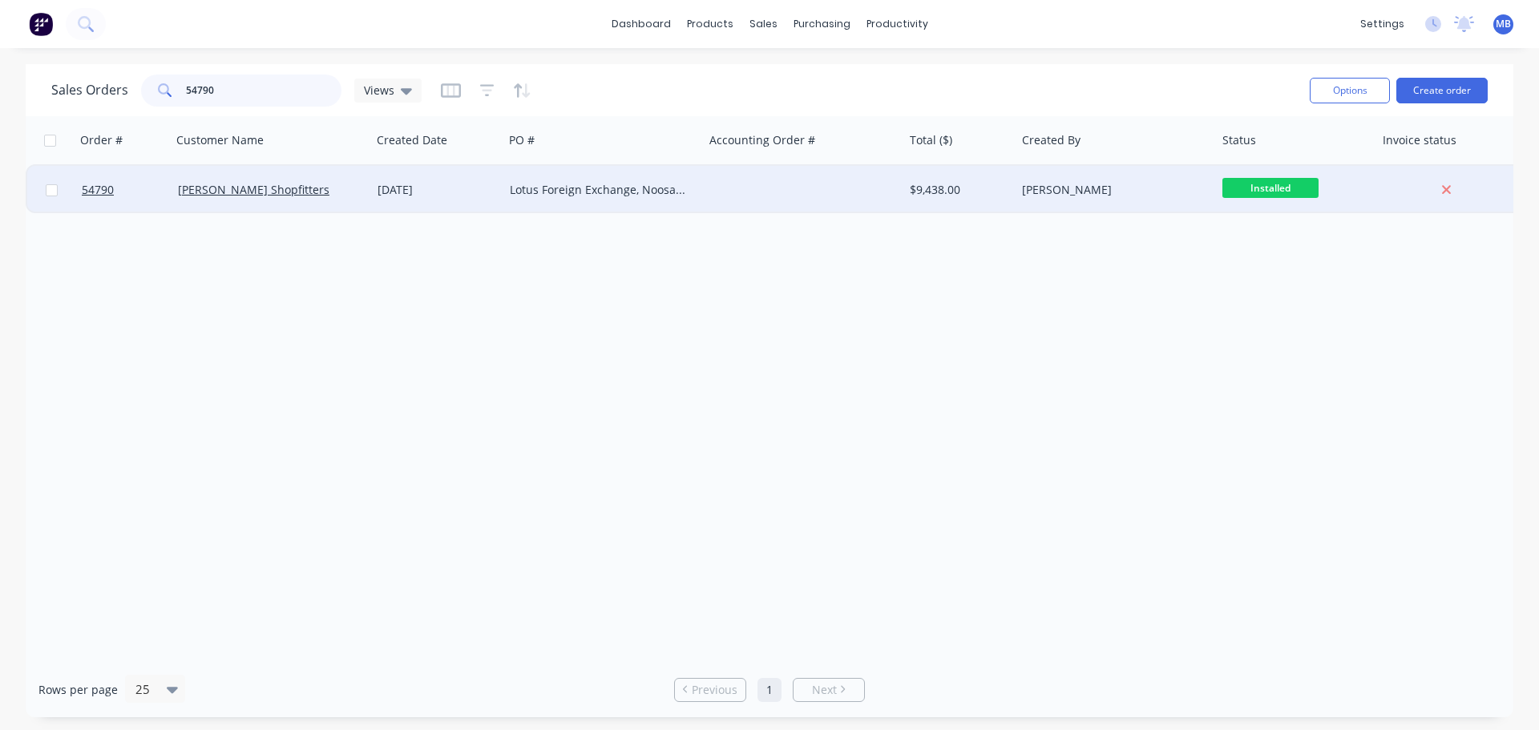
type input "54790"
click at [1123, 188] on div "[PERSON_NAME]" at bounding box center [1111, 190] width 178 height 16
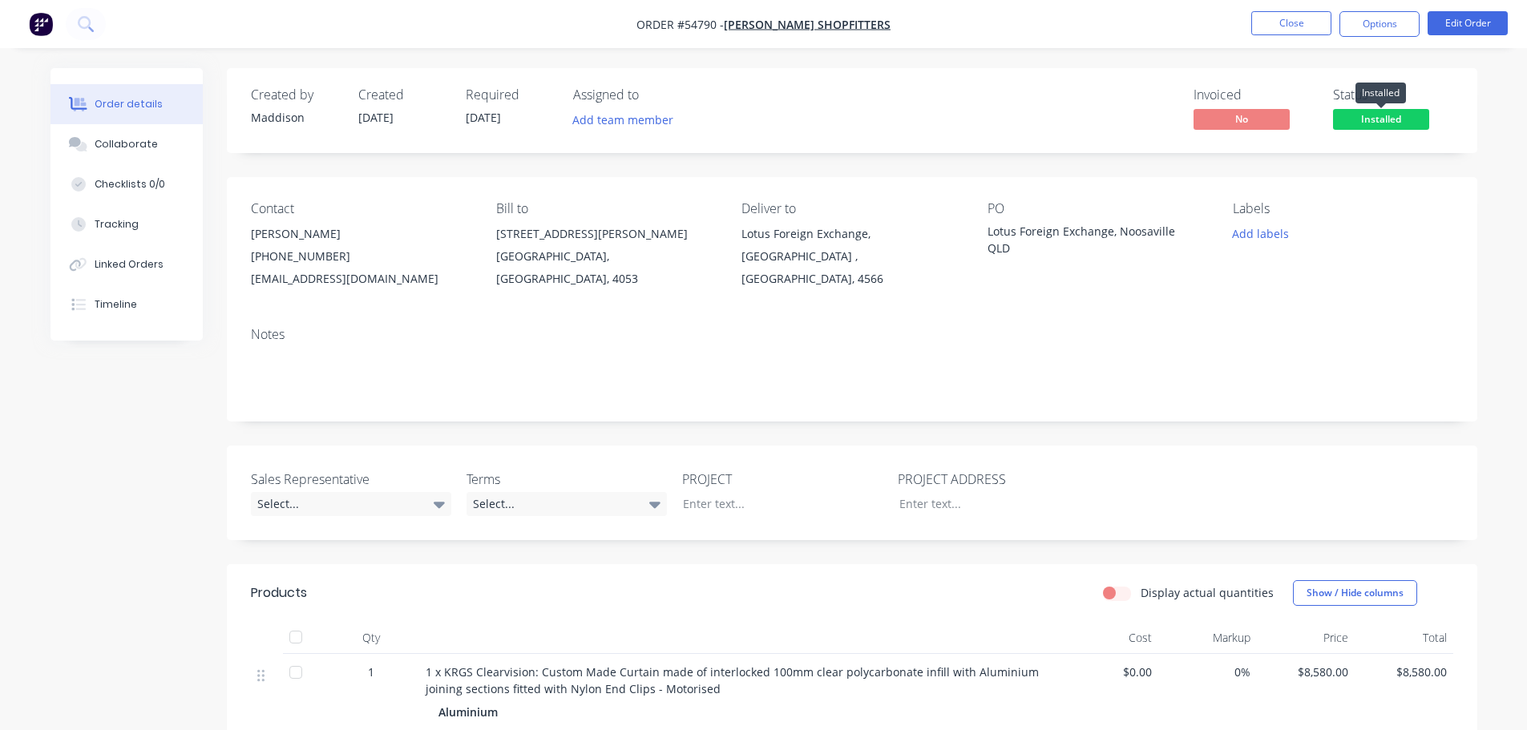
click at [1407, 125] on span "Installed" at bounding box center [1381, 119] width 96 height 20
click at [1376, 22] on button "Options" at bounding box center [1380, 24] width 80 height 26
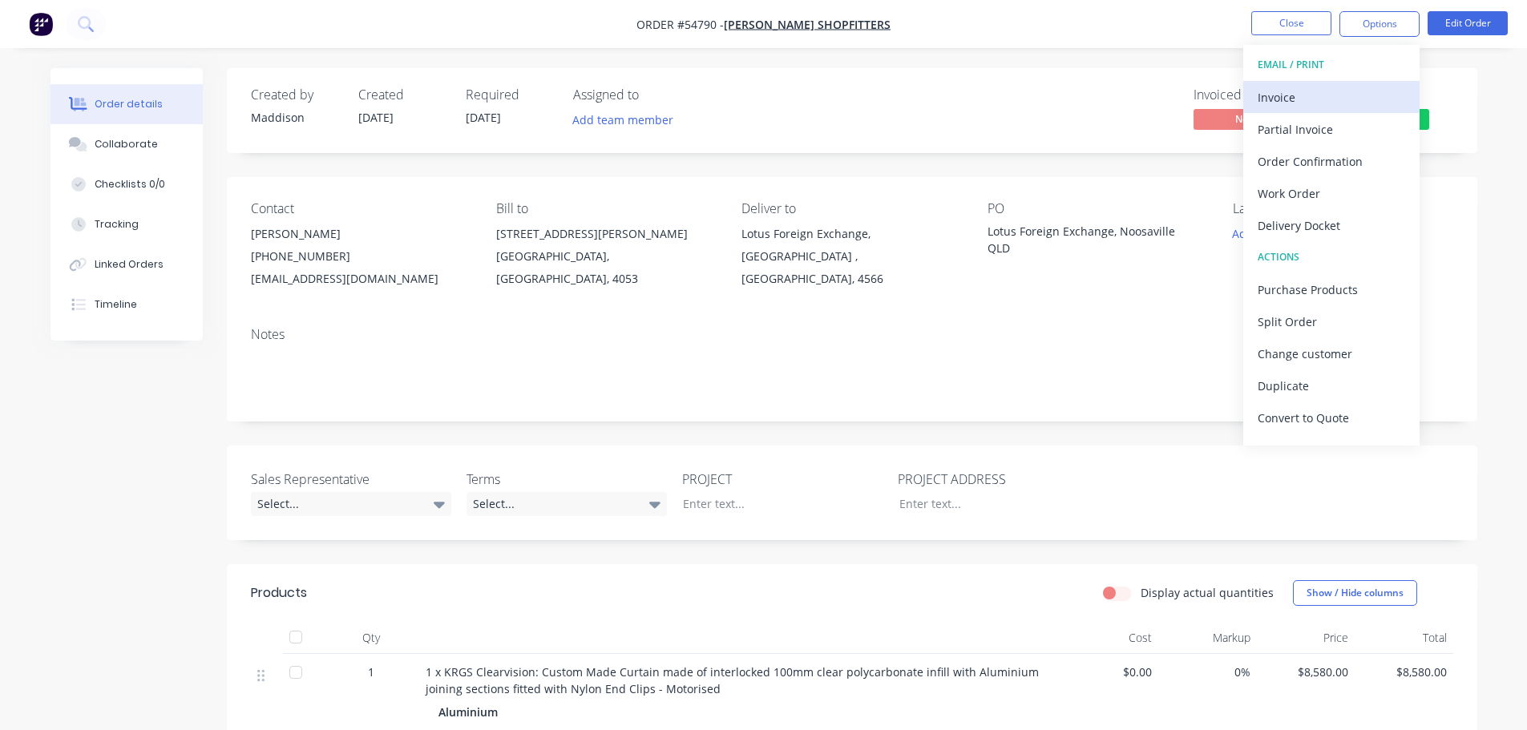
click at [1274, 97] on div "Invoice" at bounding box center [1332, 97] width 148 height 23
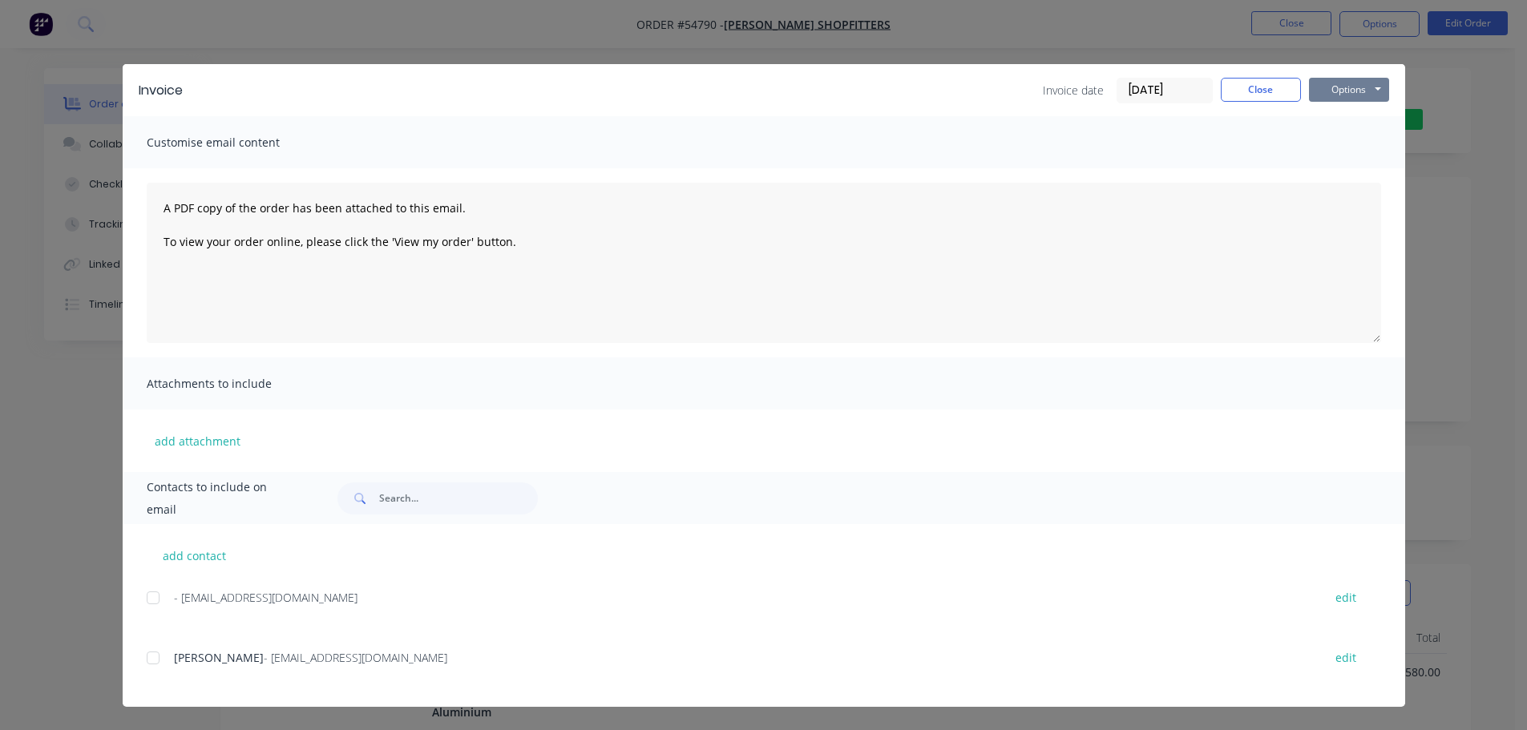
click at [1325, 88] on button "Options" at bounding box center [1349, 90] width 80 height 24
click at [1323, 140] on button "Print" at bounding box center [1360, 144] width 103 height 26
click at [1257, 91] on button "Close" at bounding box center [1261, 90] width 80 height 24
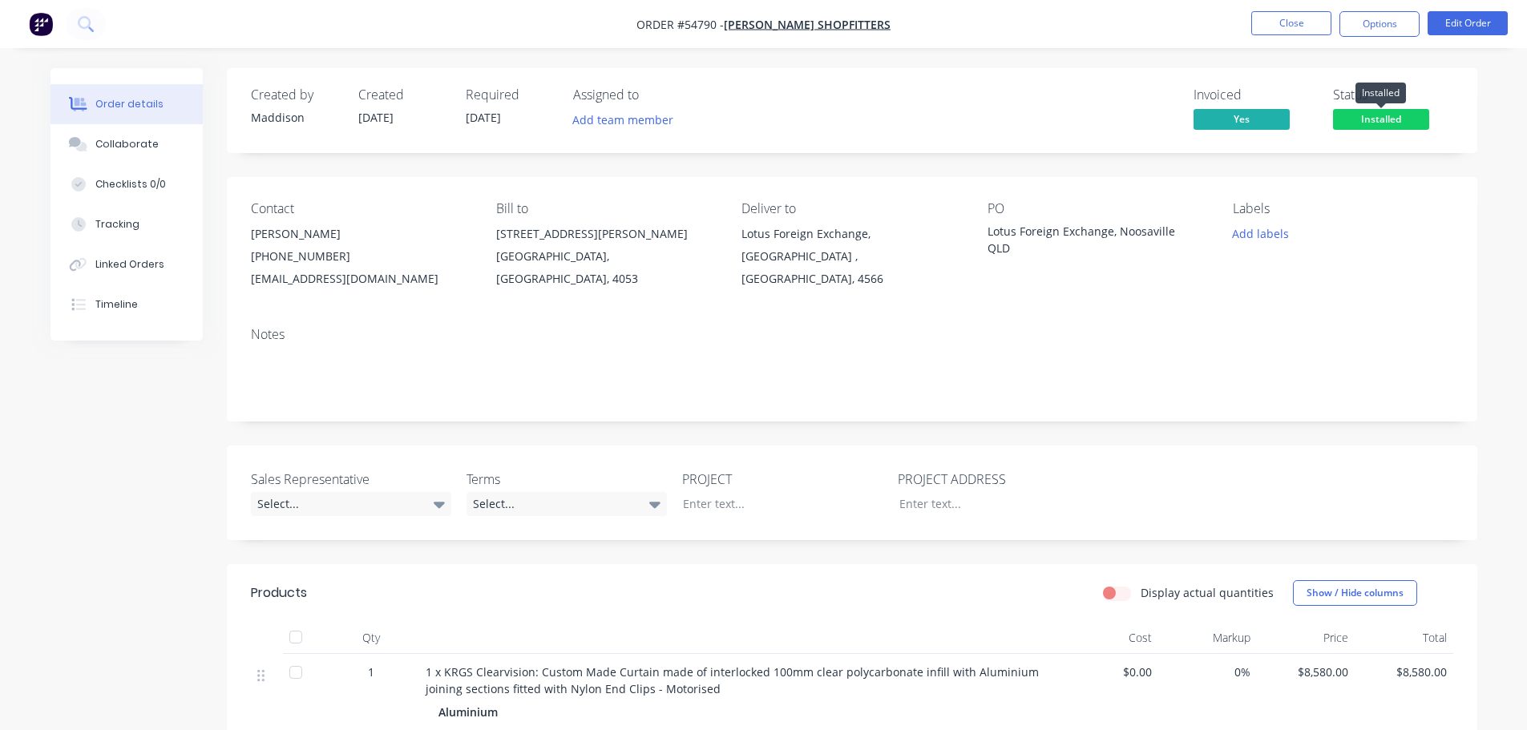
click at [1345, 115] on span "Installed" at bounding box center [1381, 119] width 96 height 20
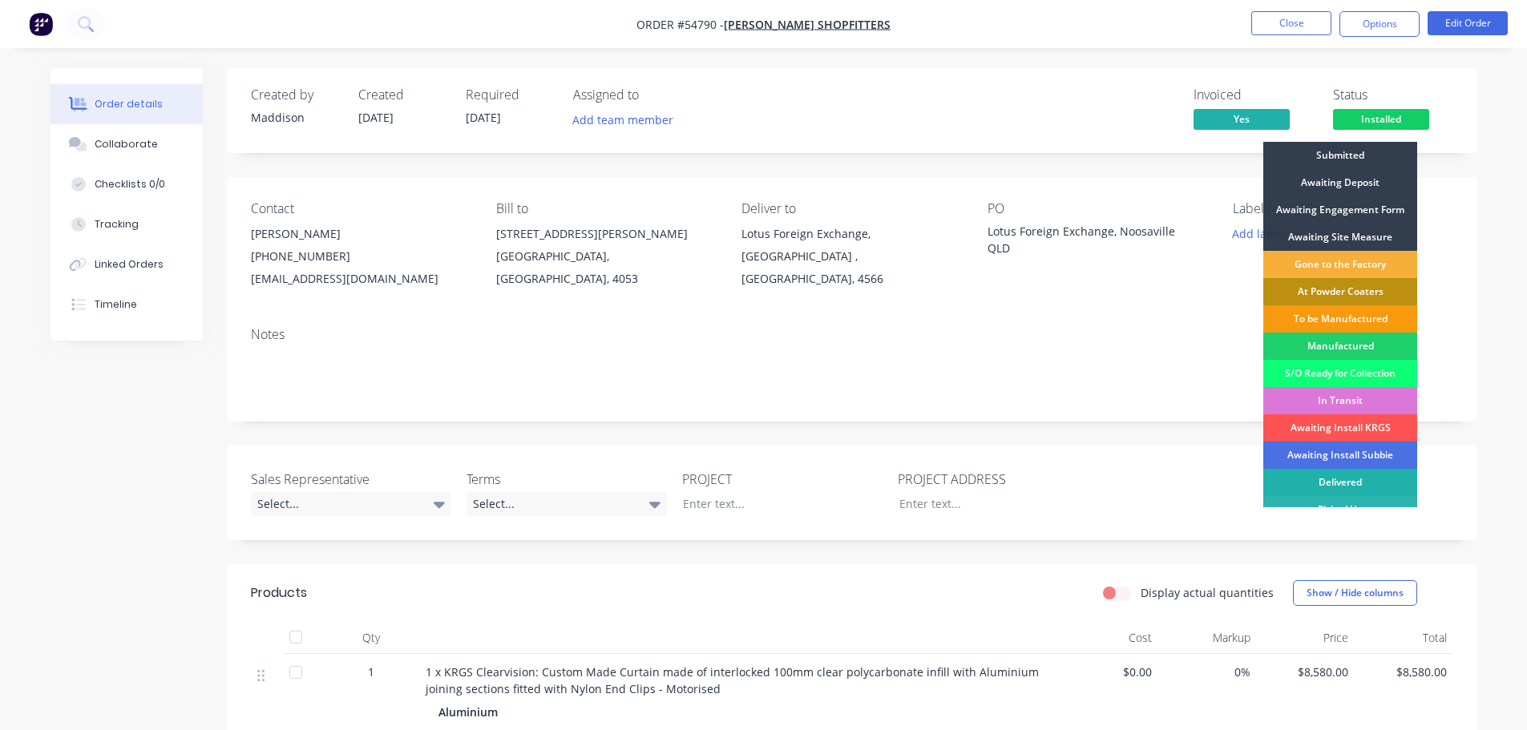
click at [1341, 475] on div "Delivered" at bounding box center [1341, 482] width 154 height 27
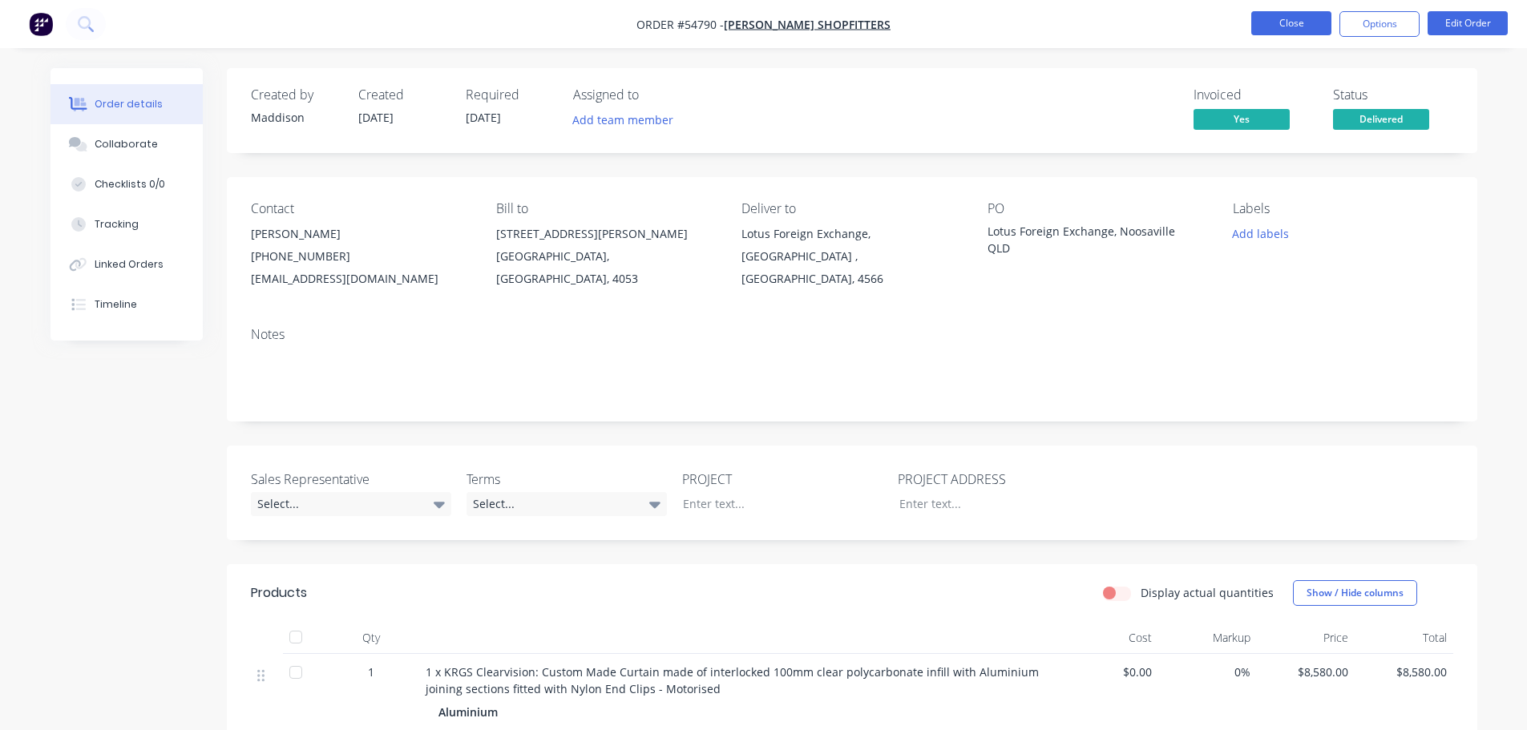
click at [1292, 20] on button "Close" at bounding box center [1292, 23] width 80 height 24
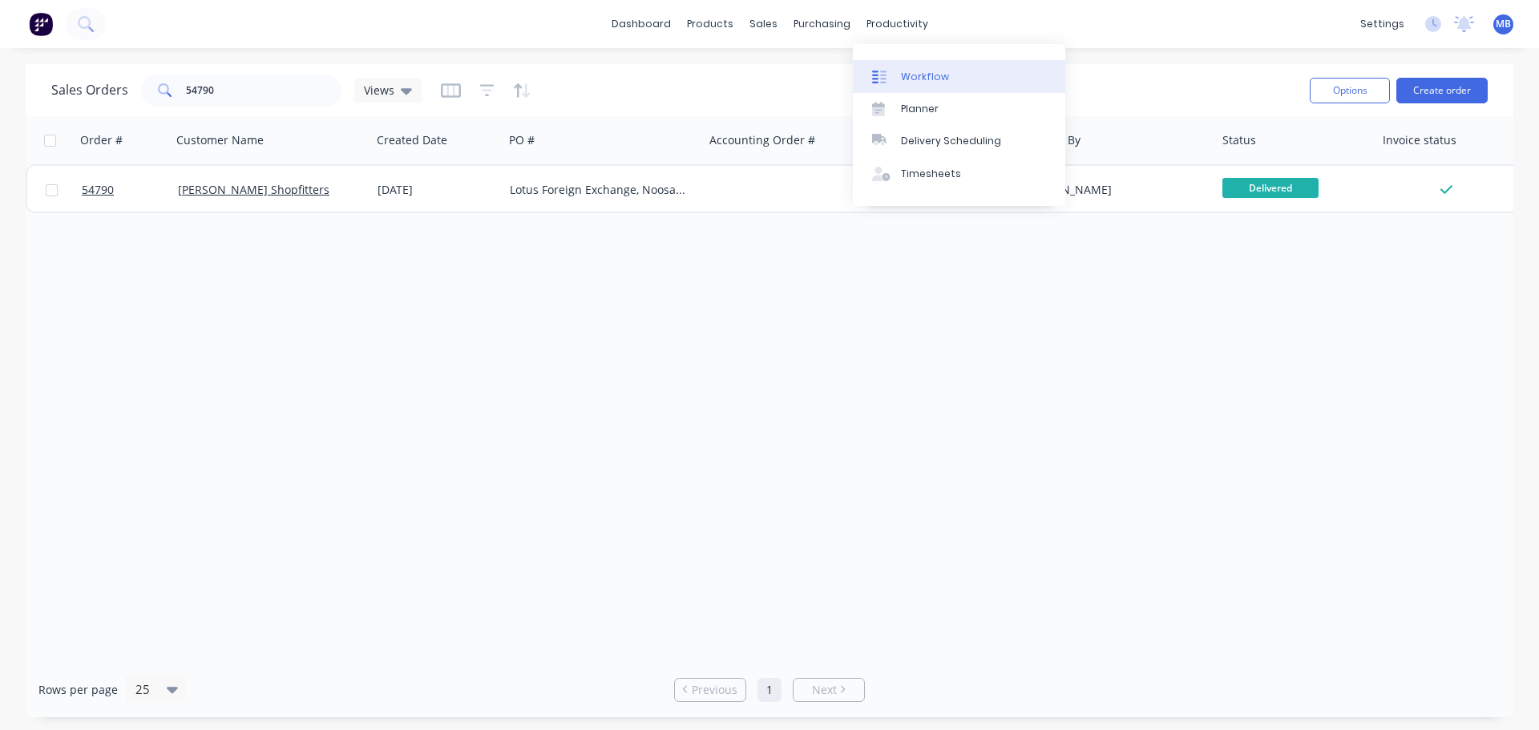
click at [927, 76] on div "Workflow" at bounding box center [925, 77] width 48 height 14
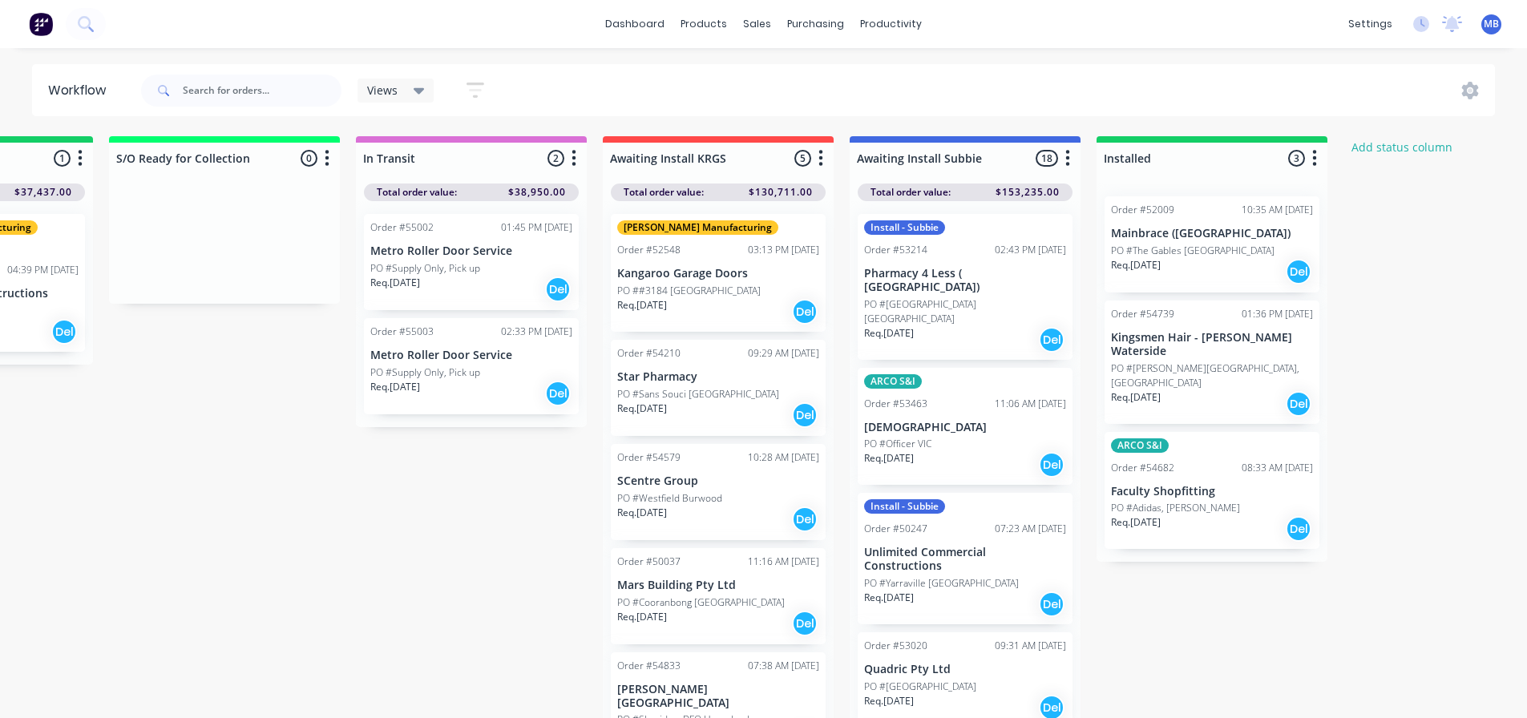
scroll to position [0, 1903]
